Goal: Task Accomplishment & Management: Use online tool/utility

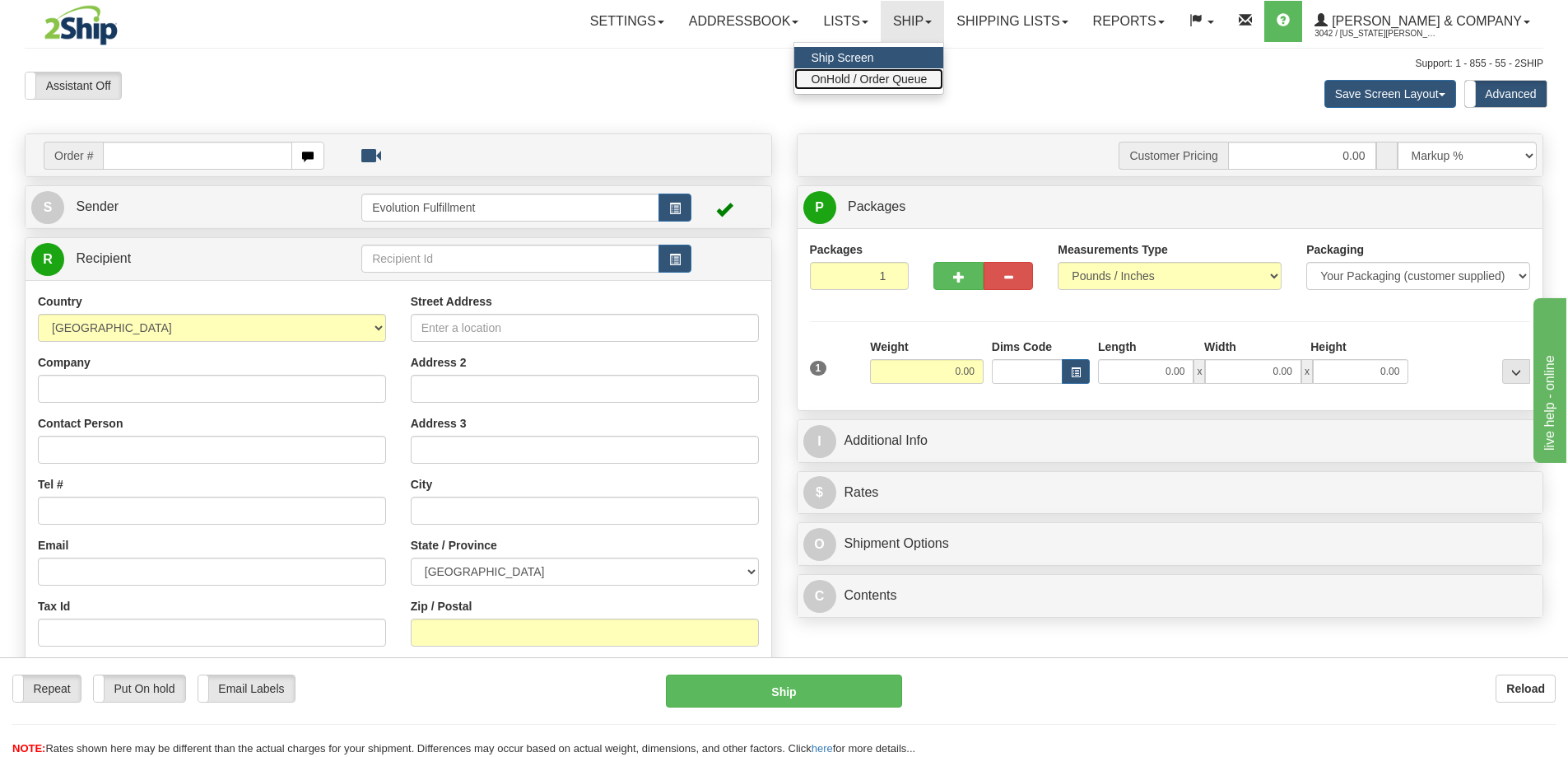
click at [929, 88] on link "OnHold / Order Queue" at bounding box center [868, 78] width 149 height 21
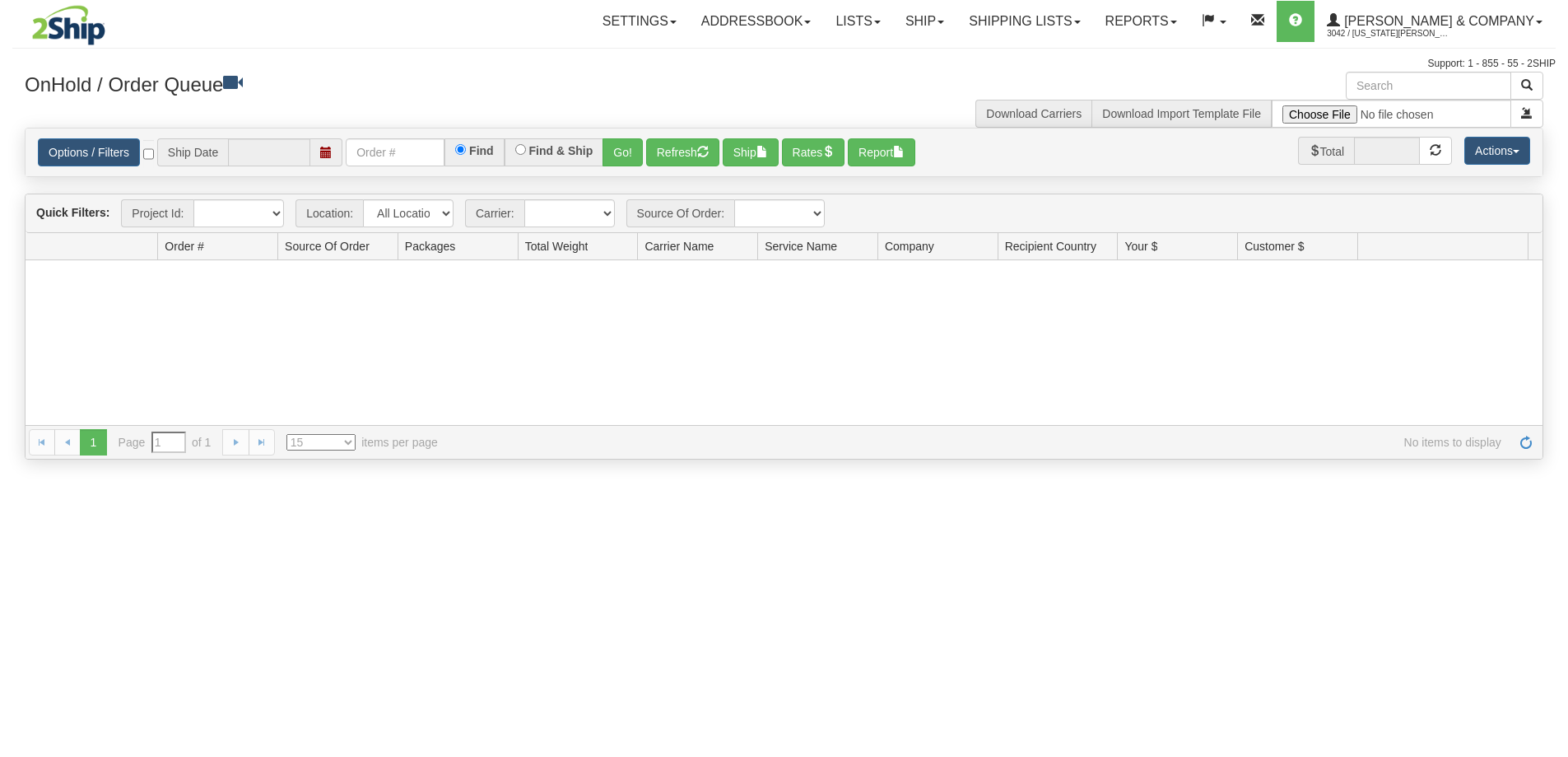
type input "[DATE]"
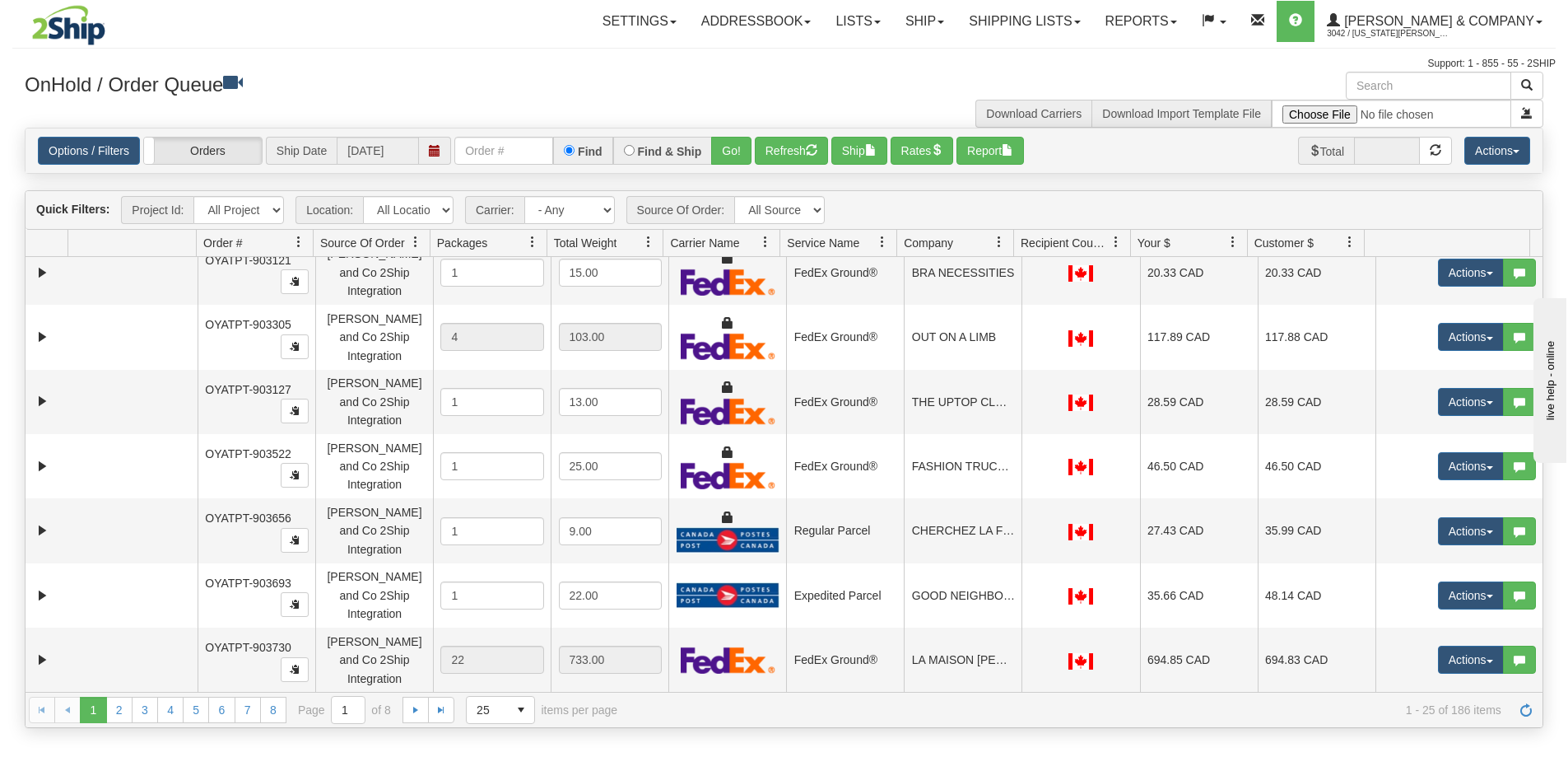
scroll to position [618, 0]
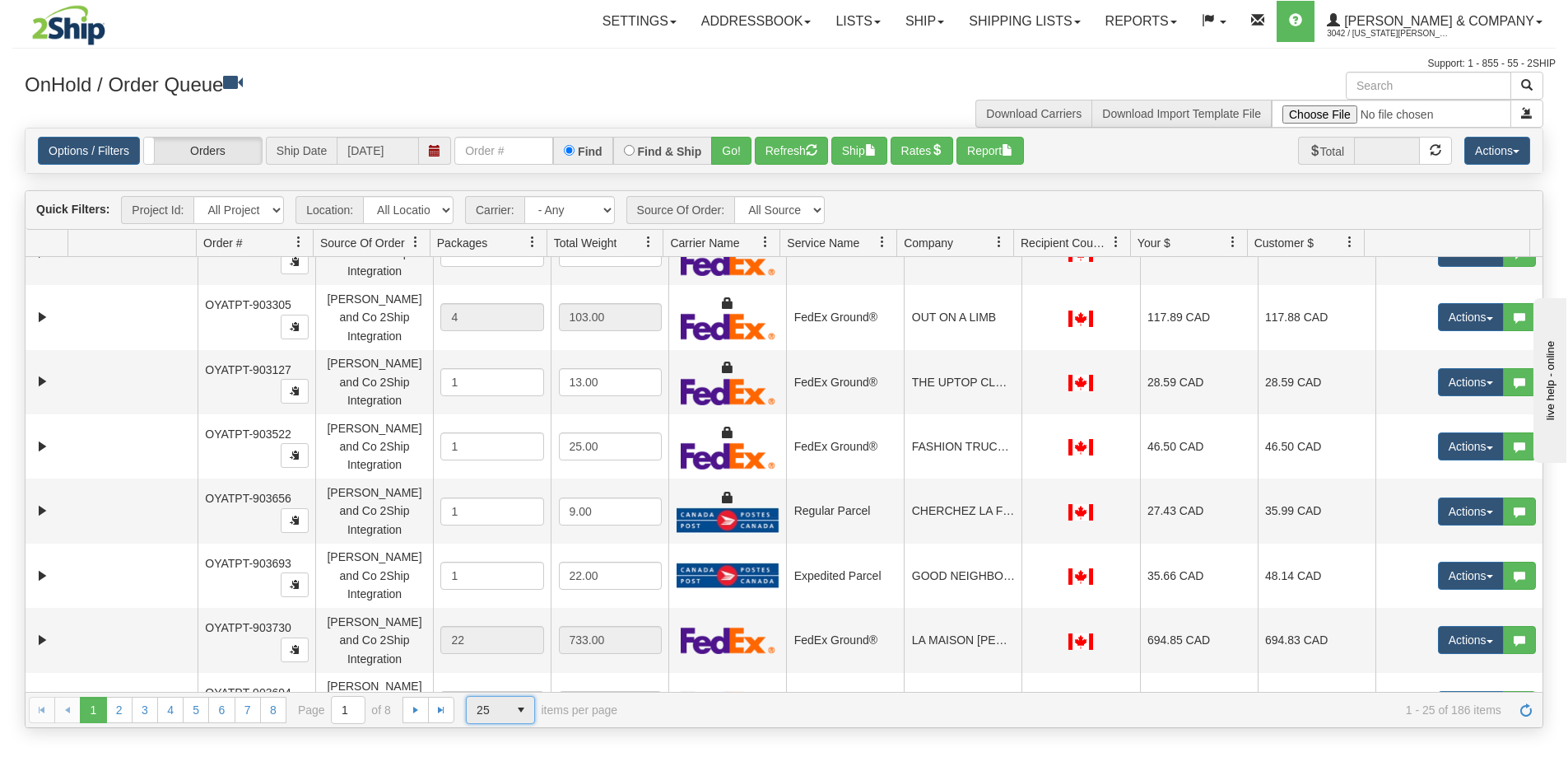
click at [505, 713] on span "25" at bounding box center [487, 710] width 41 height 26
click at [514, 690] on li "100" at bounding box center [501, 683] width 68 height 23
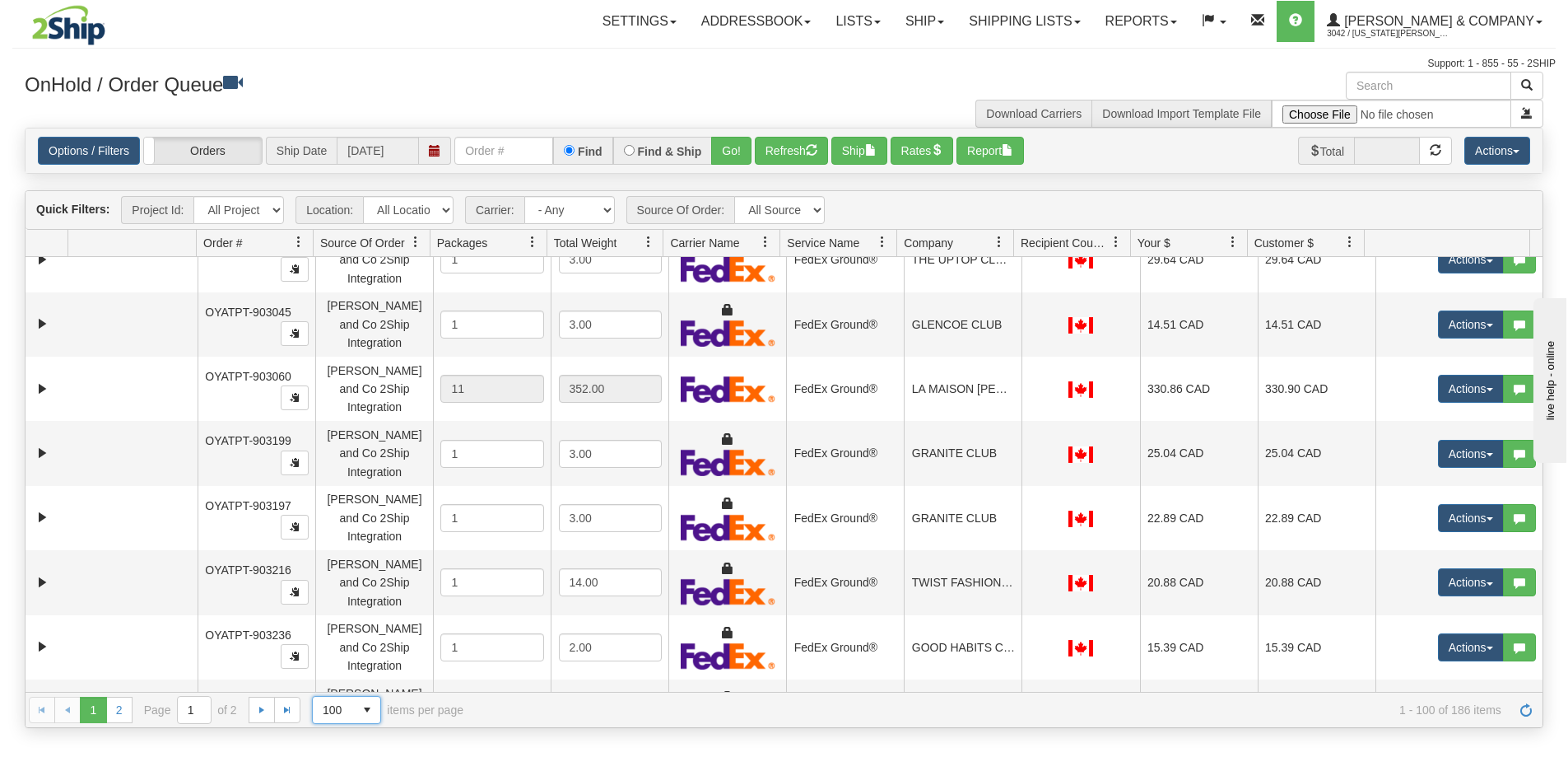
scroll to position [0, 0]
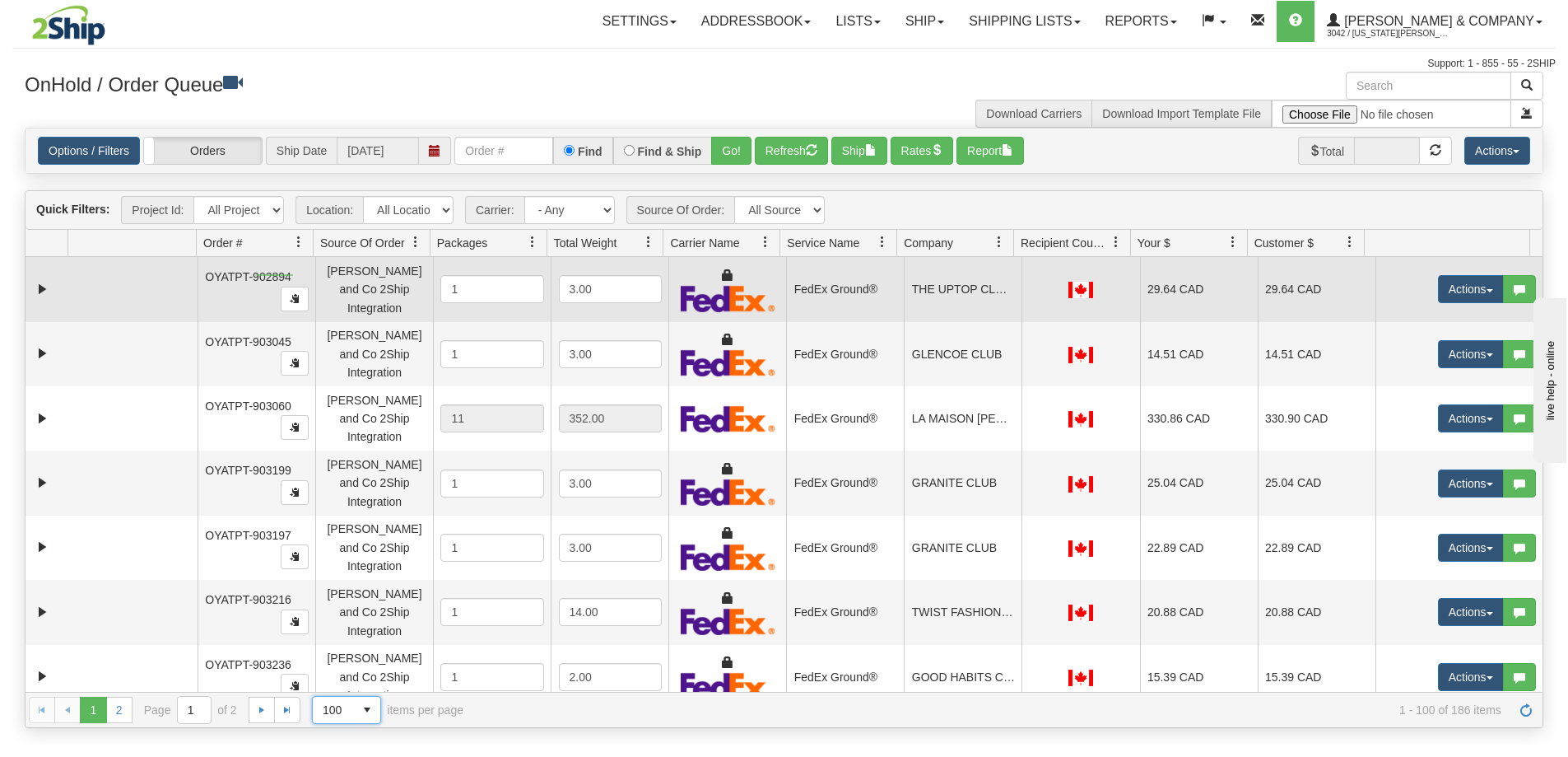
drag, startPoint x: 293, startPoint y: 274, endPoint x: 256, endPoint y: 276, distance: 37.1
click at [256, 276] on td "OYATPT-902894" at bounding box center [257, 289] width 118 height 64
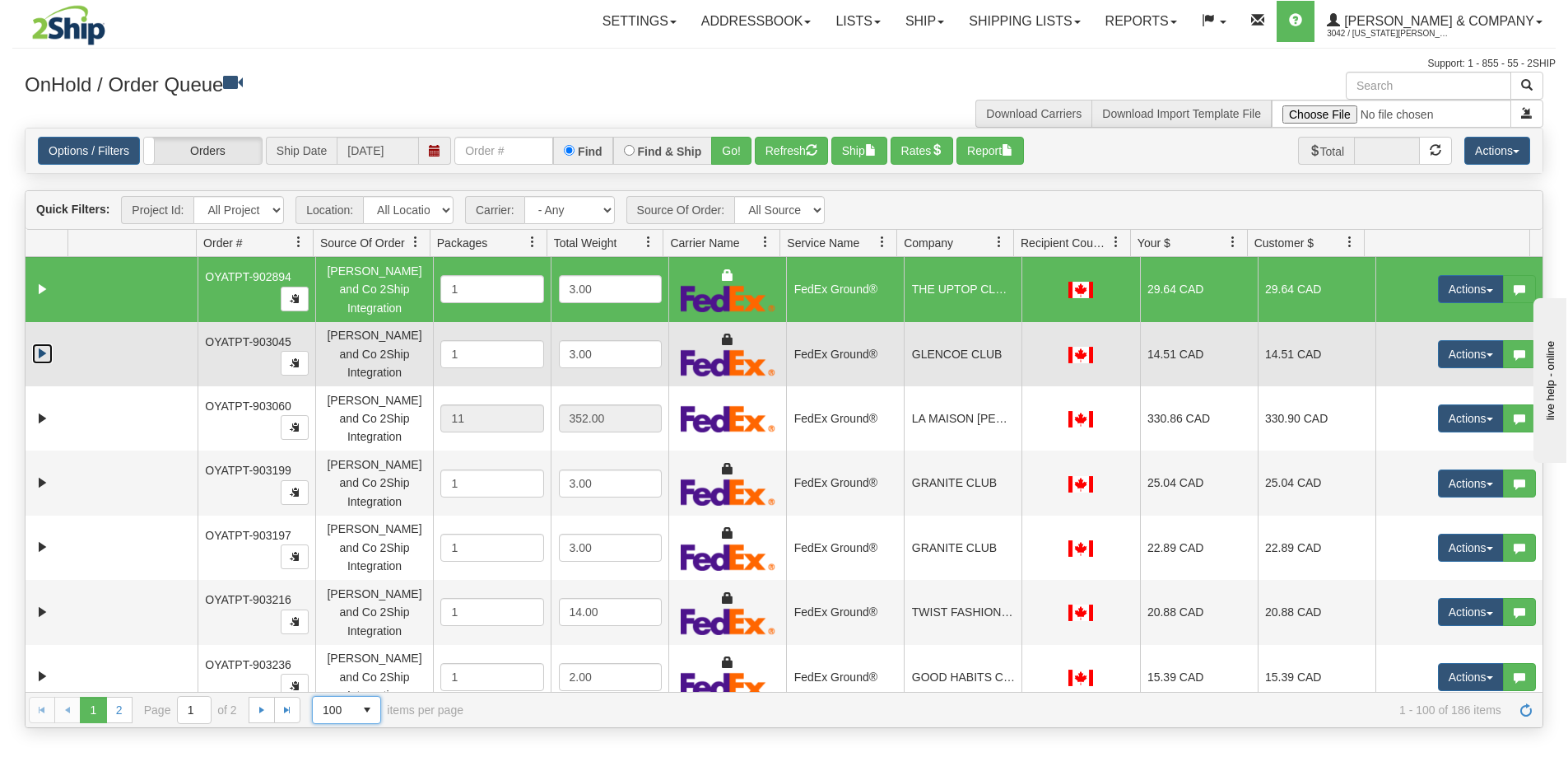
click at [52, 343] on link "Expand" at bounding box center [42, 353] width 21 height 21
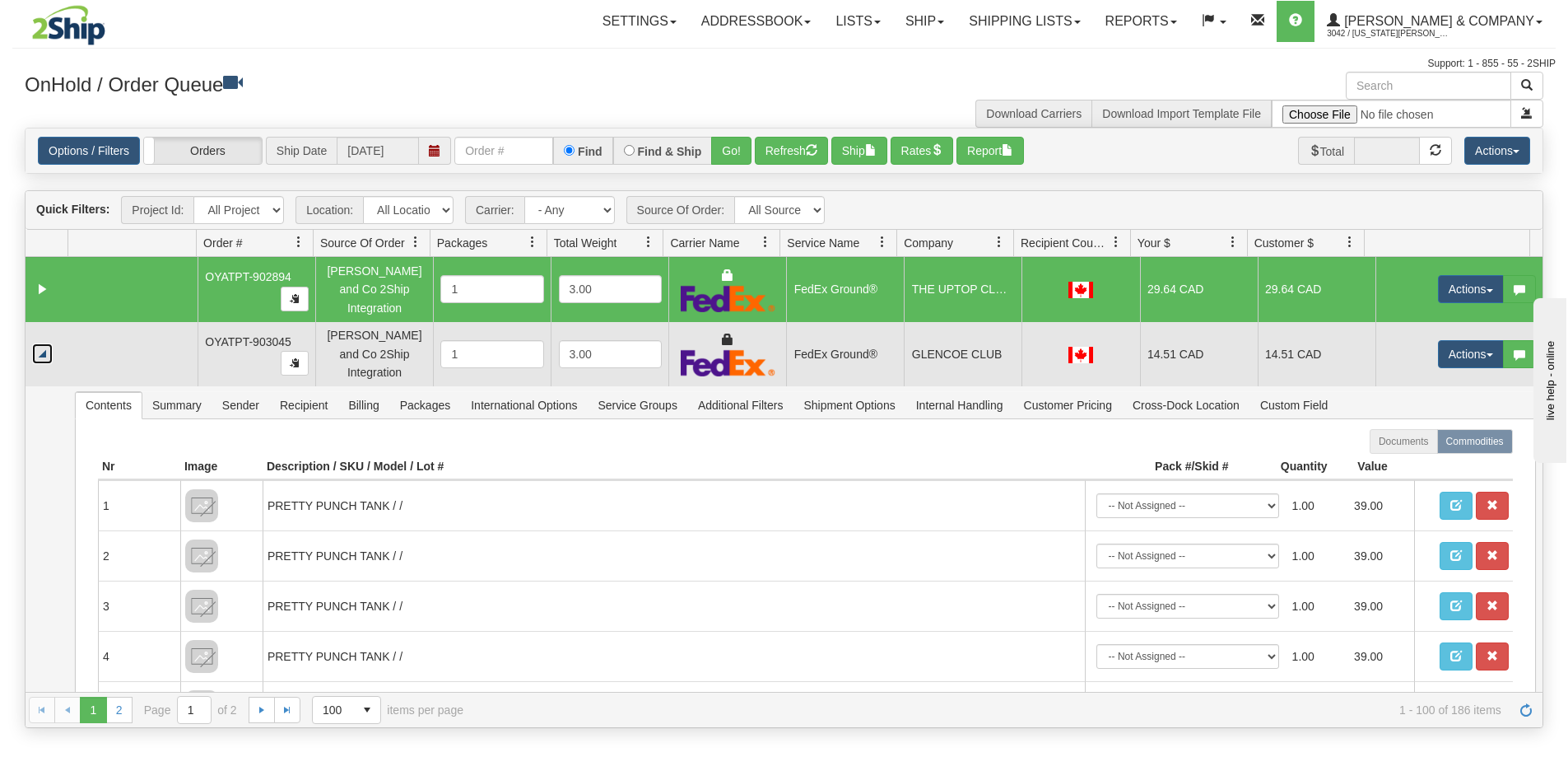
click at [49, 343] on link "Collapse" at bounding box center [42, 353] width 21 height 21
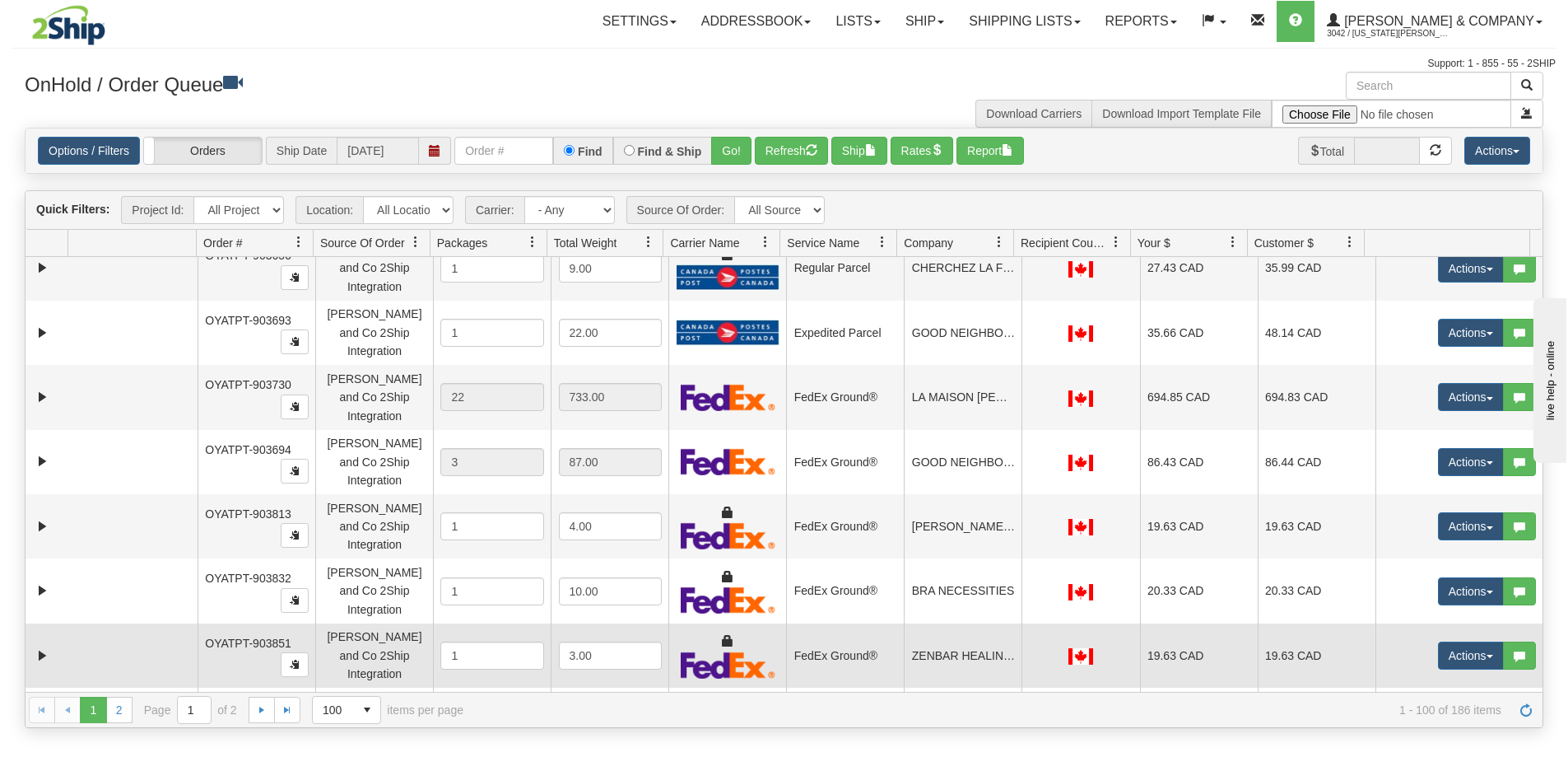
scroll to position [865, 0]
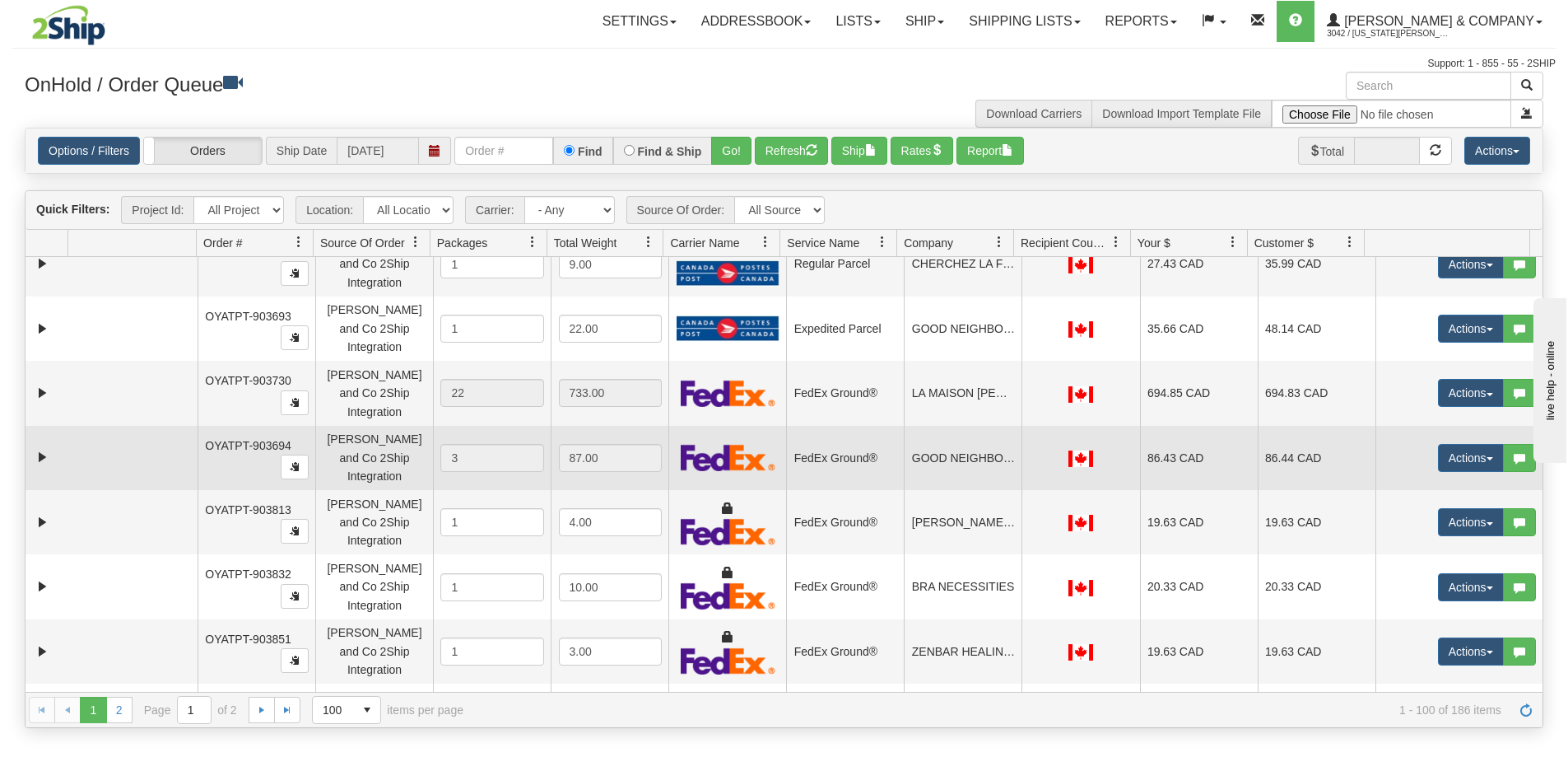
drag, startPoint x: 1198, startPoint y: 284, endPoint x: 1137, endPoint y: 284, distance: 61.0
click at [1139, 426] on td "86.43 CAD" at bounding box center [1198, 458] width 118 height 64
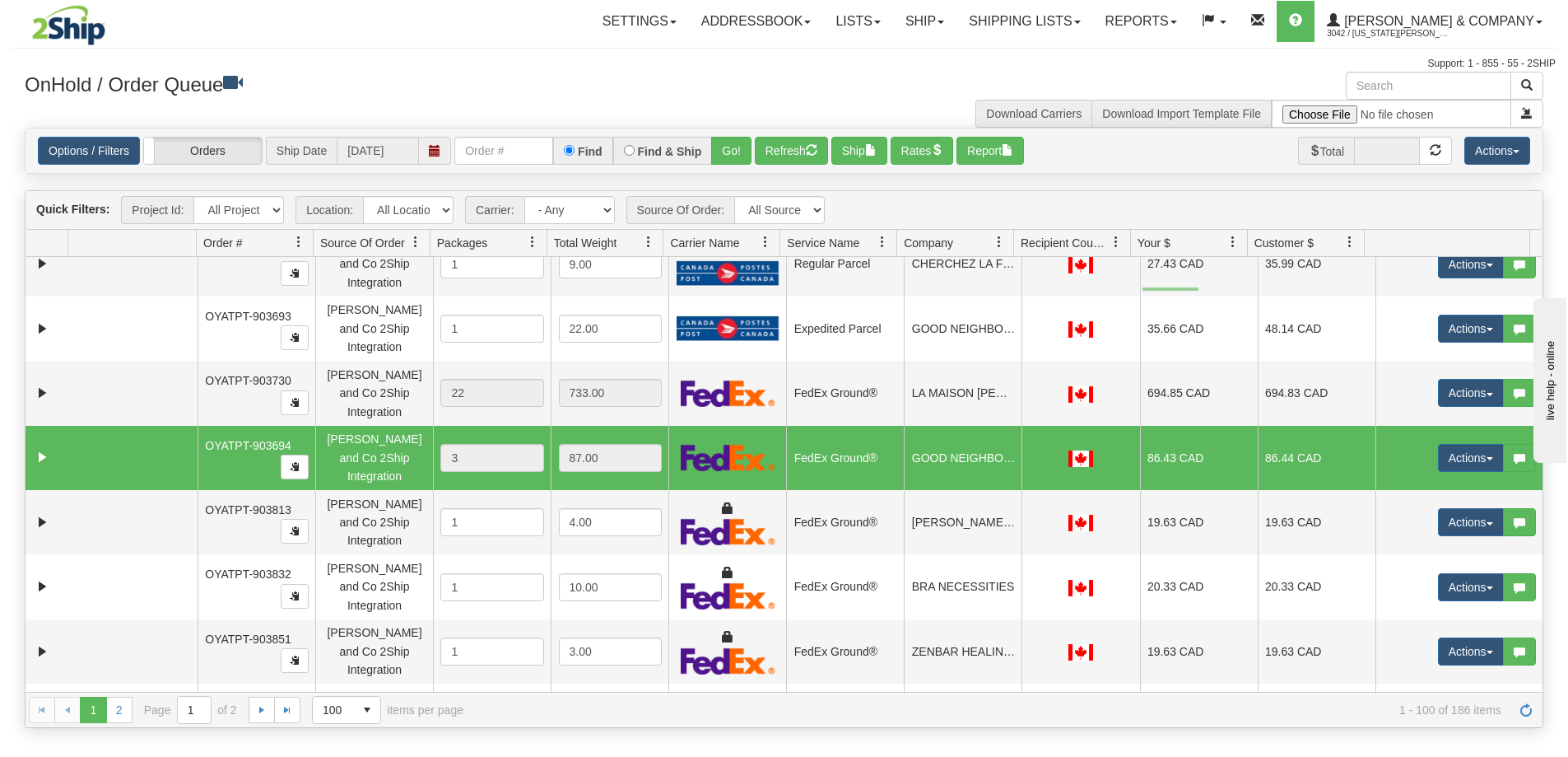
drag, startPoint x: 1198, startPoint y: 287, endPoint x: 1142, endPoint y: 291, distance: 56.1
click at [1142, 426] on td "86.43 CAD" at bounding box center [1198, 458] width 118 height 64
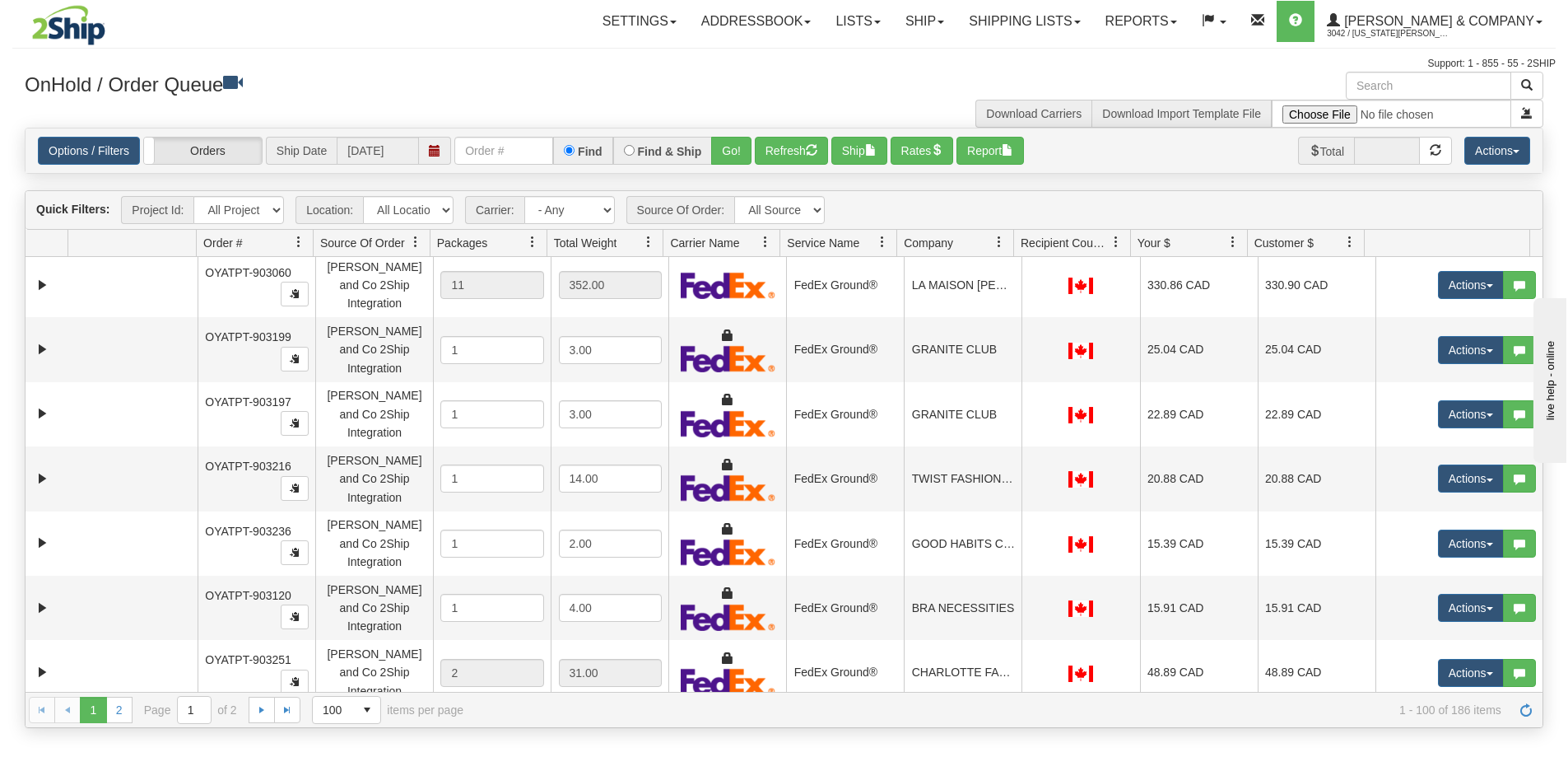
scroll to position [0, 0]
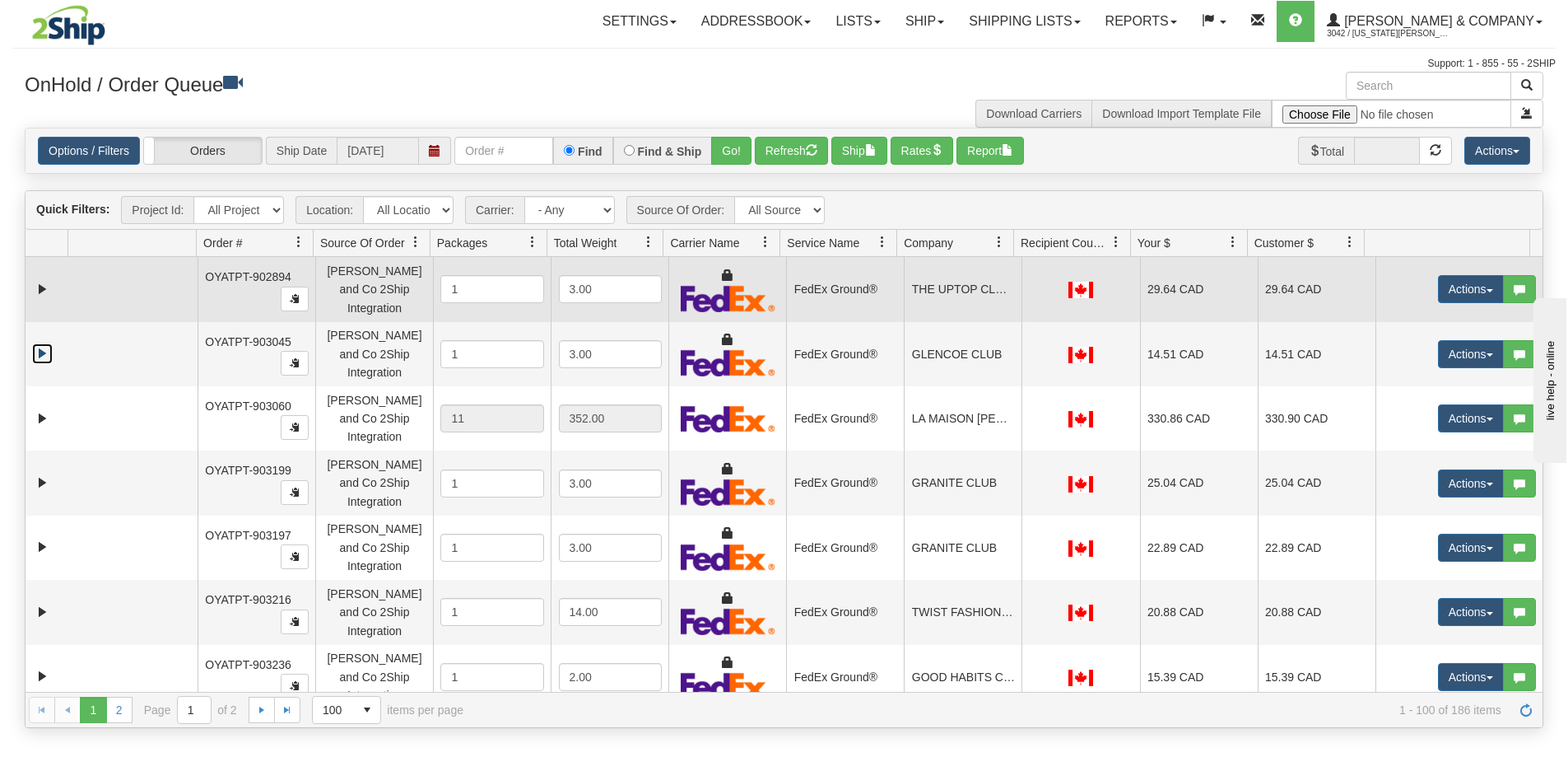
click at [936, 280] on td "THE UPTOP CLOTHING SHOP" at bounding box center [962, 289] width 118 height 64
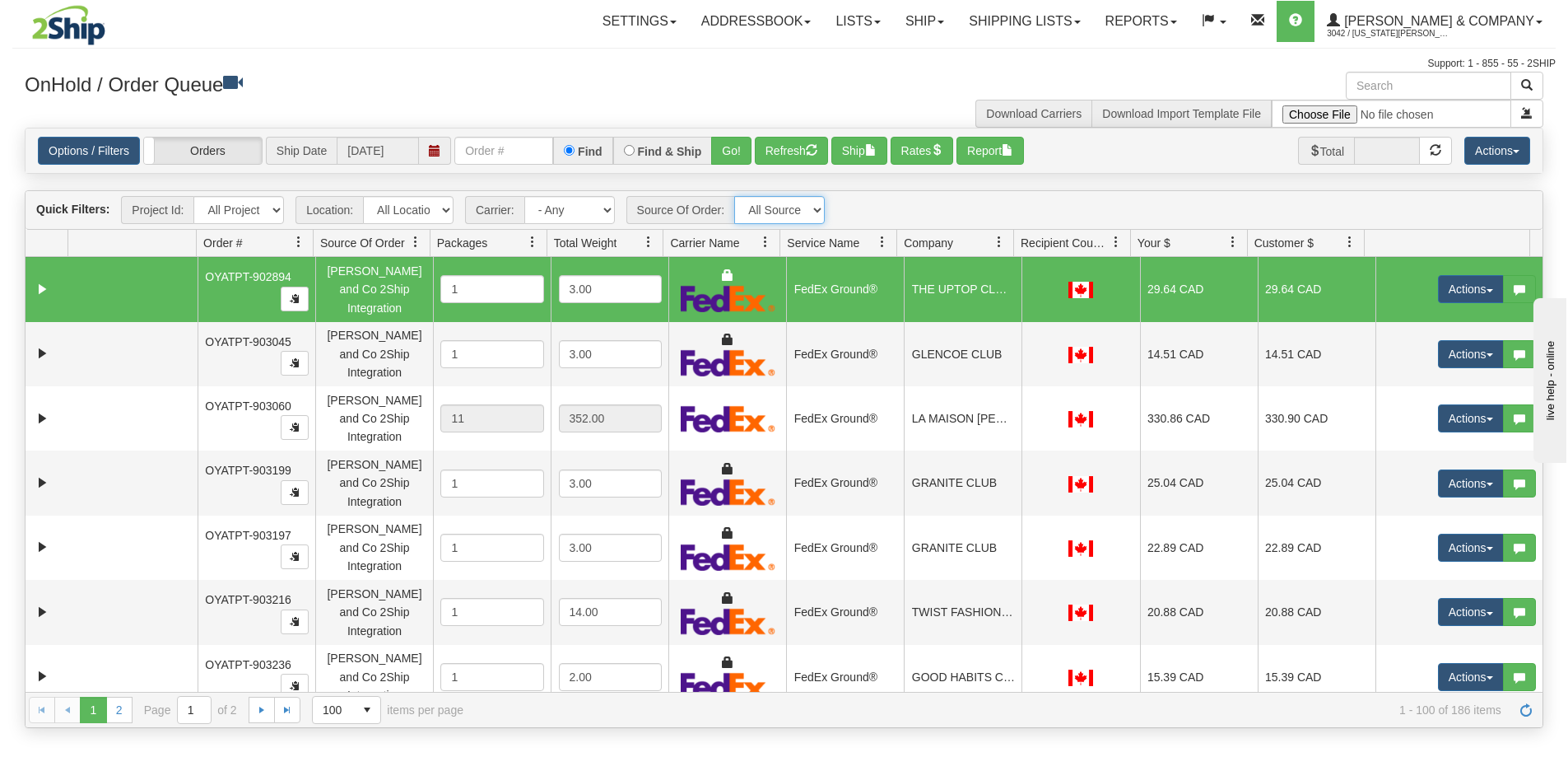
click at [794, 214] on select "All Sources [PERSON_NAME] and Co 2Ship Integration" at bounding box center [779, 210] width 91 height 28
click at [591, 206] on select "- Any - Has NO carrier assigned - Has a carrier assigned Purolator FedEx Canada…" at bounding box center [570, 210] width 91 height 28
select select "11"
click at [525, 196] on select "- Any - Has NO carrier assigned - Has a carrier assigned Purolator FedEx Canada…" at bounding box center [570, 210] width 91 height 28
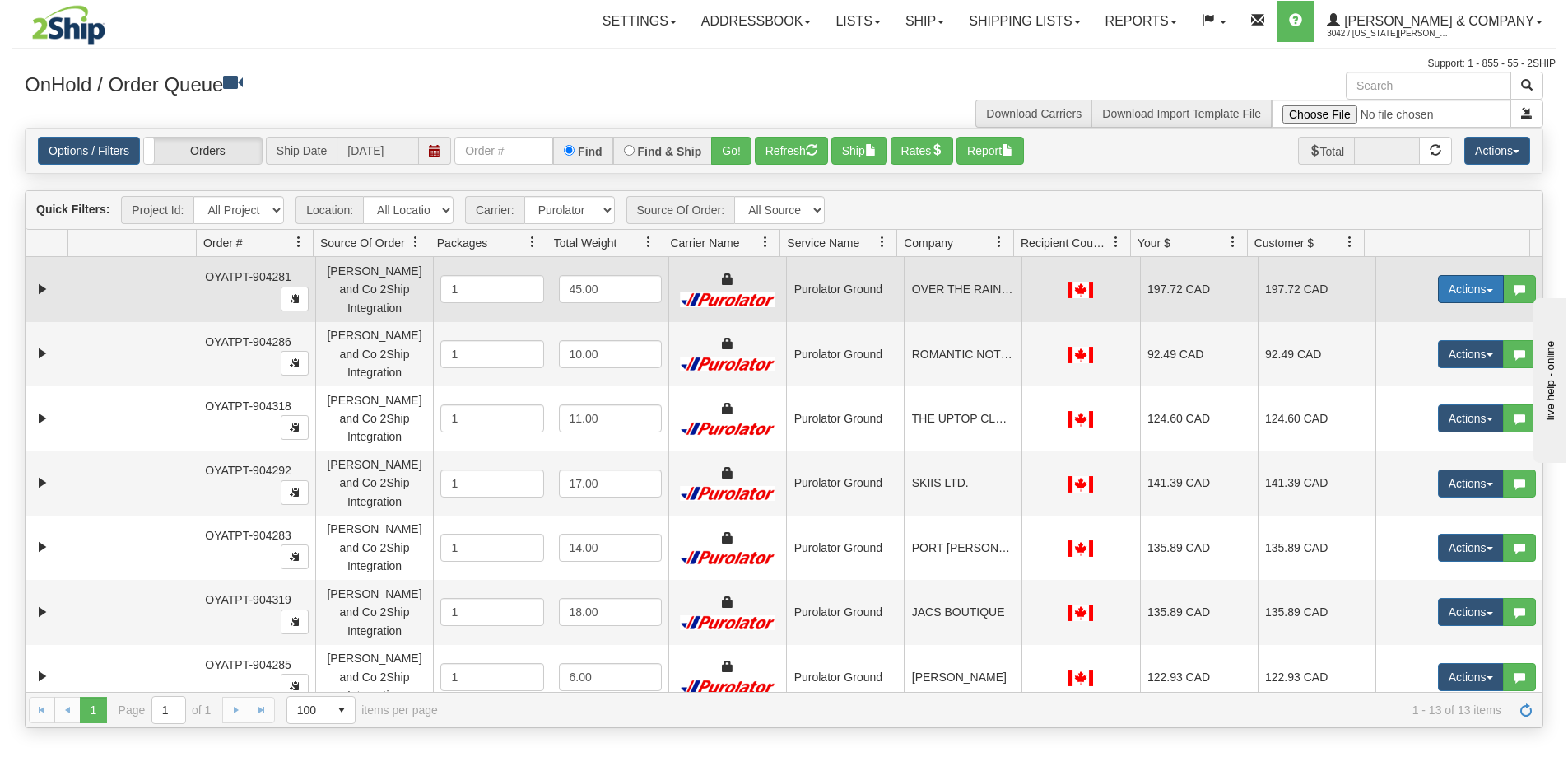
click at [1452, 276] on button "Actions" at bounding box center [1471, 289] width 66 height 28
click at [1435, 361] on span "Rate All Services" at bounding box center [1436, 363] width 99 height 13
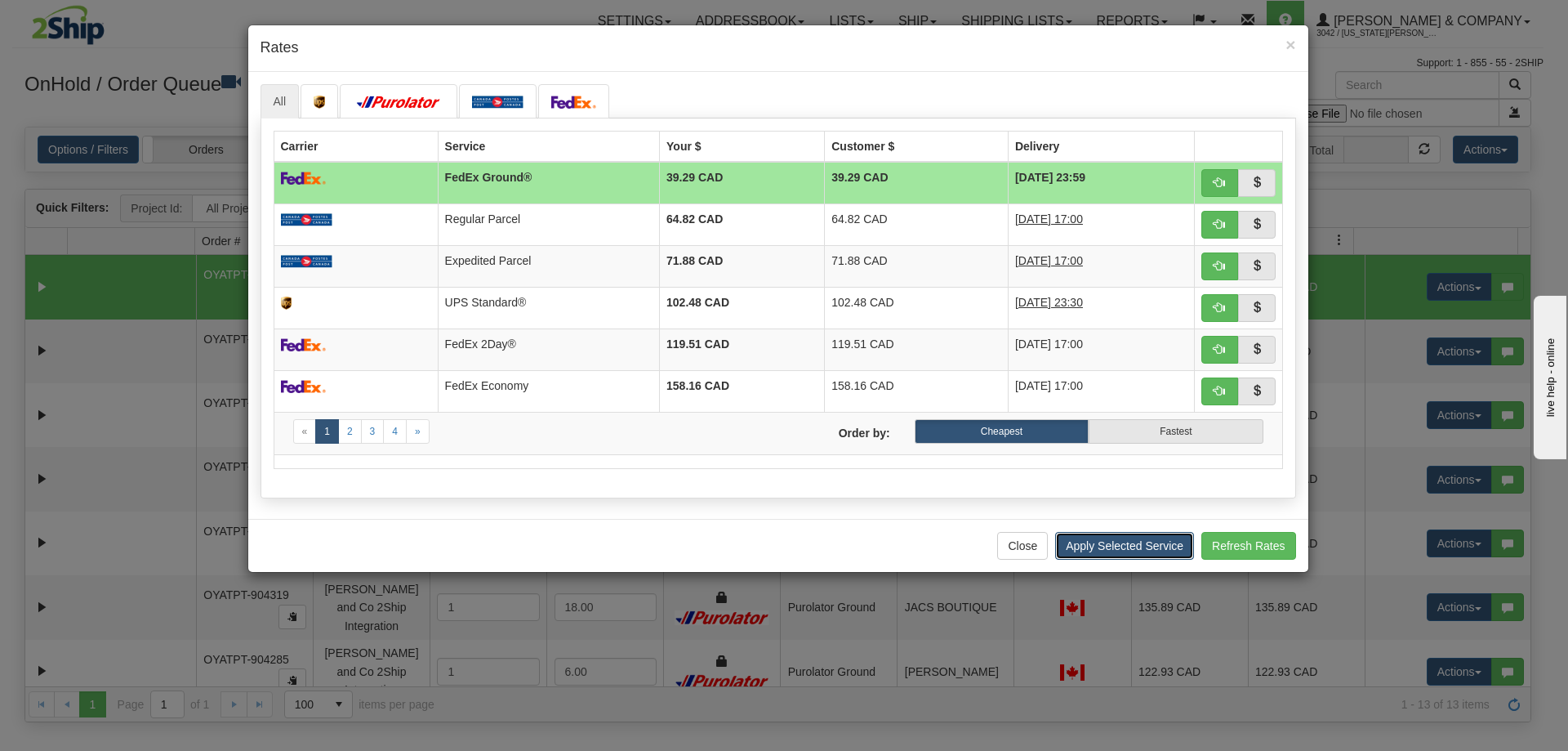
click at [1078, 553] on button "Apply Selected Service" at bounding box center [1125, 546] width 139 height 28
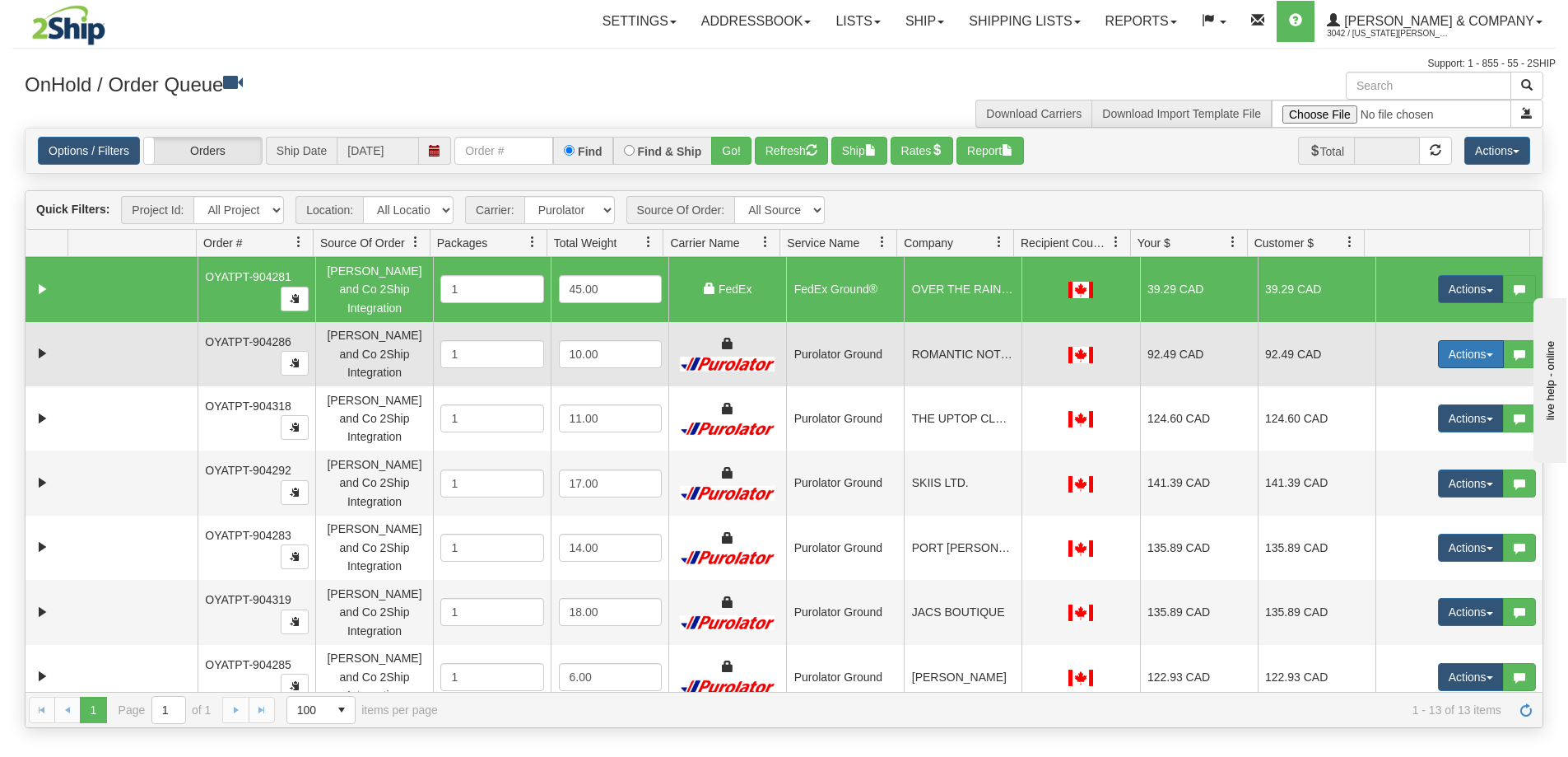
click at [1438, 346] on button "Actions" at bounding box center [1471, 354] width 66 height 28
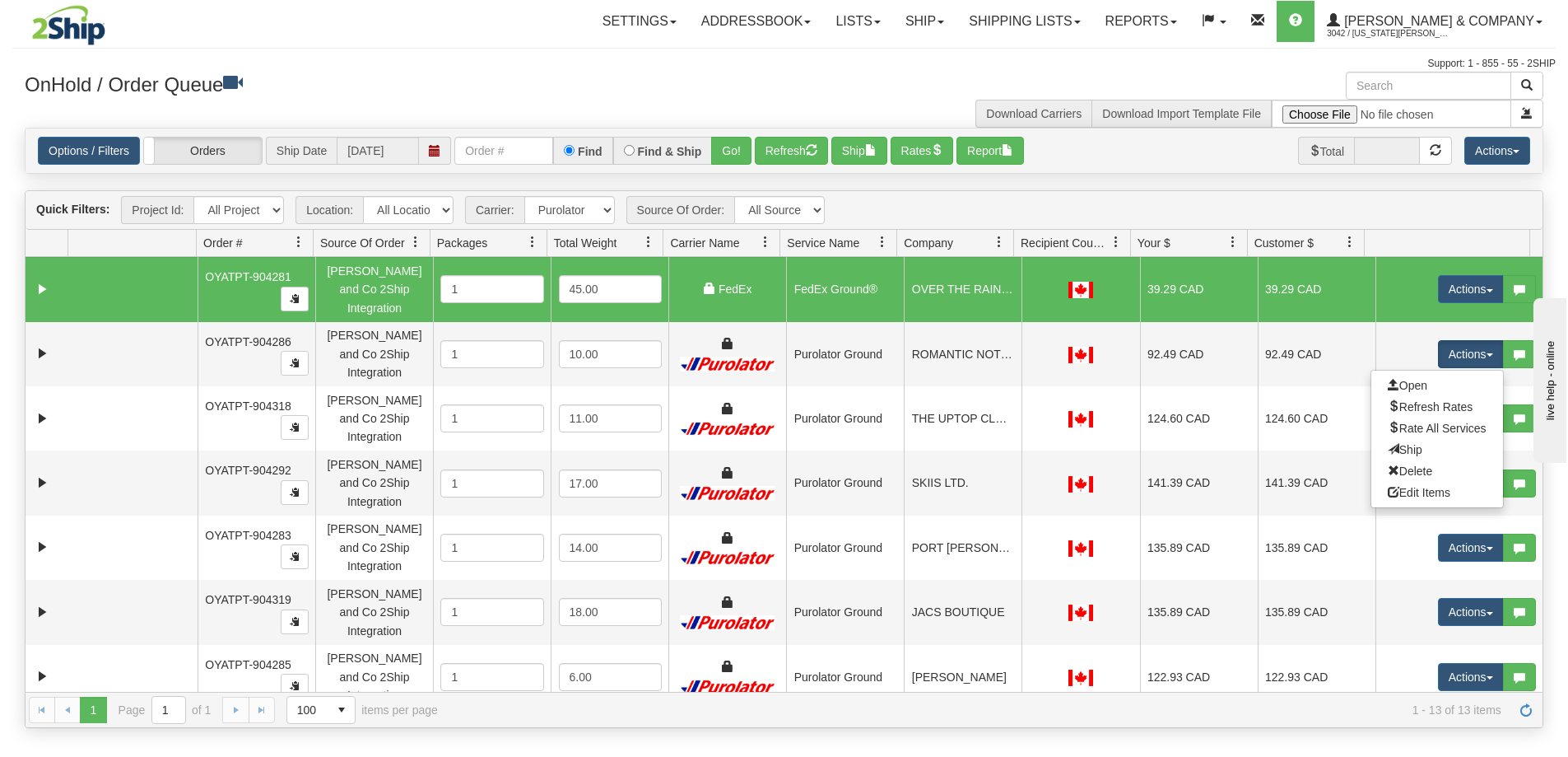
click at [1133, 186] on div "Is equal to Is not equal to Contains Does not contains CAD USD EUR ZAR [PERSON_…" at bounding box center [784, 428] width 1543 height 600
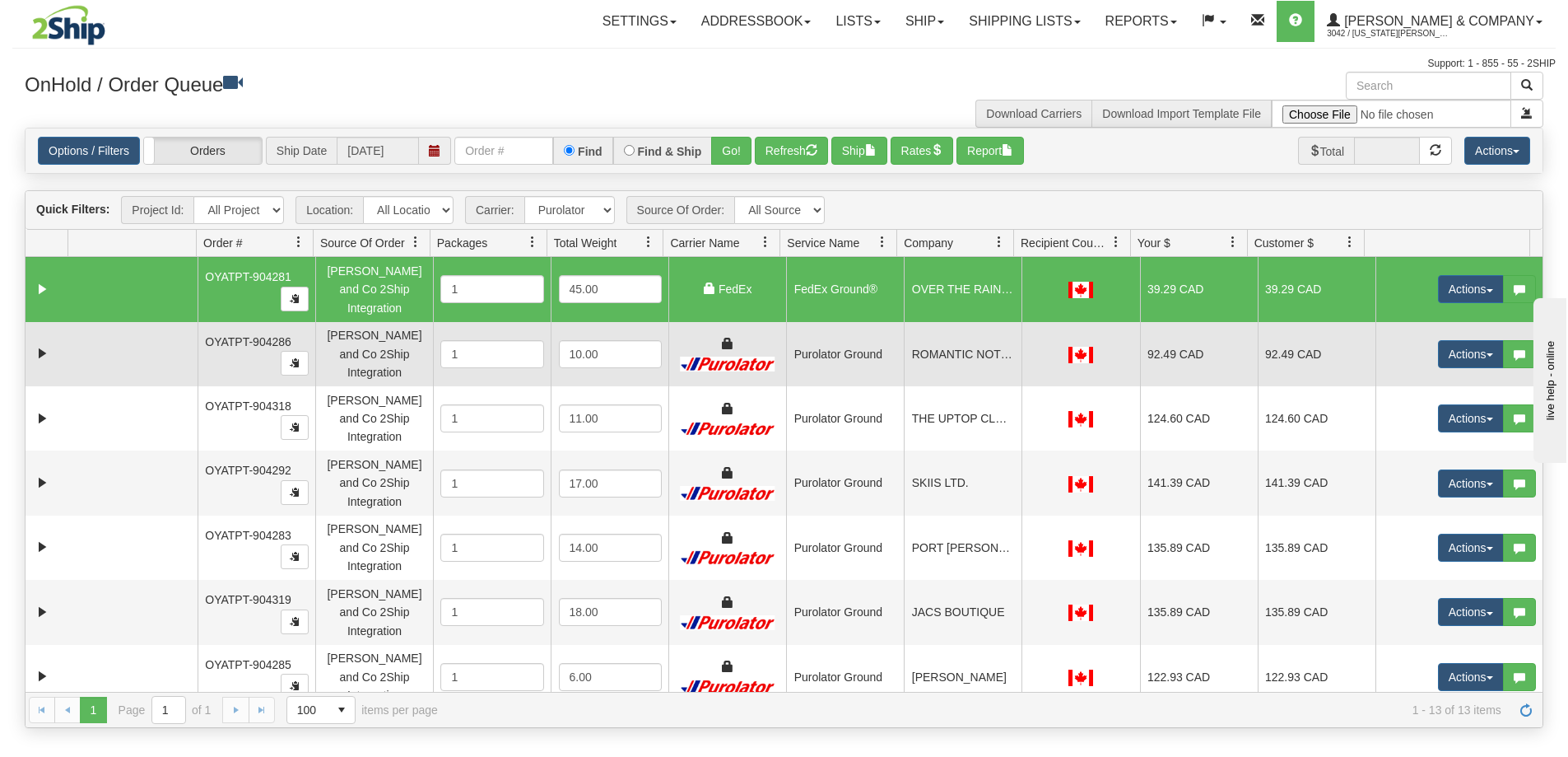
click at [976, 328] on td "ROMANTIC NOTIONS" at bounding box center [962, 354] width 118 height 64
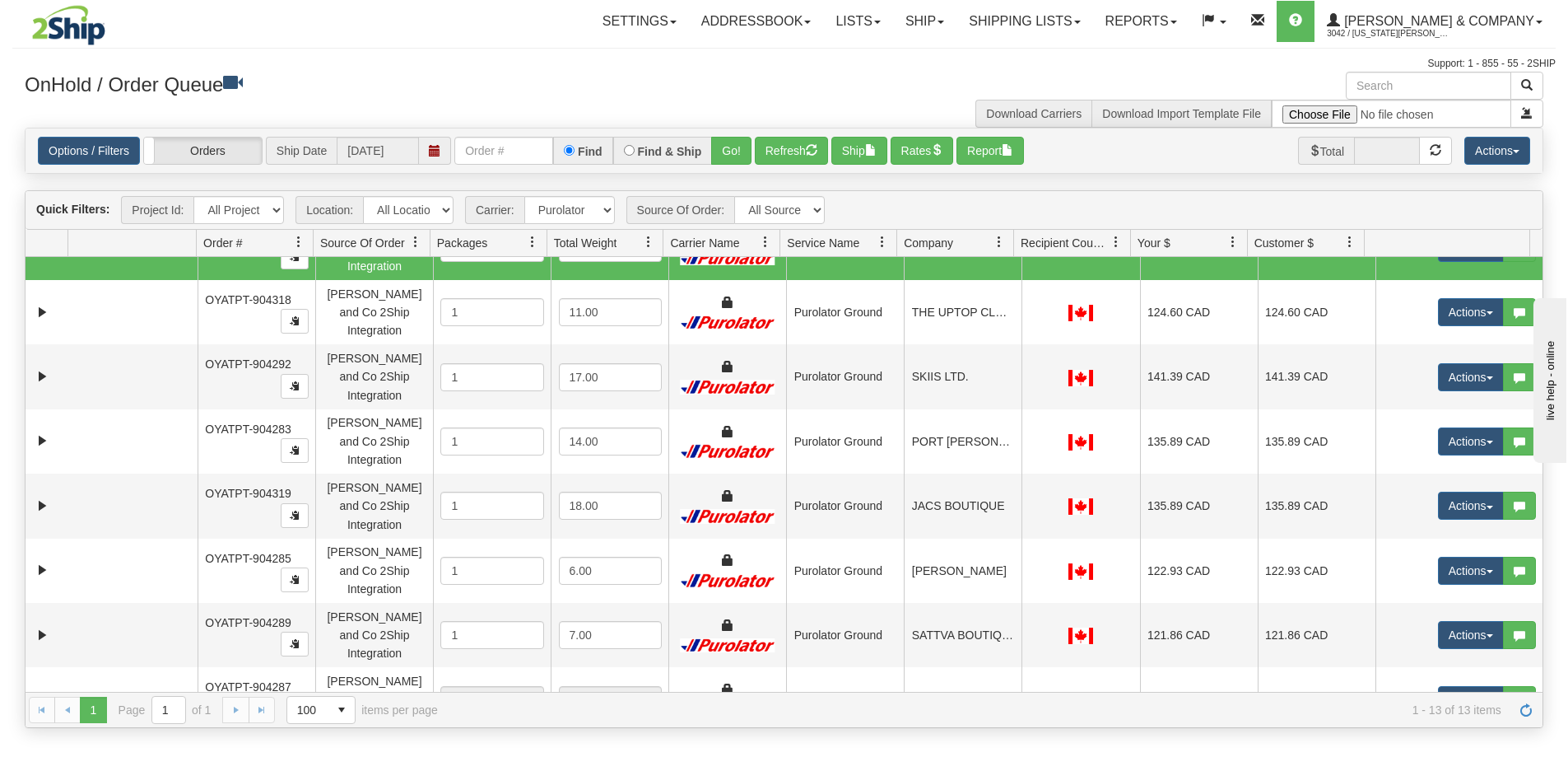
scroll to position [246, 0]
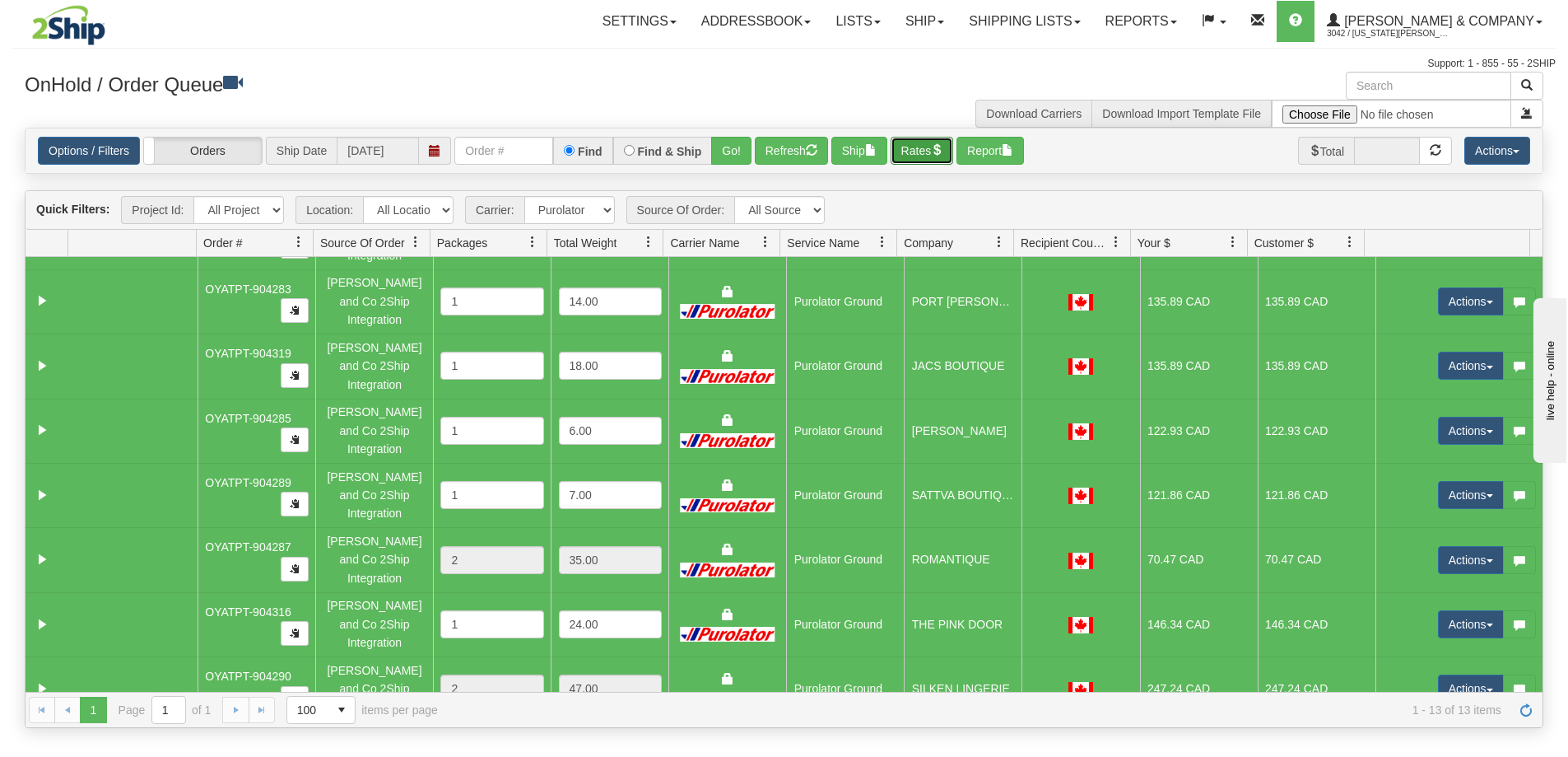
click at [917, 152] on button "Rates" at bounding box center [921, 151] width 63 height 28
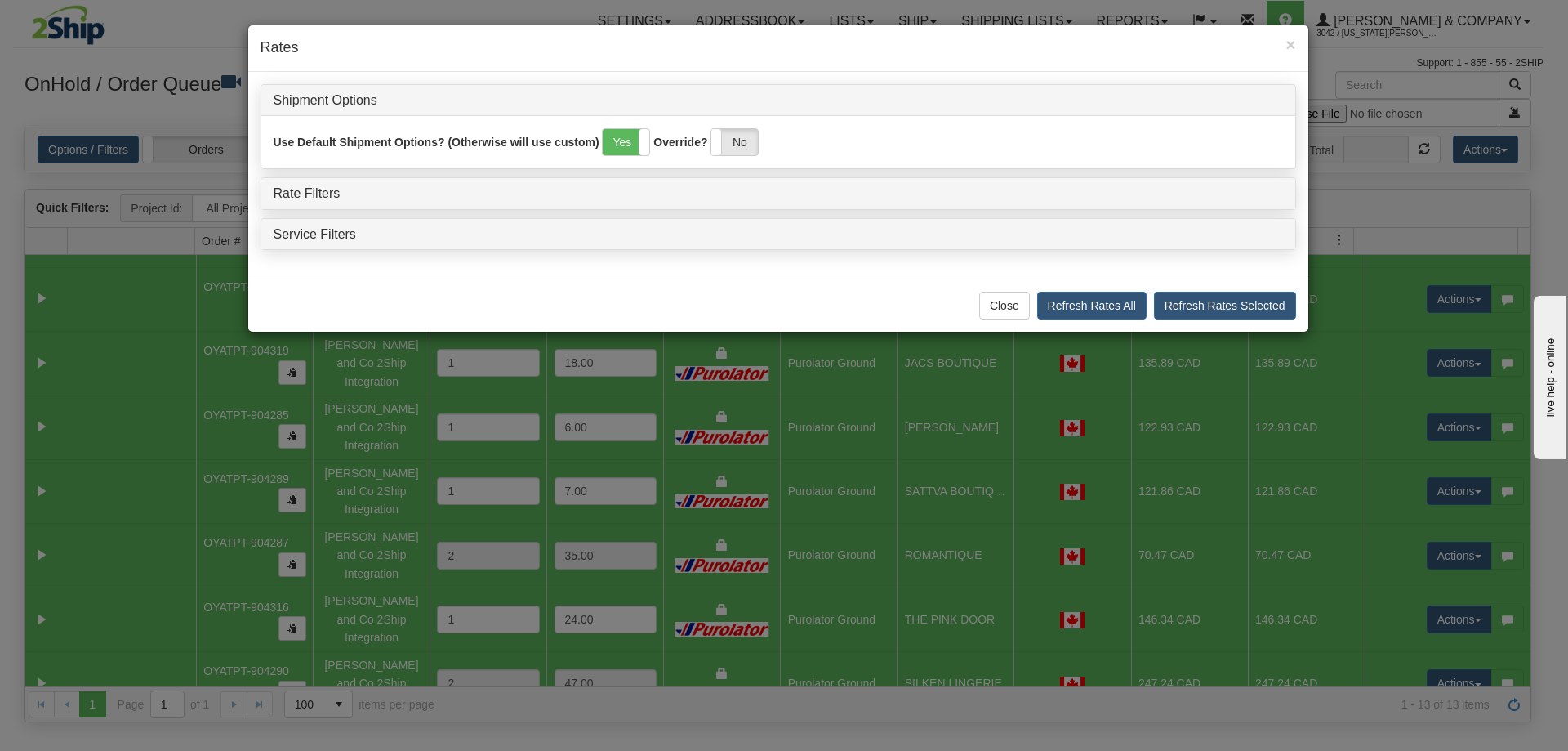
click at [418, 196] on h4 "Rate Filters" at bounding box center [779, 193] width 1010 height 15
click at [341, 196] on h4 "Rate Filters" at bounding box center [779, 193] width 1010 height 15
click at [302, 192] on link "Rate Filters" at bounding box center [307, 193] width 67 height 14
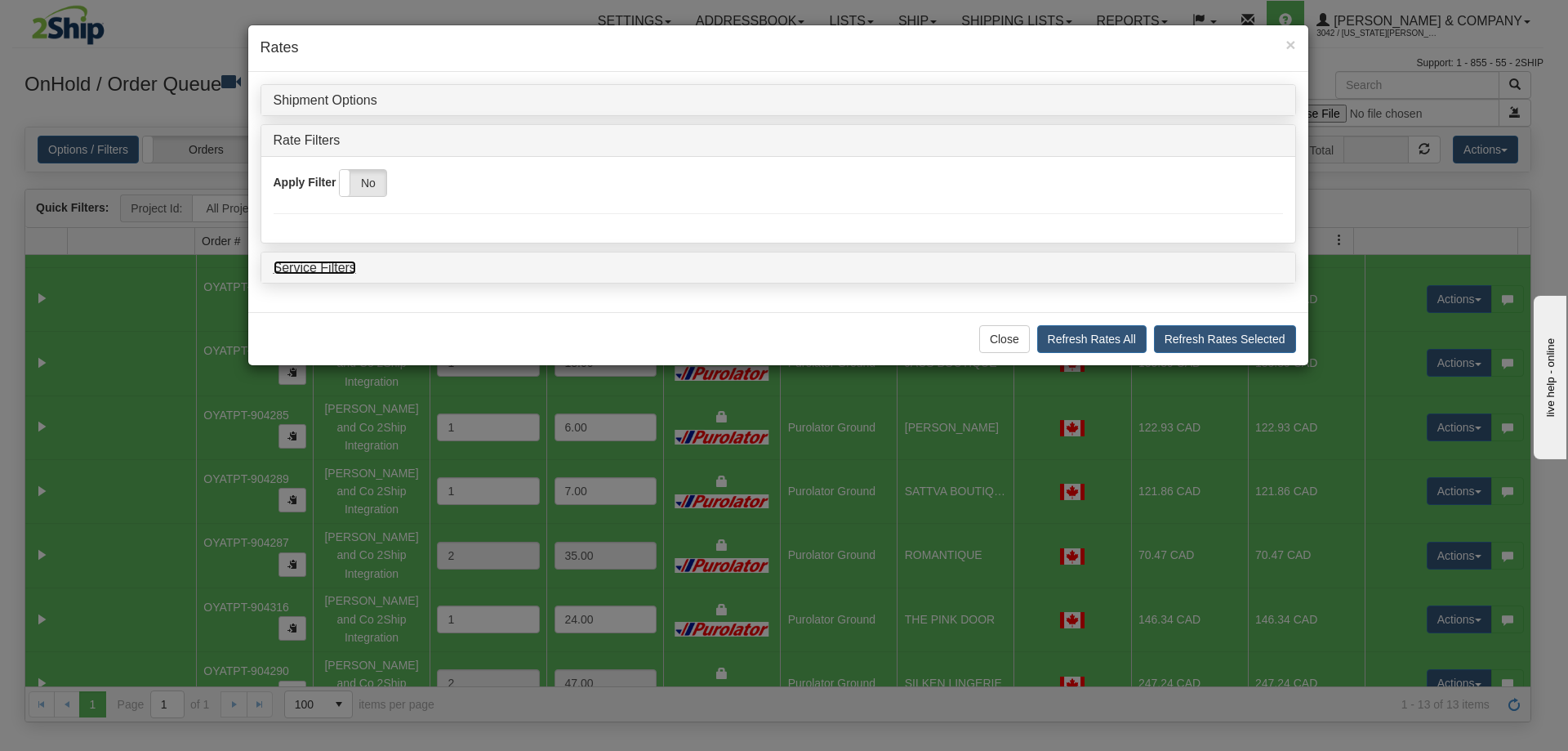
click at [337, 266] on link "Service Filters" at bounding box center [314, 268] width 82 height 14
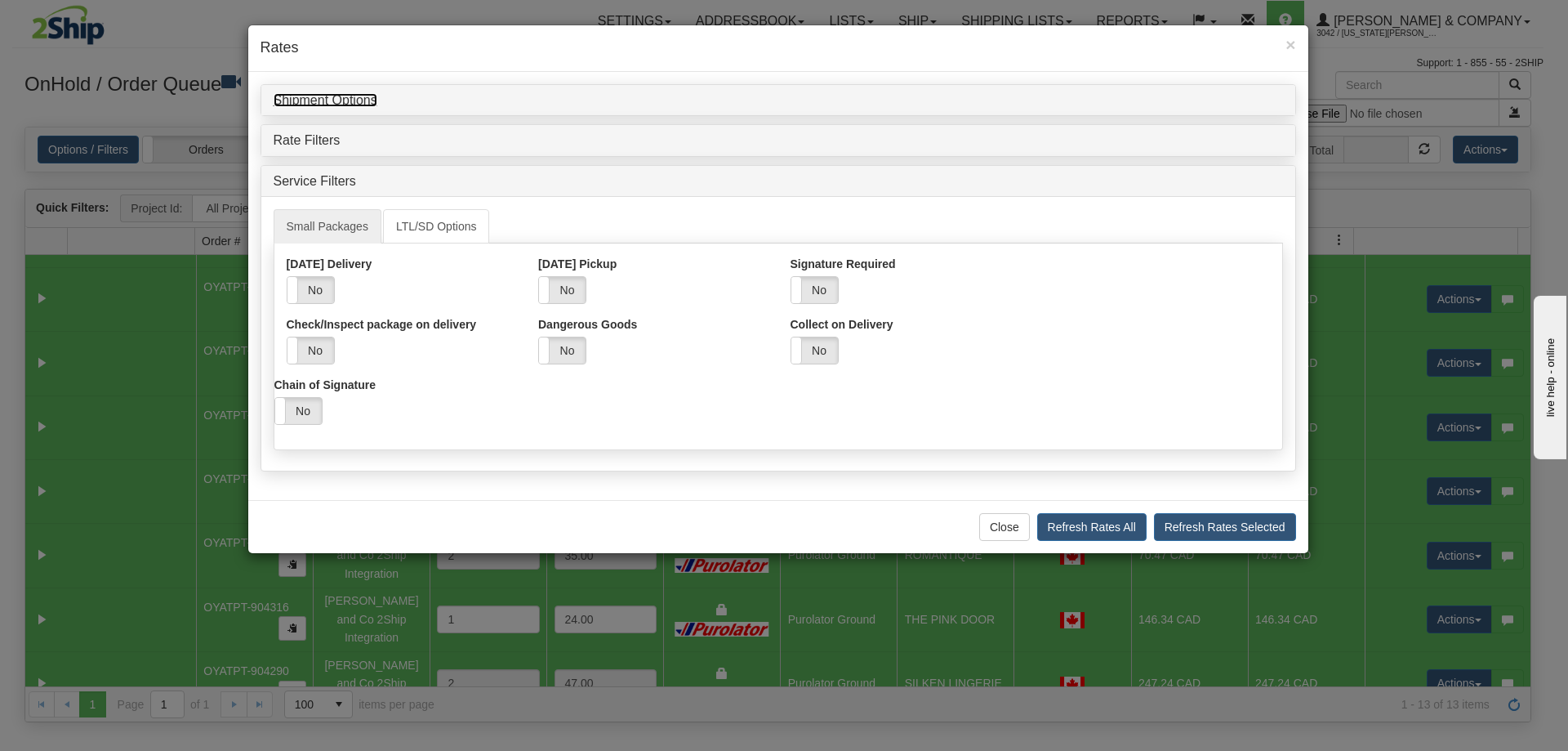
click at [335, 95] on link "Shipment Options" at bounding box center [325, 100] width 104 height 14
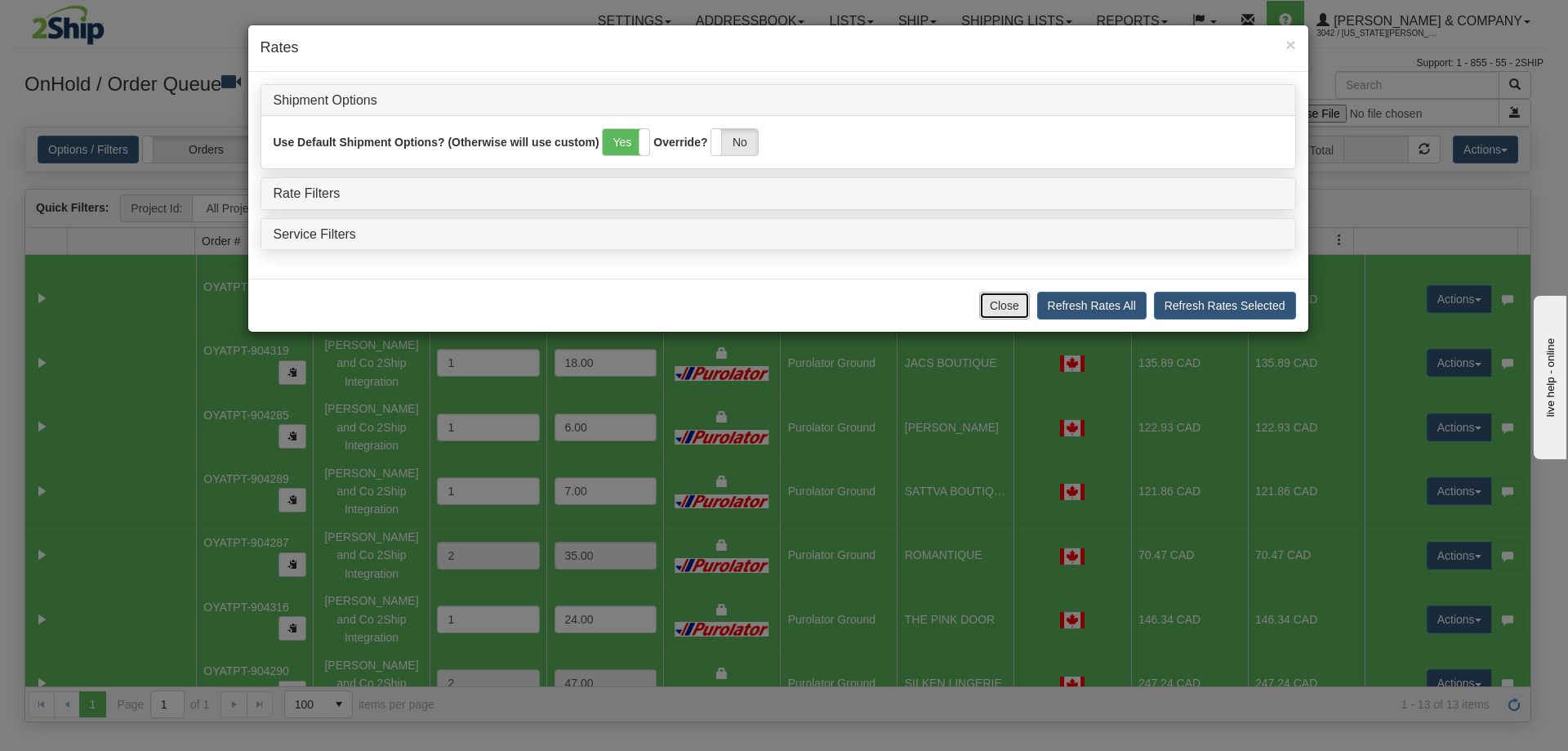
click at [1009, 310] on button "Close" at bounding box center [1004, 306] width 51 height 28
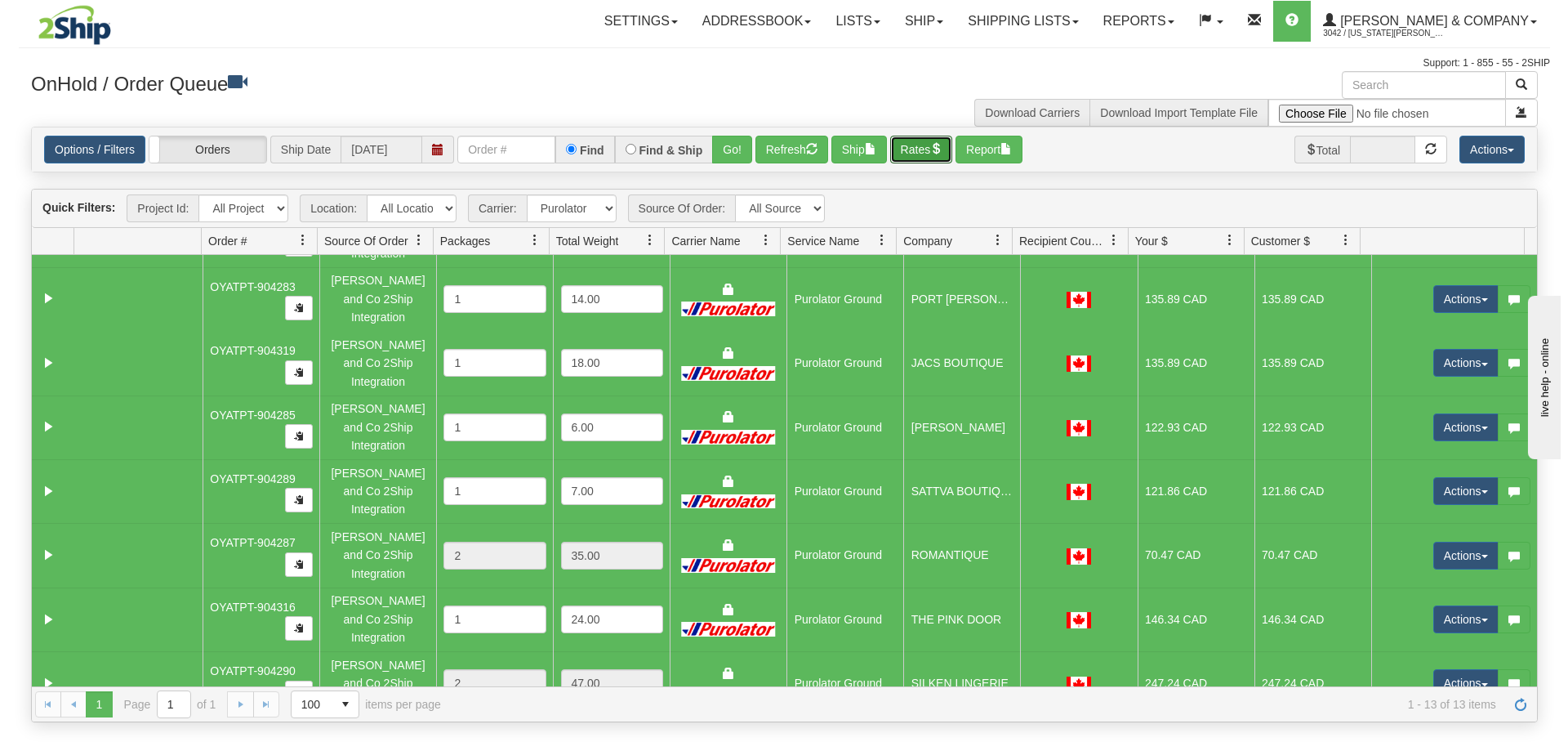
scroll to position [0, 0]
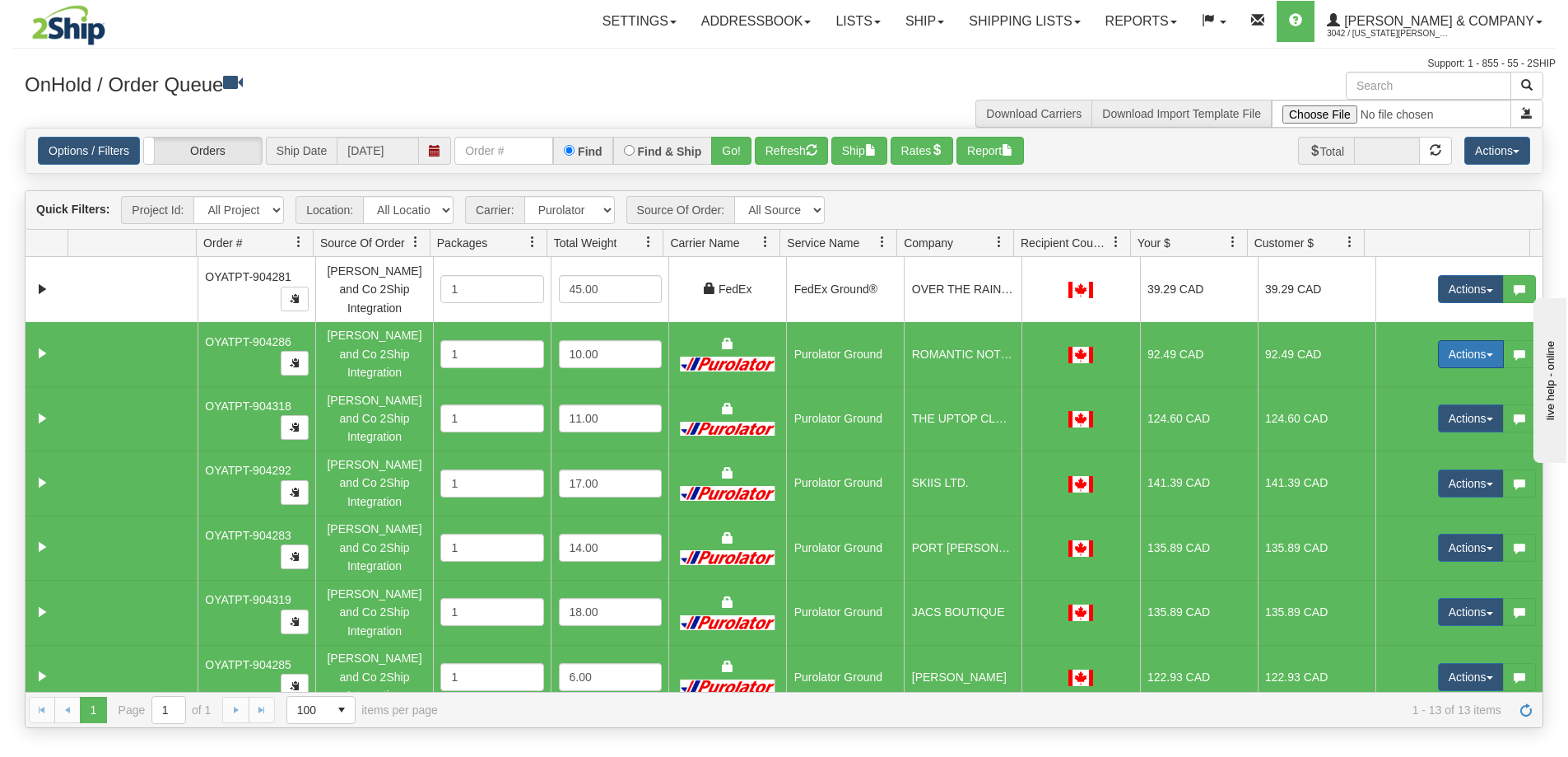
click at [1464, 340] on button "Actions" at bounding box center [1471, 354] width 66 height 28
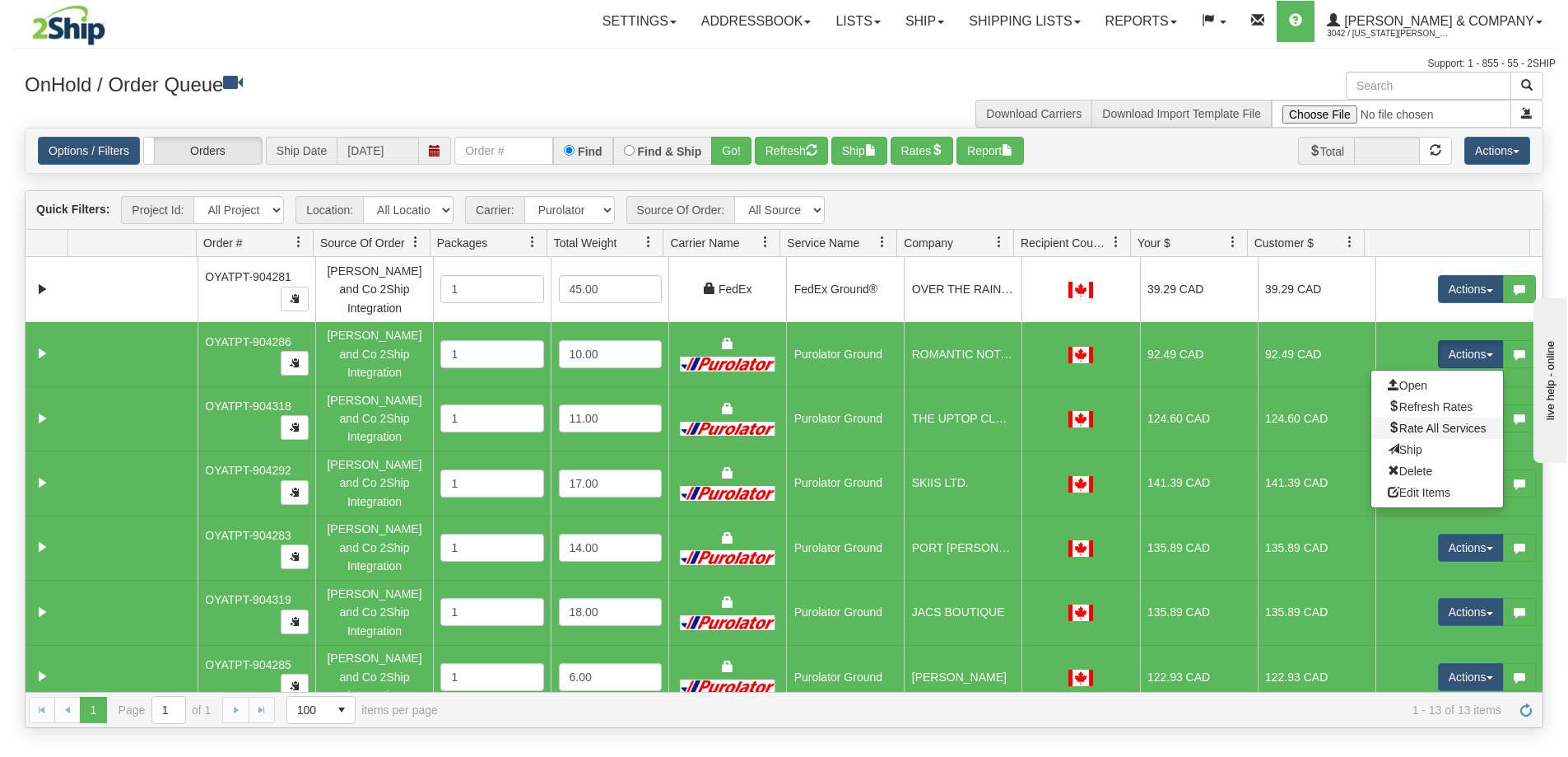
click at [1441, 417] on link "Rate All Services" at bounding box center [1437, 427] width 132 height 21
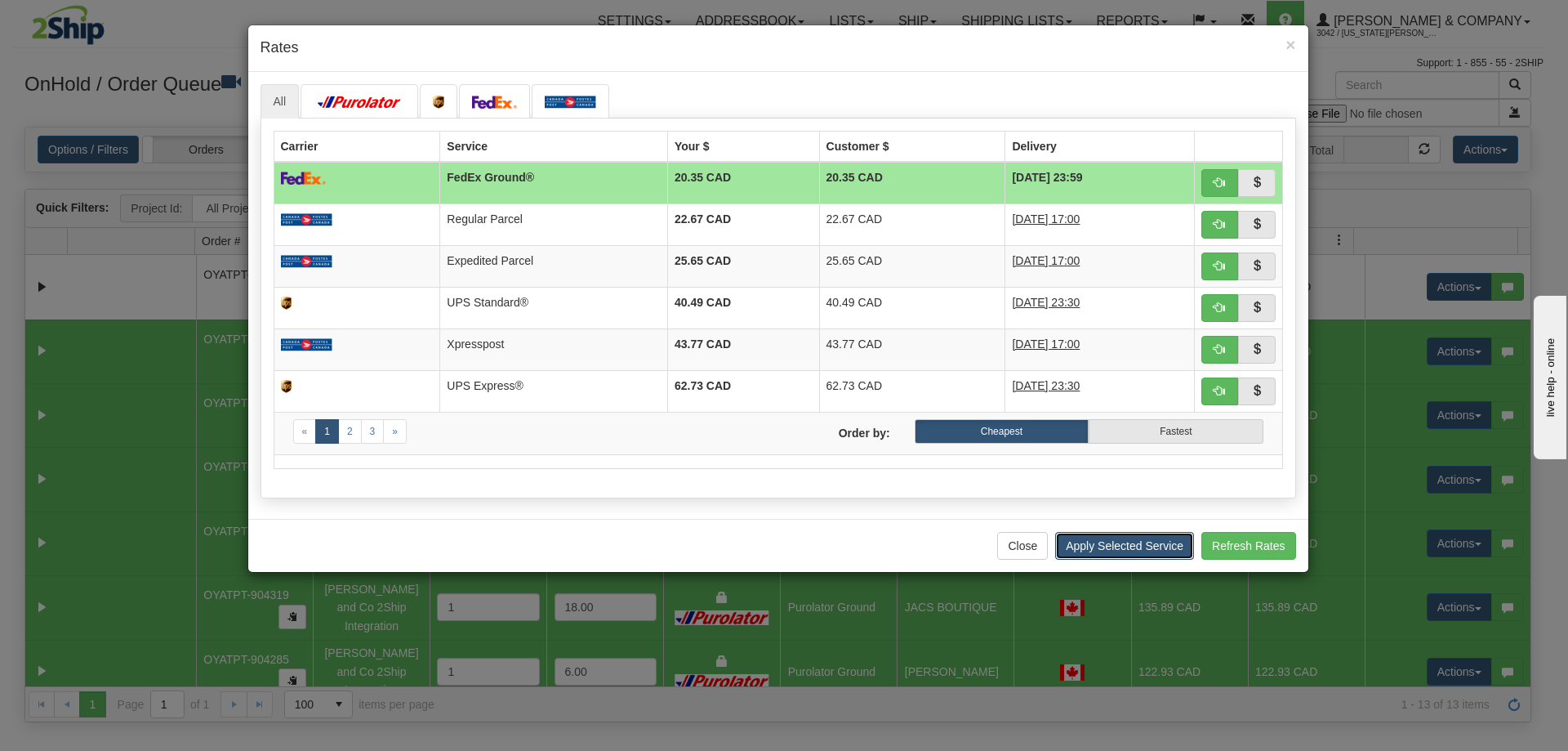
click at [1129, 549] on button "Apply Selected Service" at bounding box center [1125, 546] width 139 height 28
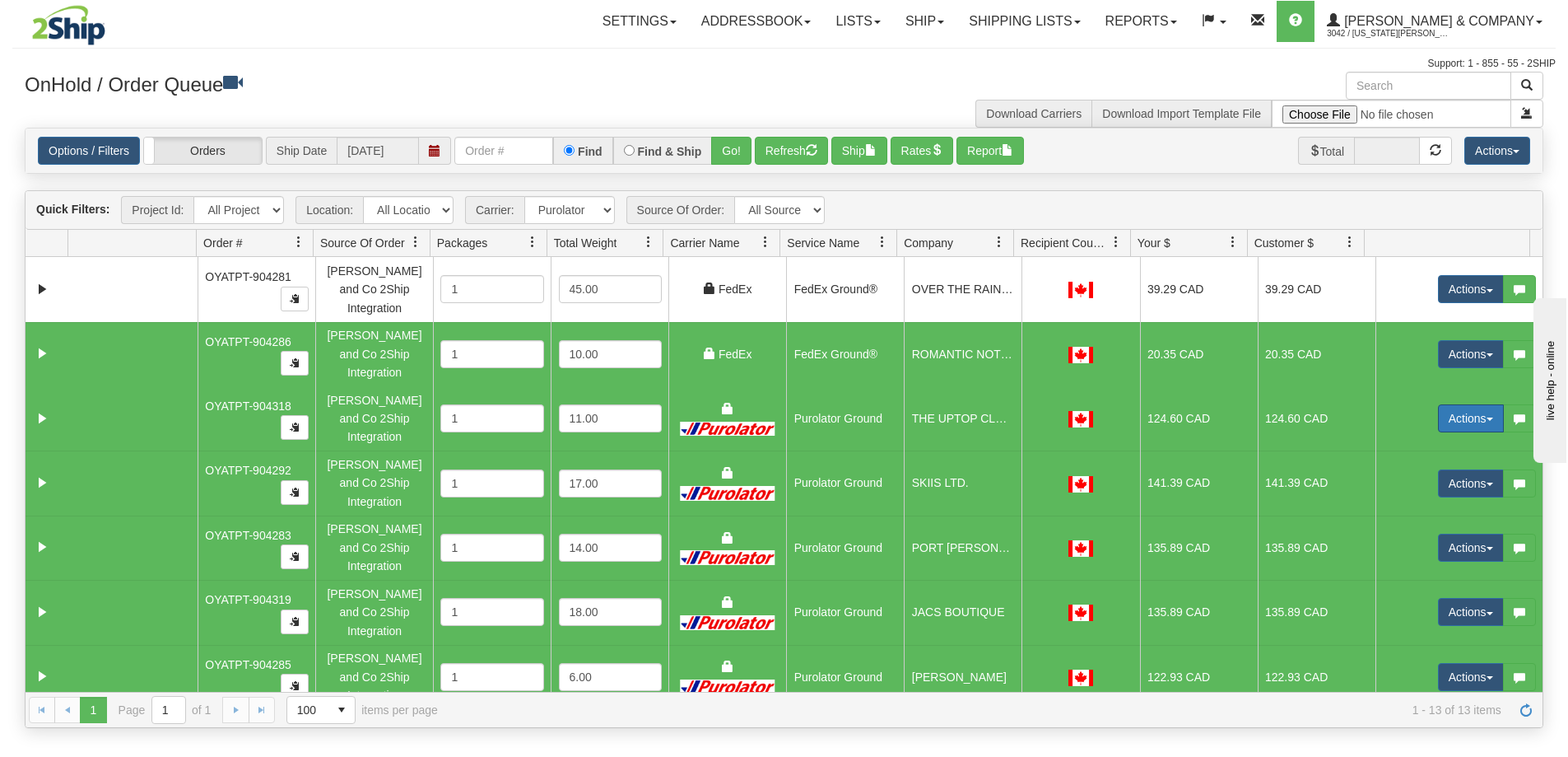
click at [1438, 404] on button "Actions" at bounding box center [1471, 418] width 66 height 28
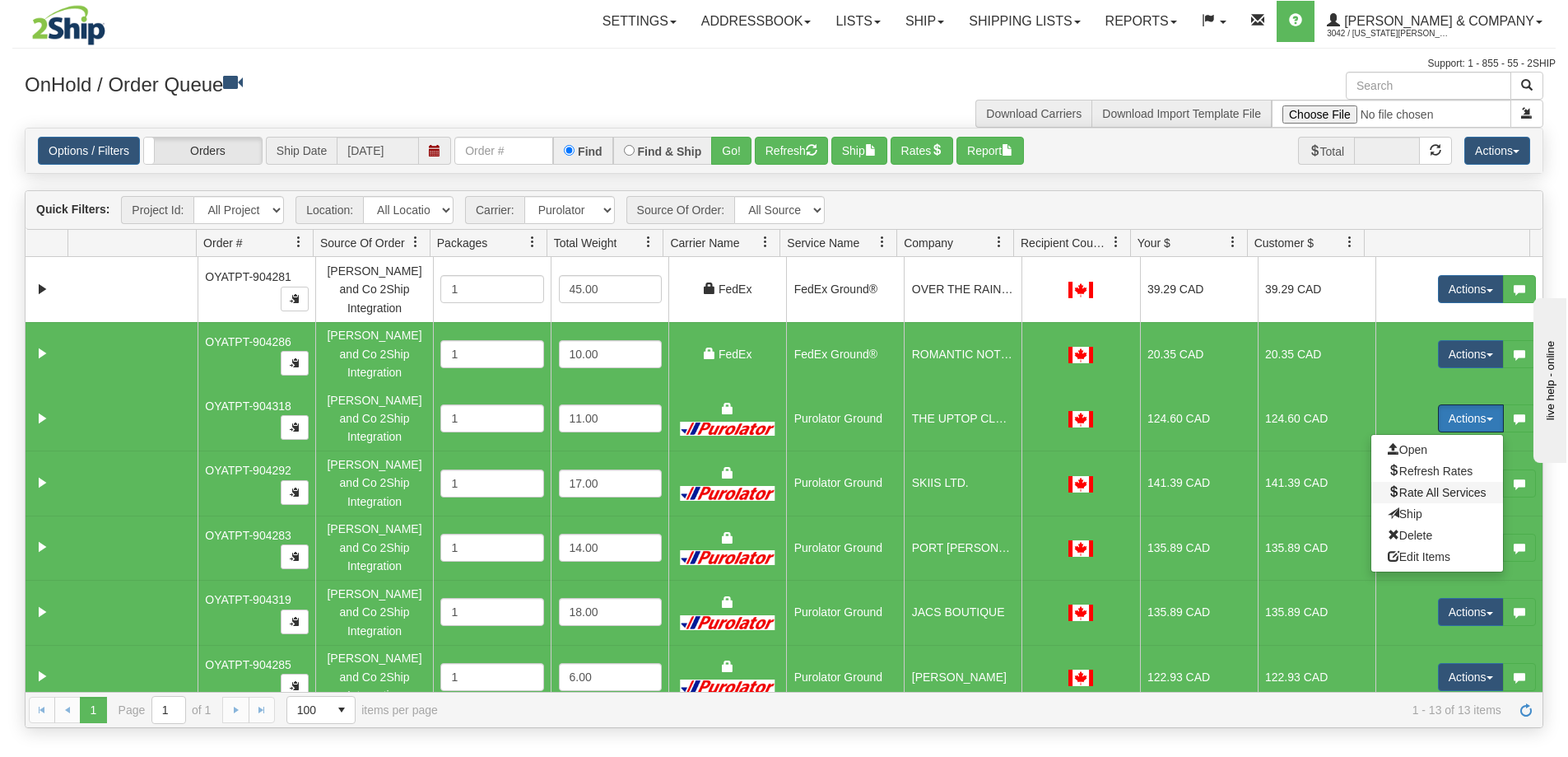
click at [1396, 486] on span "Rate All Services" at bounding box center [1436, 492] width 99 height 13
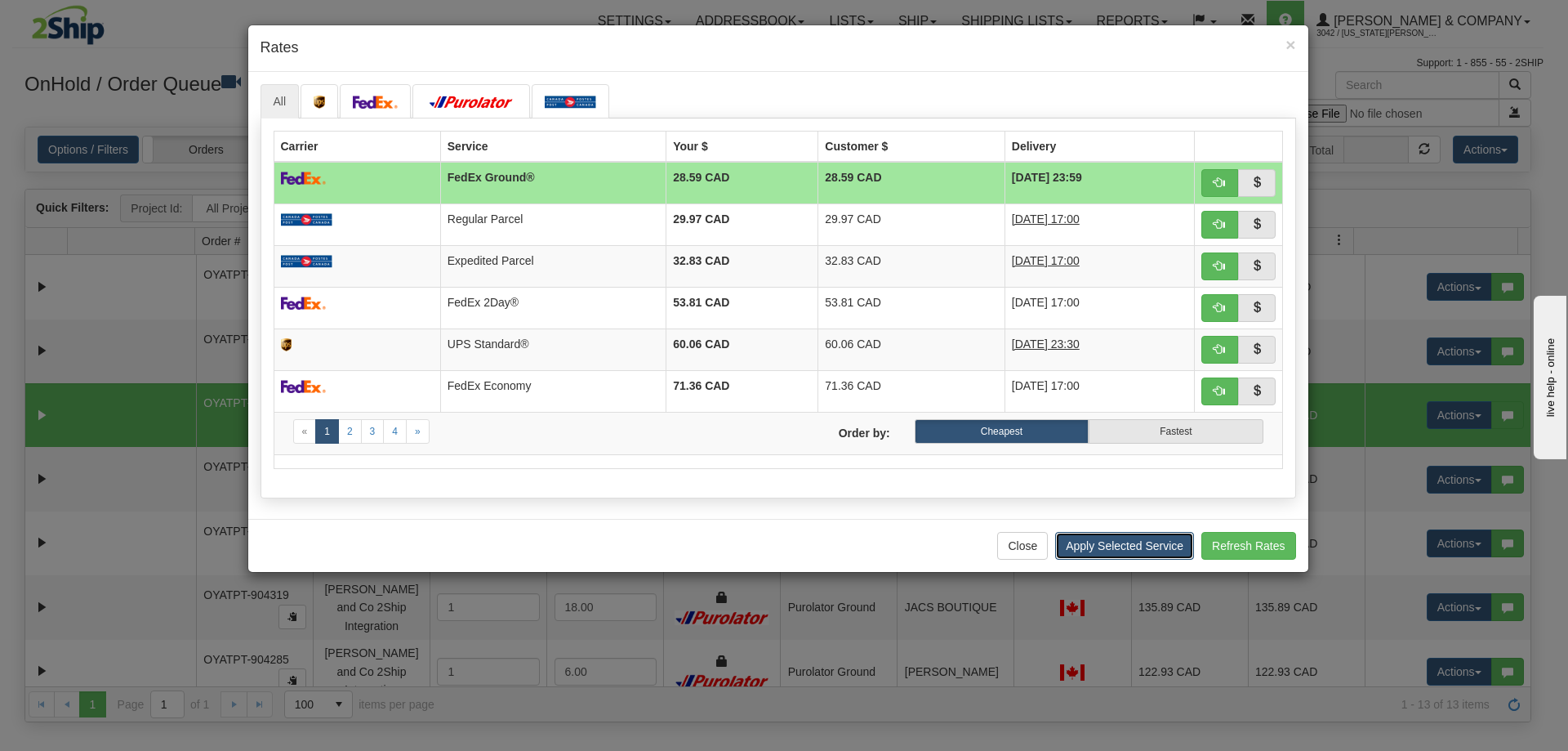
click at [1124, 542] on button "Apply Selected Service" at bounding box center [1125, 546] width 139 height 28
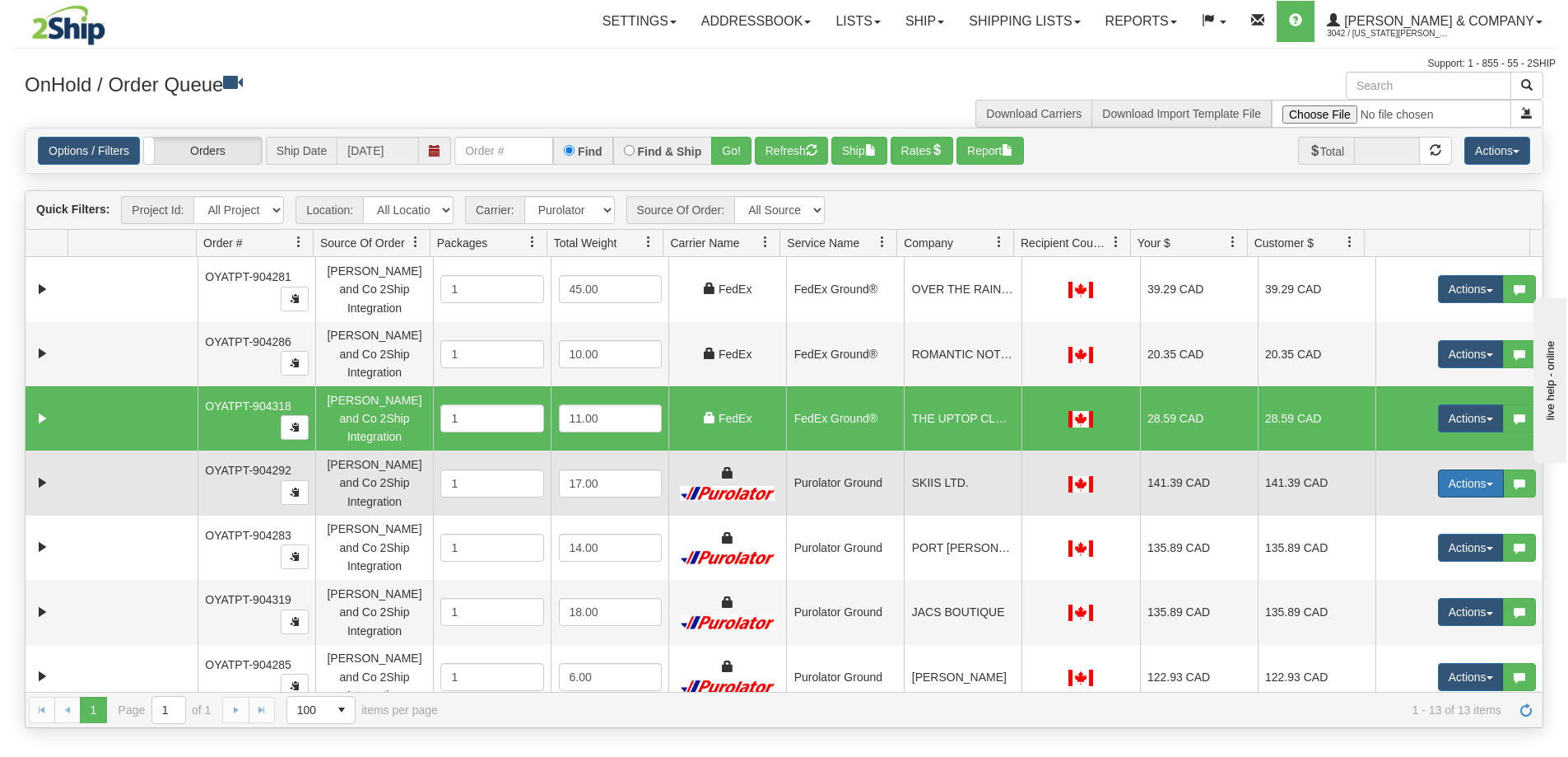
click at [1438, 469] on button "Actions" at bounding box center [1471, 483] width 66 height 28
click at [1410, 551] on span "Rate All Services" at bounding box center [1436, 557] width 99 height 13
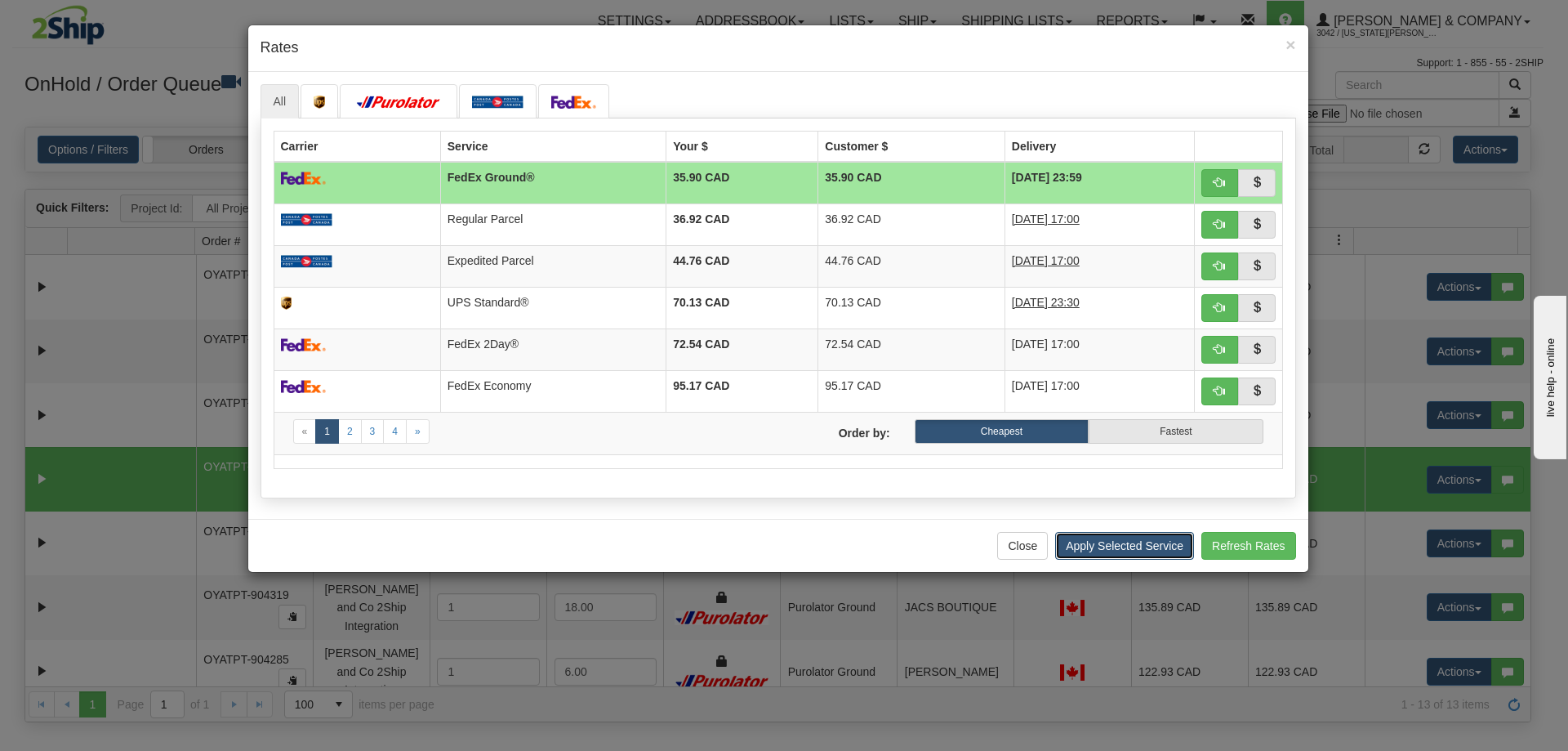
click at [1107, 542] on button "Apply Selected Service" at bounding box center [1125, 546] width 139 height 28
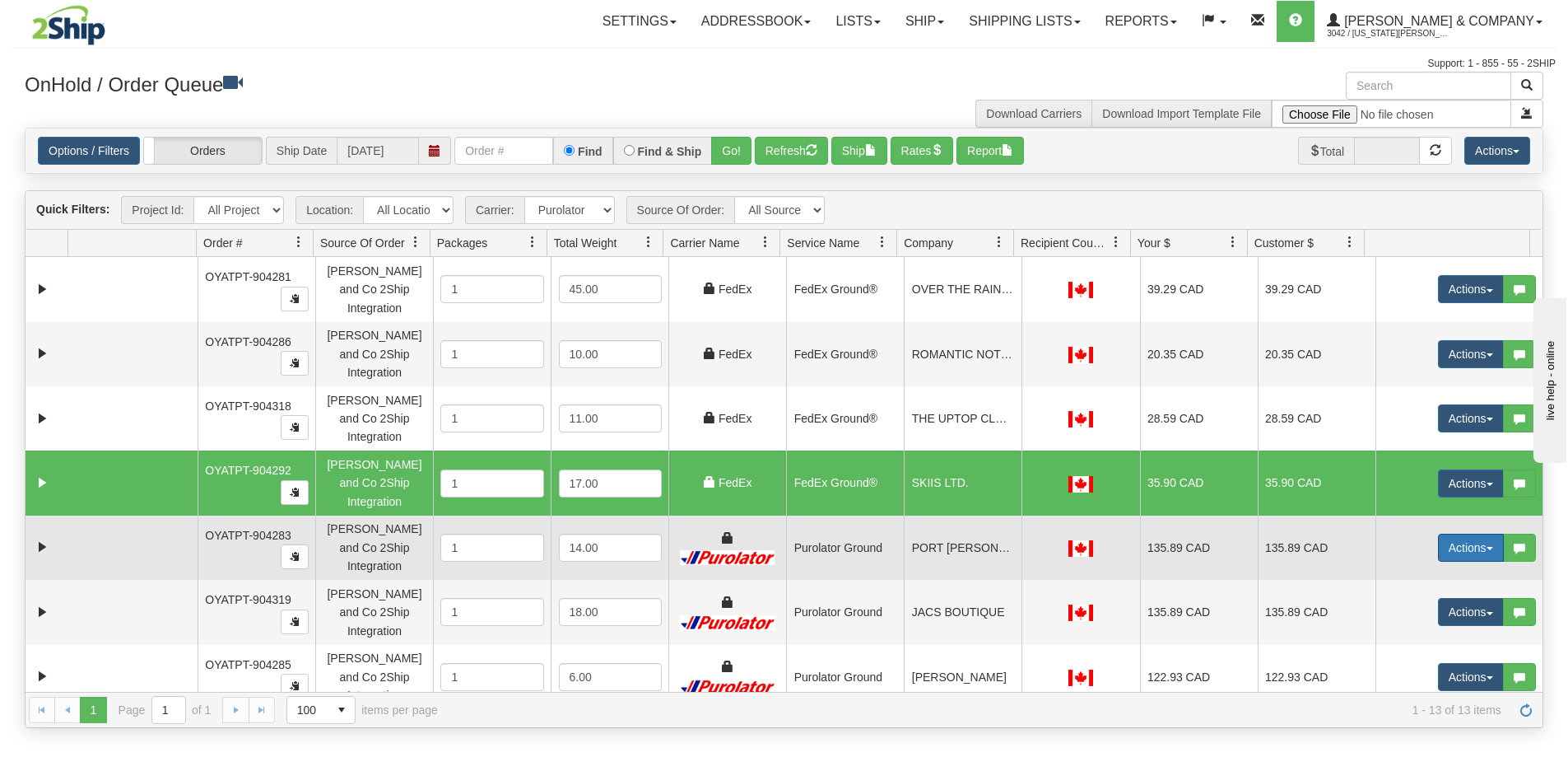
click at [1438, 534] on button "Actions" at bounding box center [1471, 548] width 66 height 28
click at [1416, 615] on span "Rate All Services" at bounding box center [1436, 621] width 99 height 13
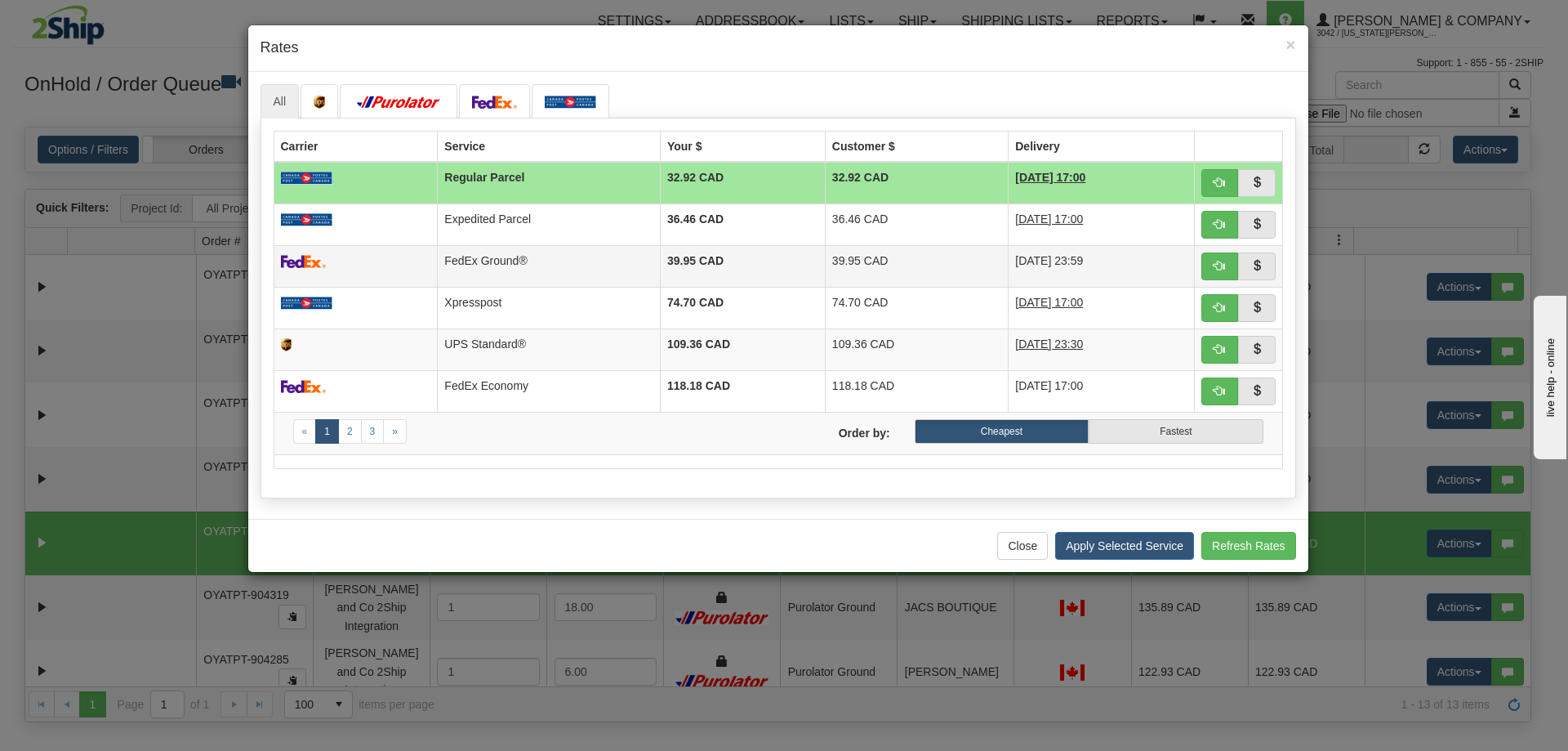
click at [521, 276] on td "FedEx Ground®" at bounding box center [548, 266] width 223 height 42
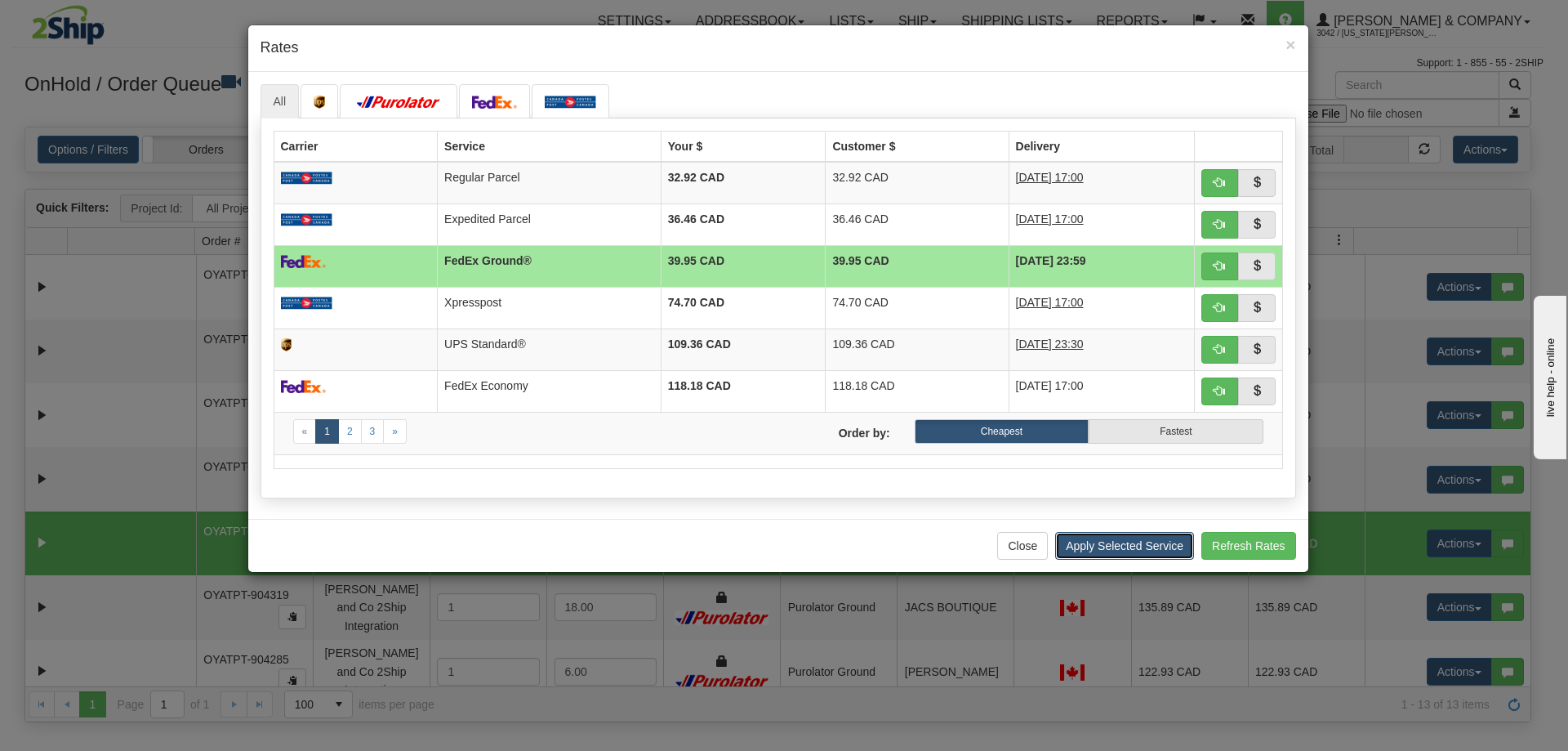
click at [1126, 551] on button "Apply Selected Service" at bounding box center [1125, 546] width 139 height 28
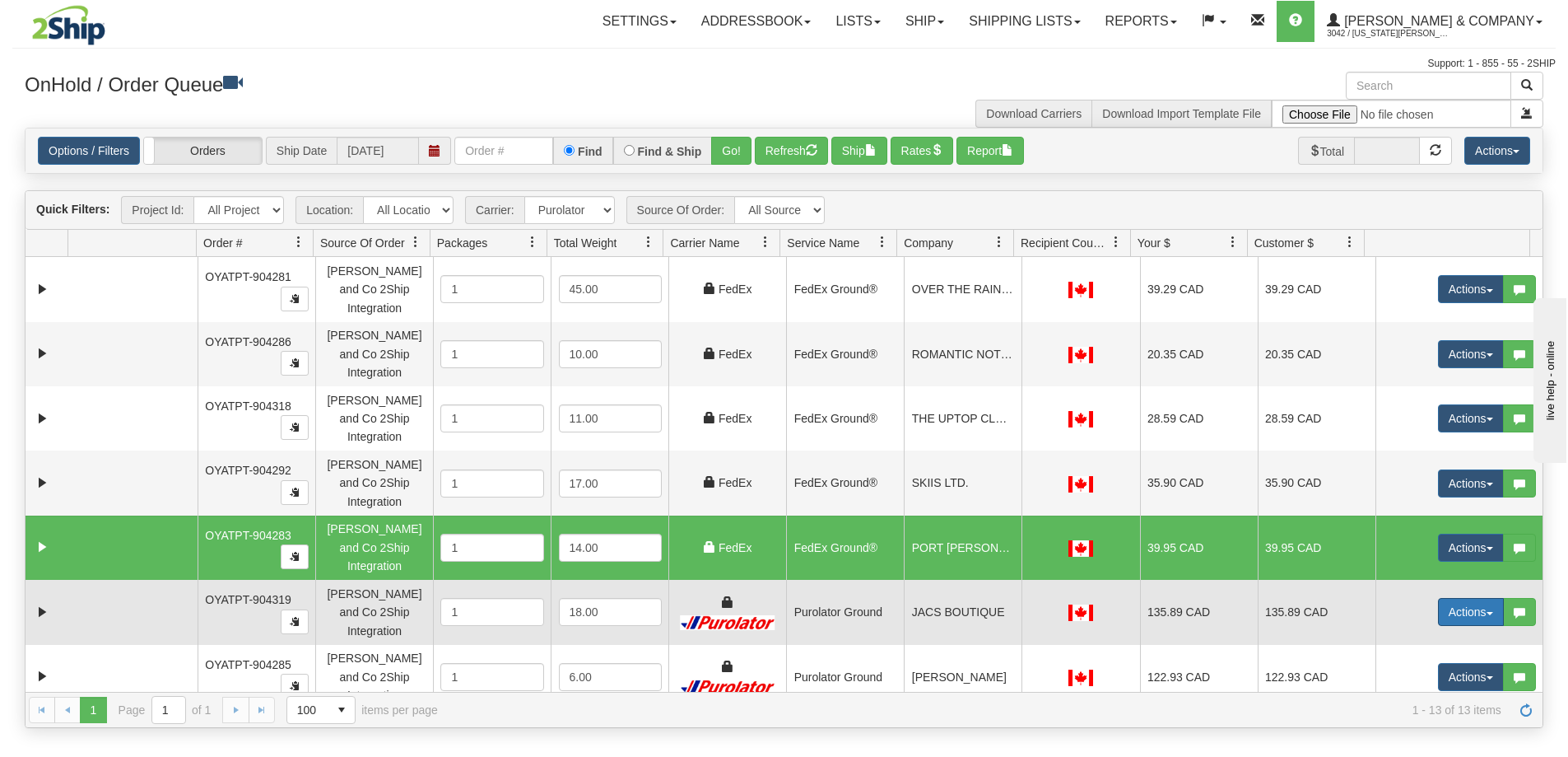
click at [1438, 598] on button "Actions" at bounding box center [1471, 612] width 66 height 28
click at [1400, 679] on span "Rate All Services" at bounding box center [1436, 685] width 99 height 13
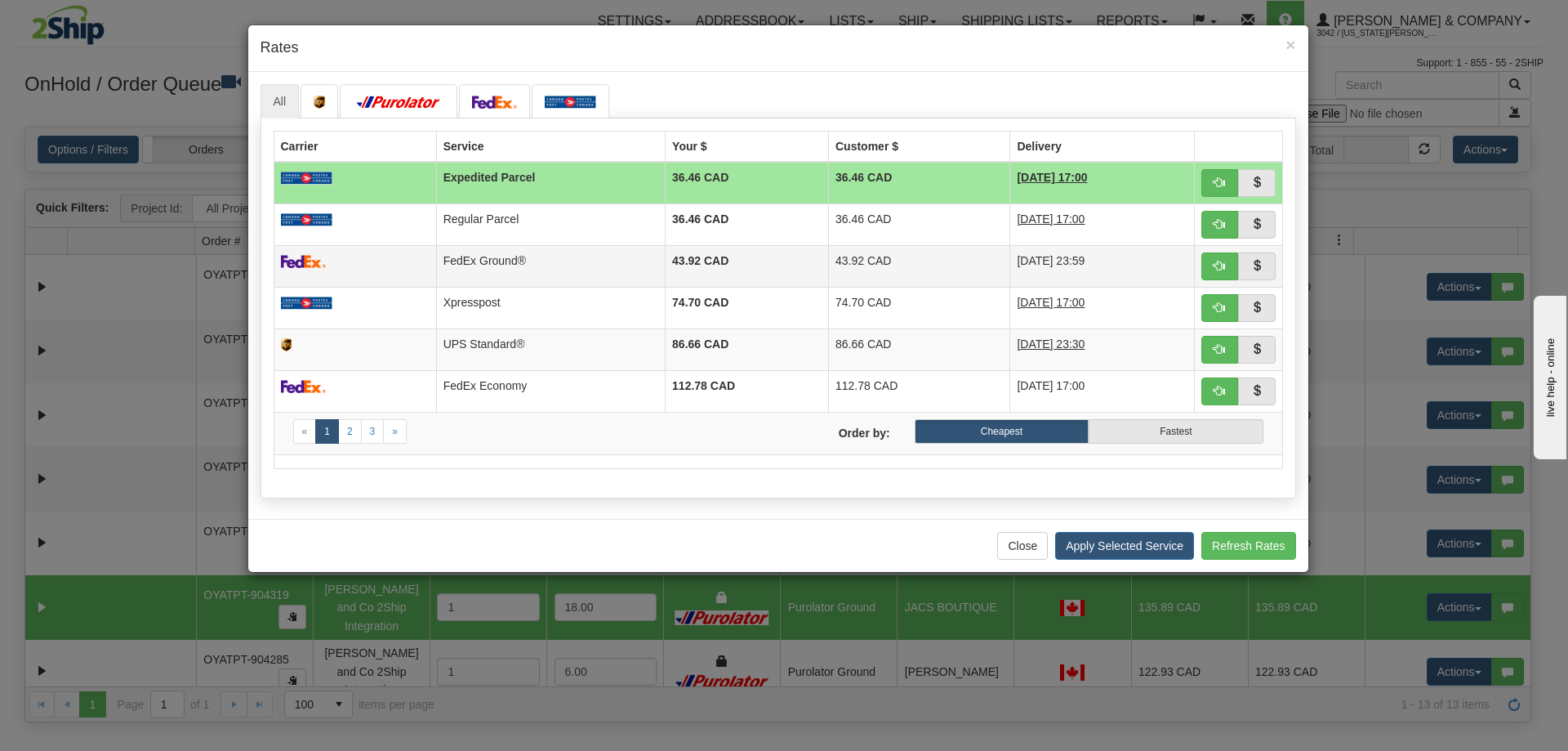
click at [895, 259] on td "43.92 CAD" at bounding box center [919, 266] width 181 height 42
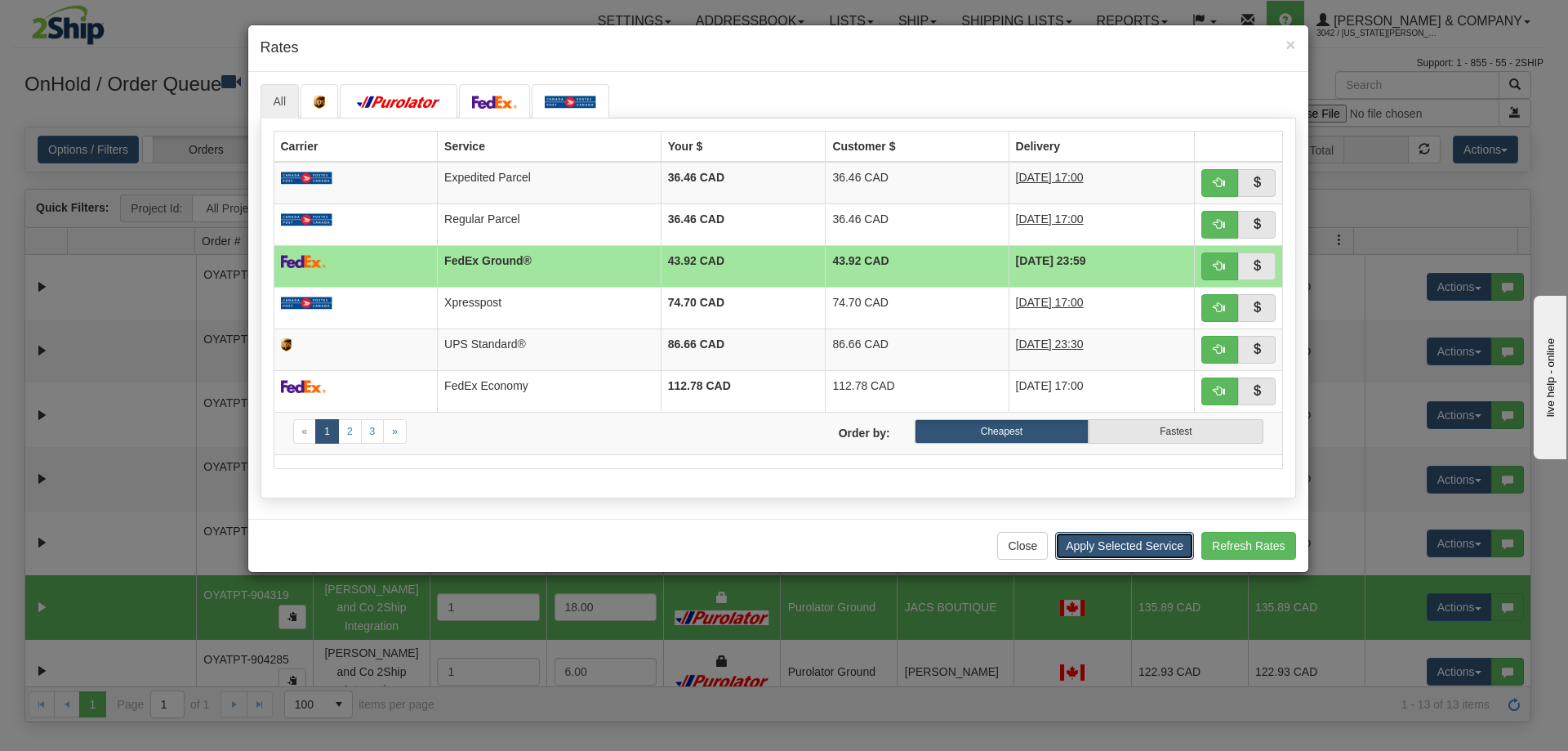
click at [1153, 556] on button "Apply Selected Service" at bounding box center [1125, 546] width 139 height 28
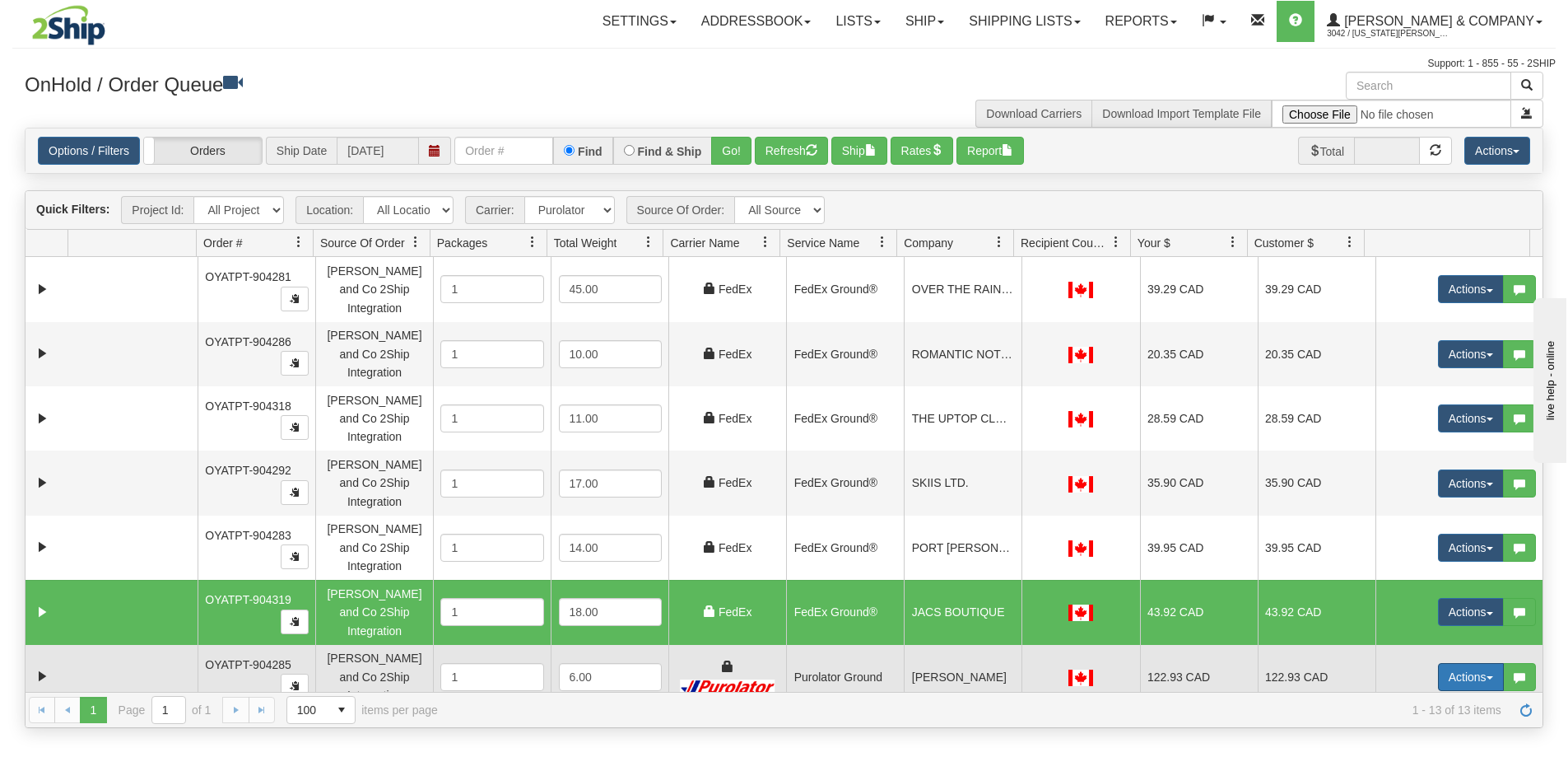
click at [1454, 663] on button "Actions" at bounding box center [1471, 677] width 66 height 28
click at [1429, 744] on span "Rate All Services" at bounding box center [1436, 750] width 99 height 13
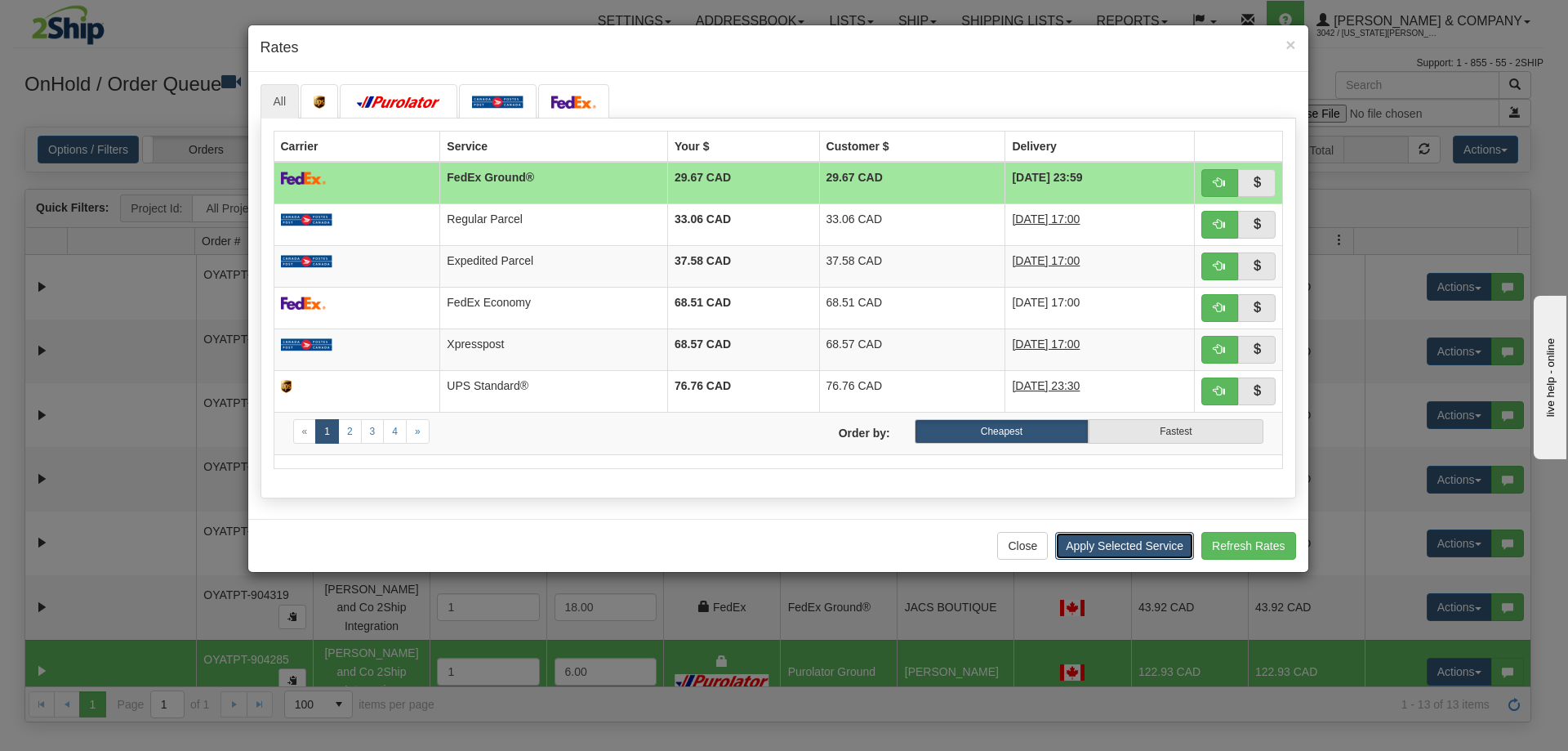
click at [1137, 543] on button "Apply Selected Service" at bounding box center [1125, 546] width 139 height 28
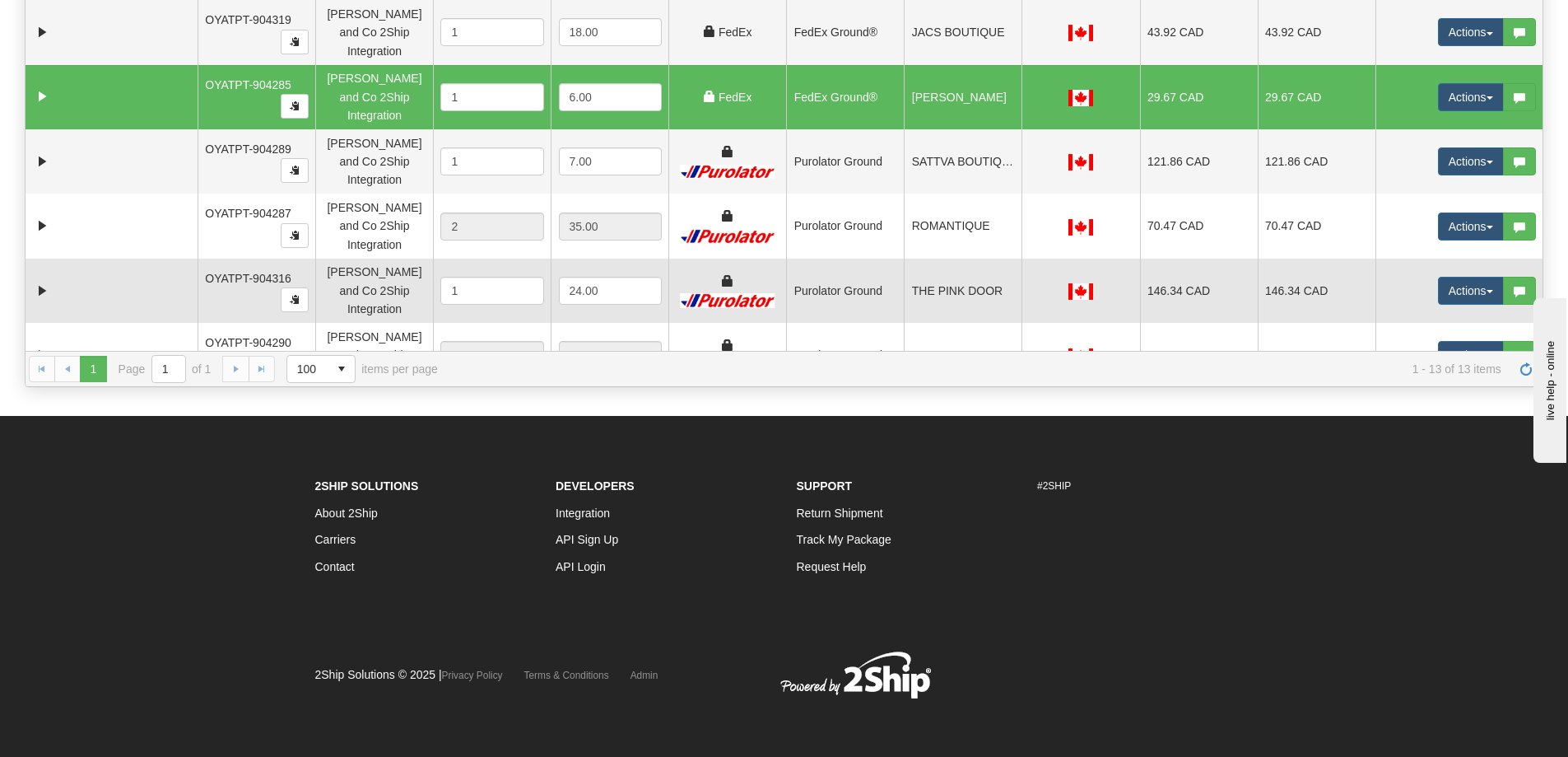
scroll to position [246, 0]
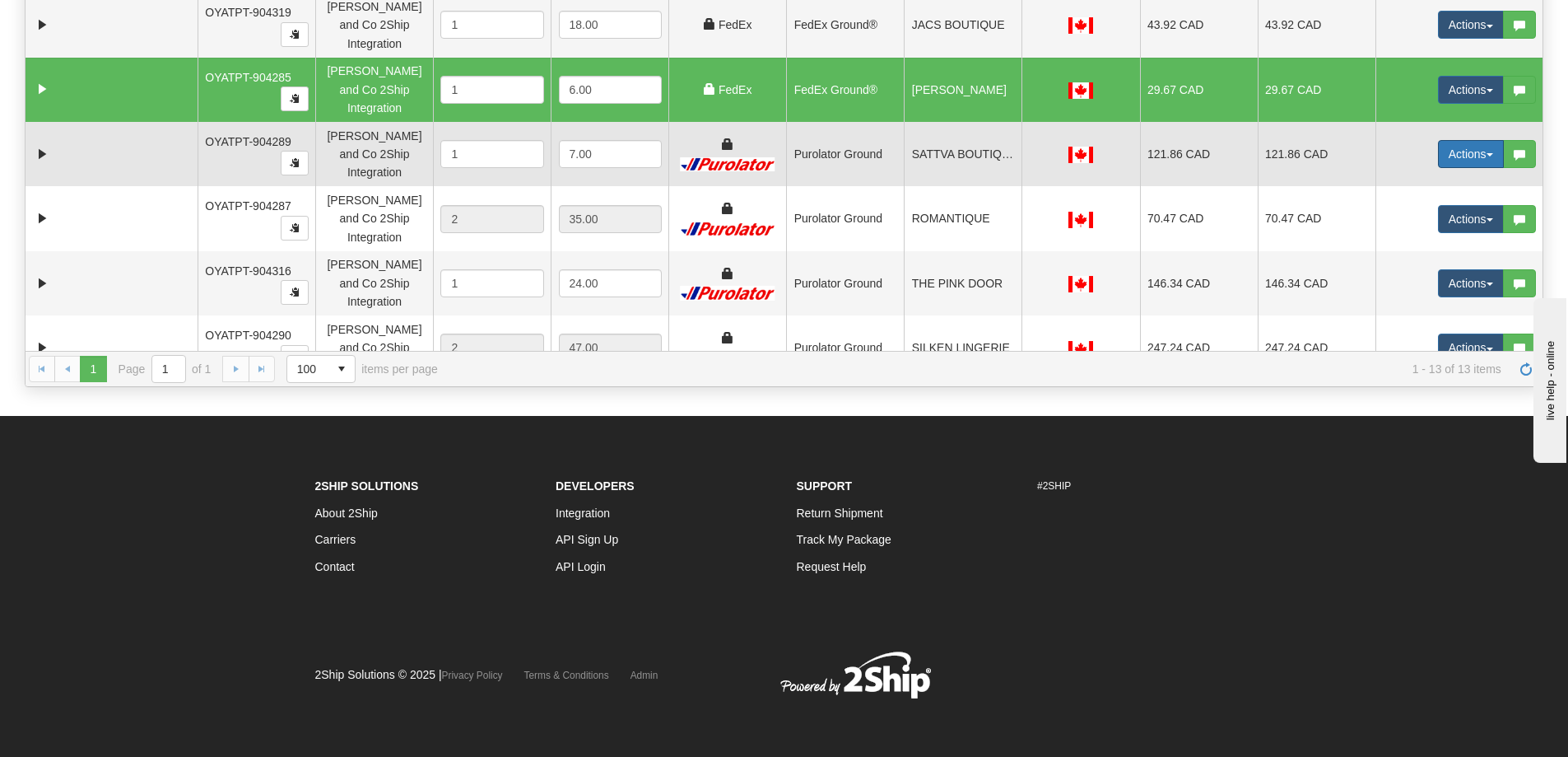
click at [1438, 140] on button "Actions" at bounding box center [1471, 154] width 66 height 28
click at [1438, 221] on span "Rate All Services" at bounding box center [1436, 227] width 99 height 13
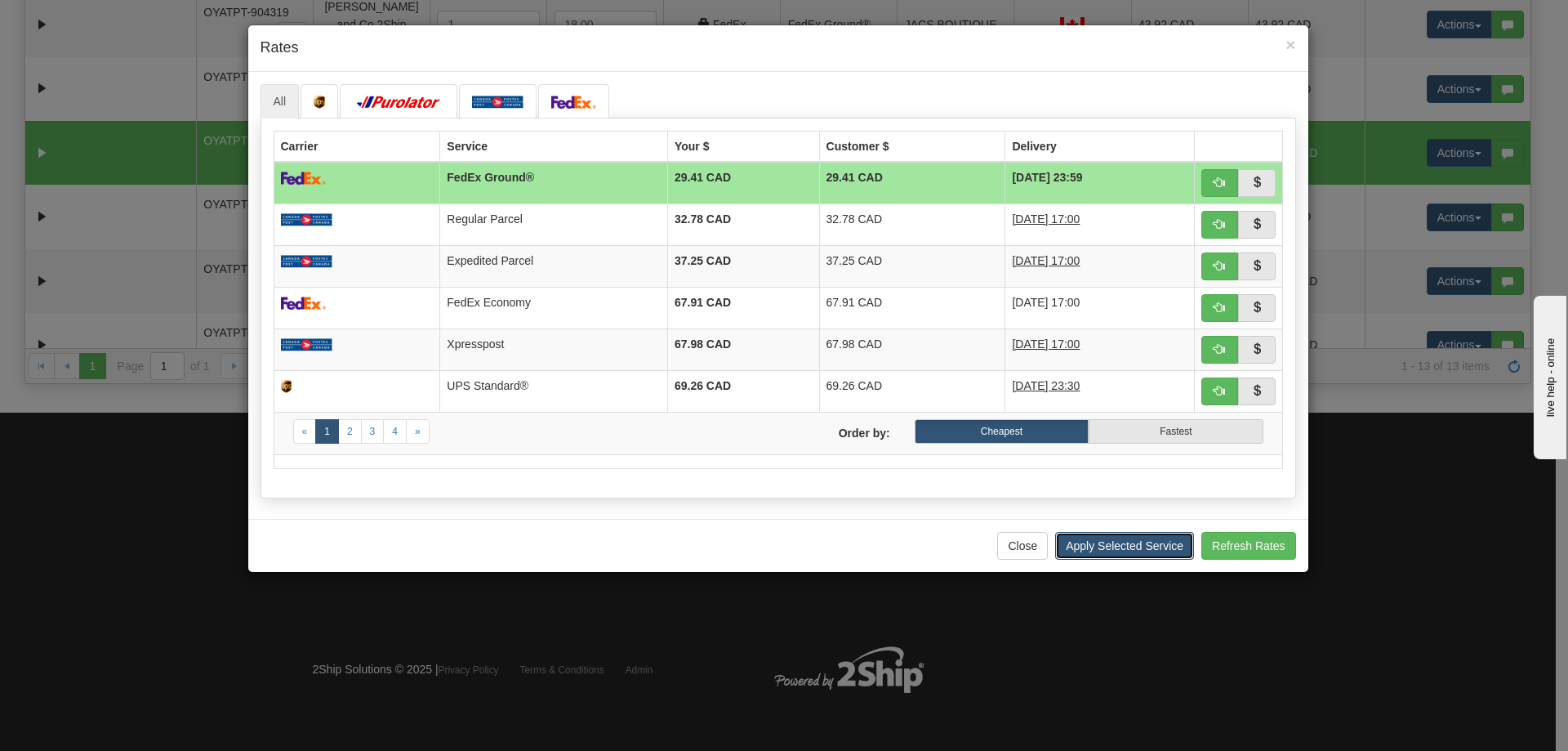
click at [1126, 550] on button "Apply Selected Service" at bounding box center [1125, 546] width 139 height 28
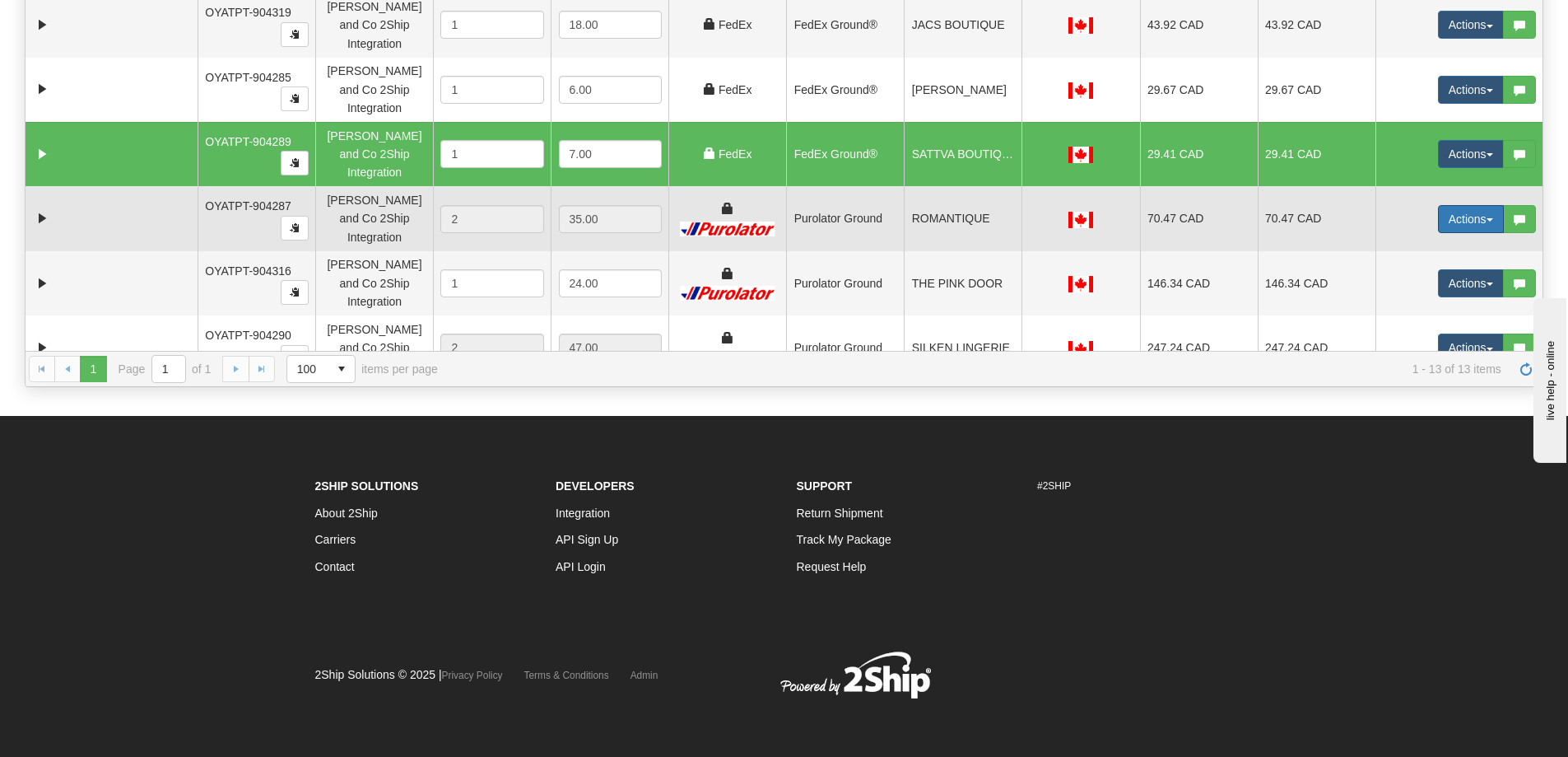
click at [1457, 205] on button "Actions" at bounding box center [1471, 219] width 66 height 28
click at [1441, 287] on span "Rate All Services" at bounding box center [1436, 293] width 99 height 13
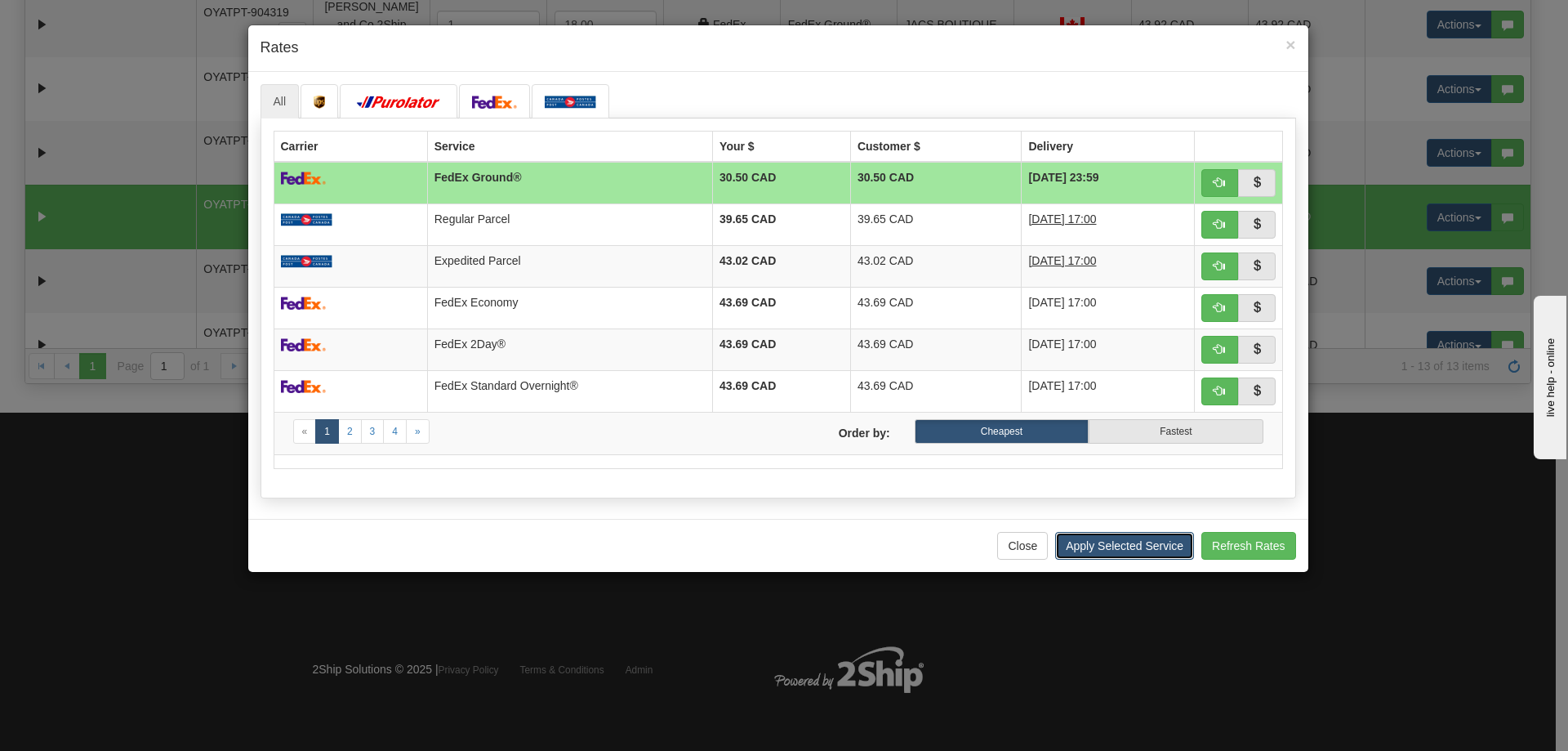
click at [1135, 537] on button "Apply Selected Service" at bounding box center [1125, 546] width 139 height 28
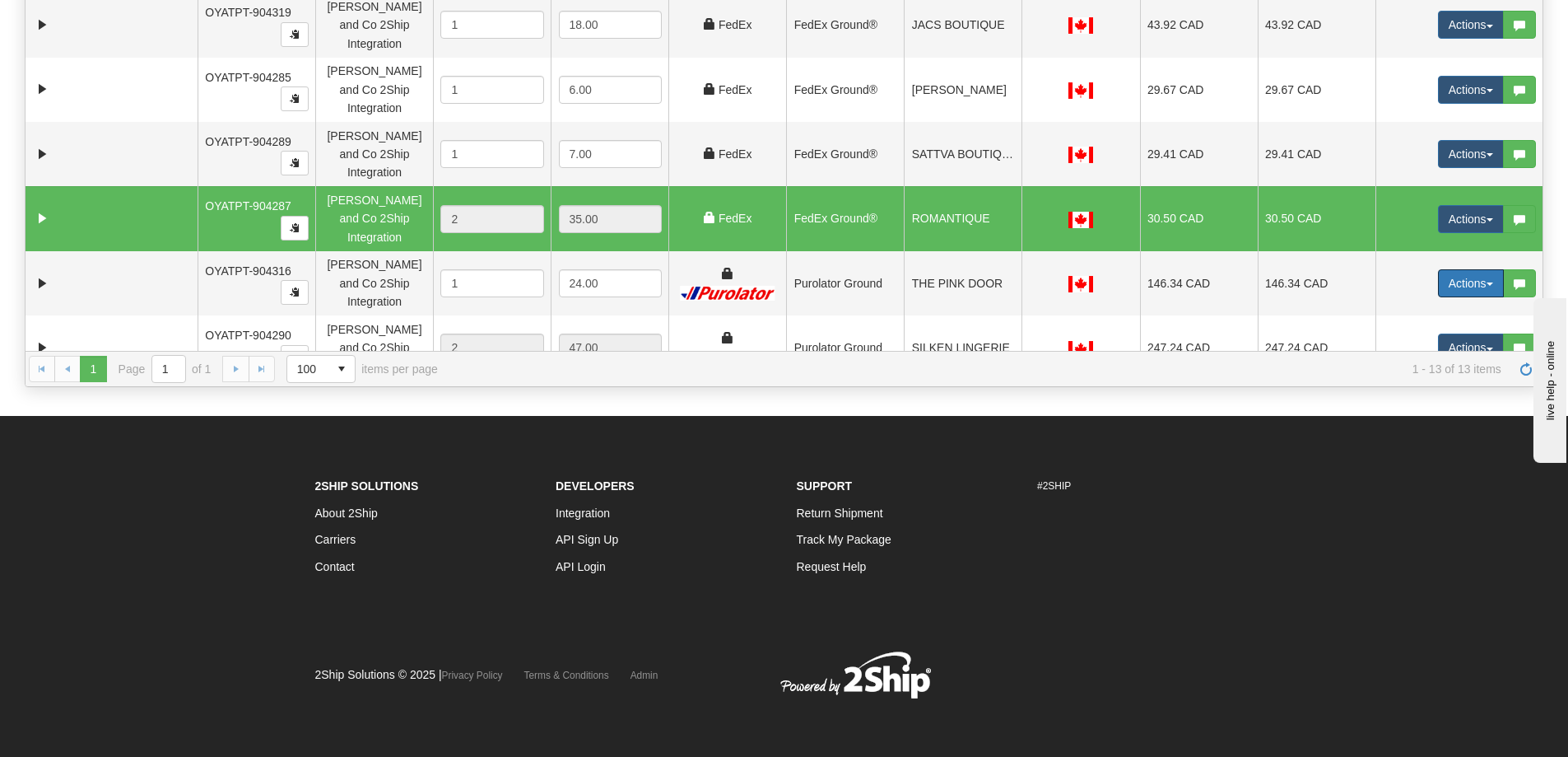
click at [1453, 269] on button "Actions" at bounding box center [1471, 283] width 66 height 28
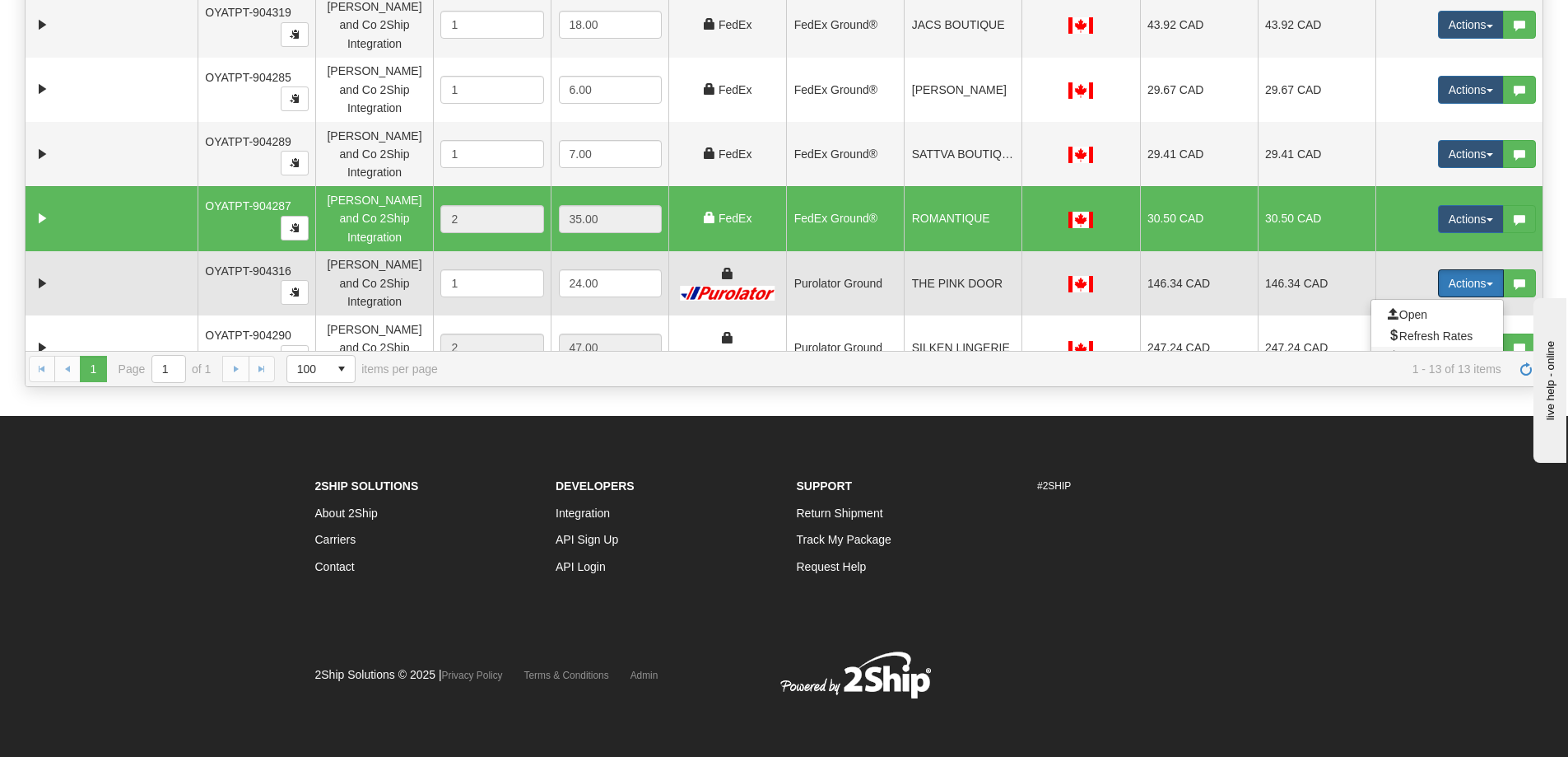
click at [1452, 351] on span "Rate All Services" at bounding box center [1436, 357] width 99 height 13
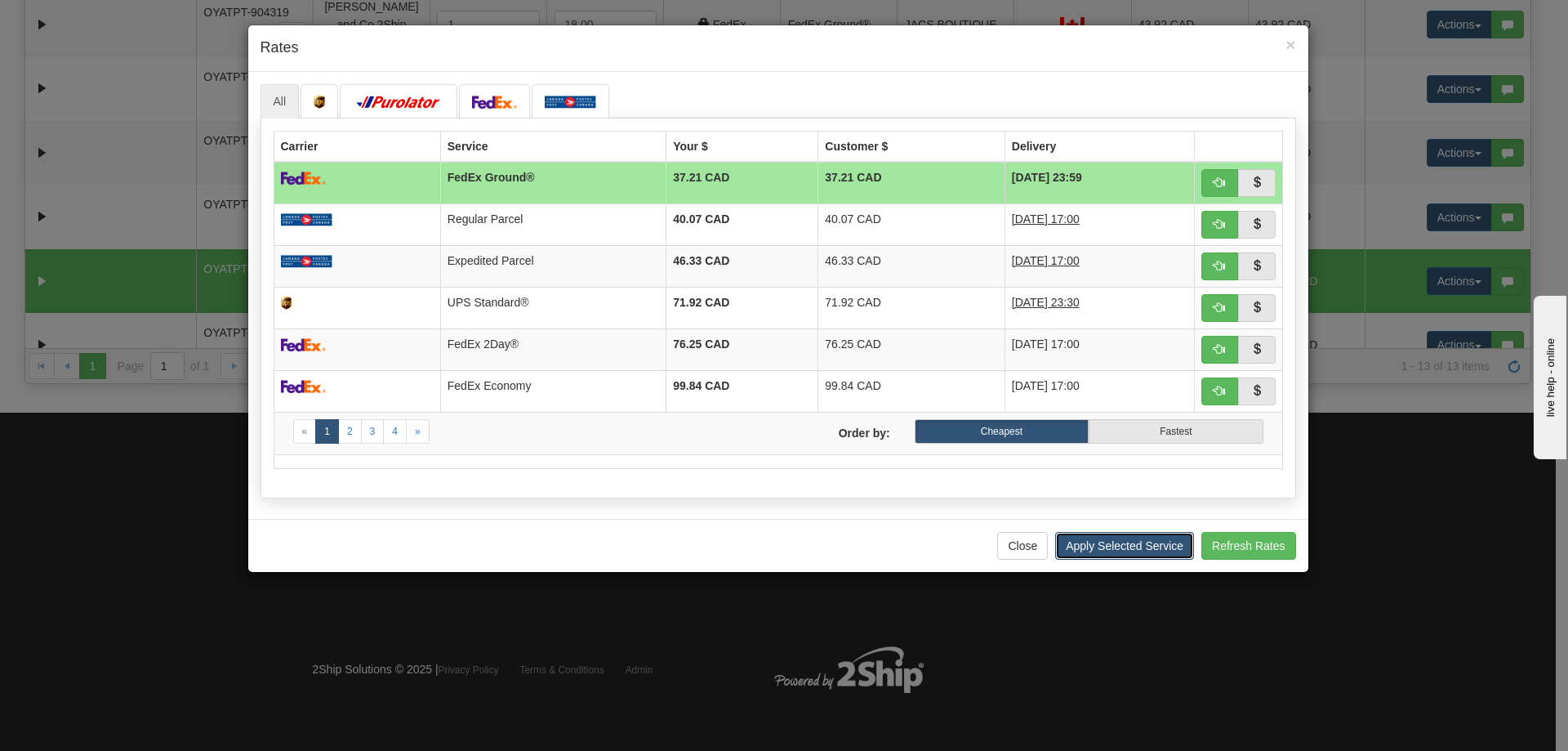
click at [1128, 539] on button "Apply Selected Service" at bounding box center [1125, 546] width 139 height 28
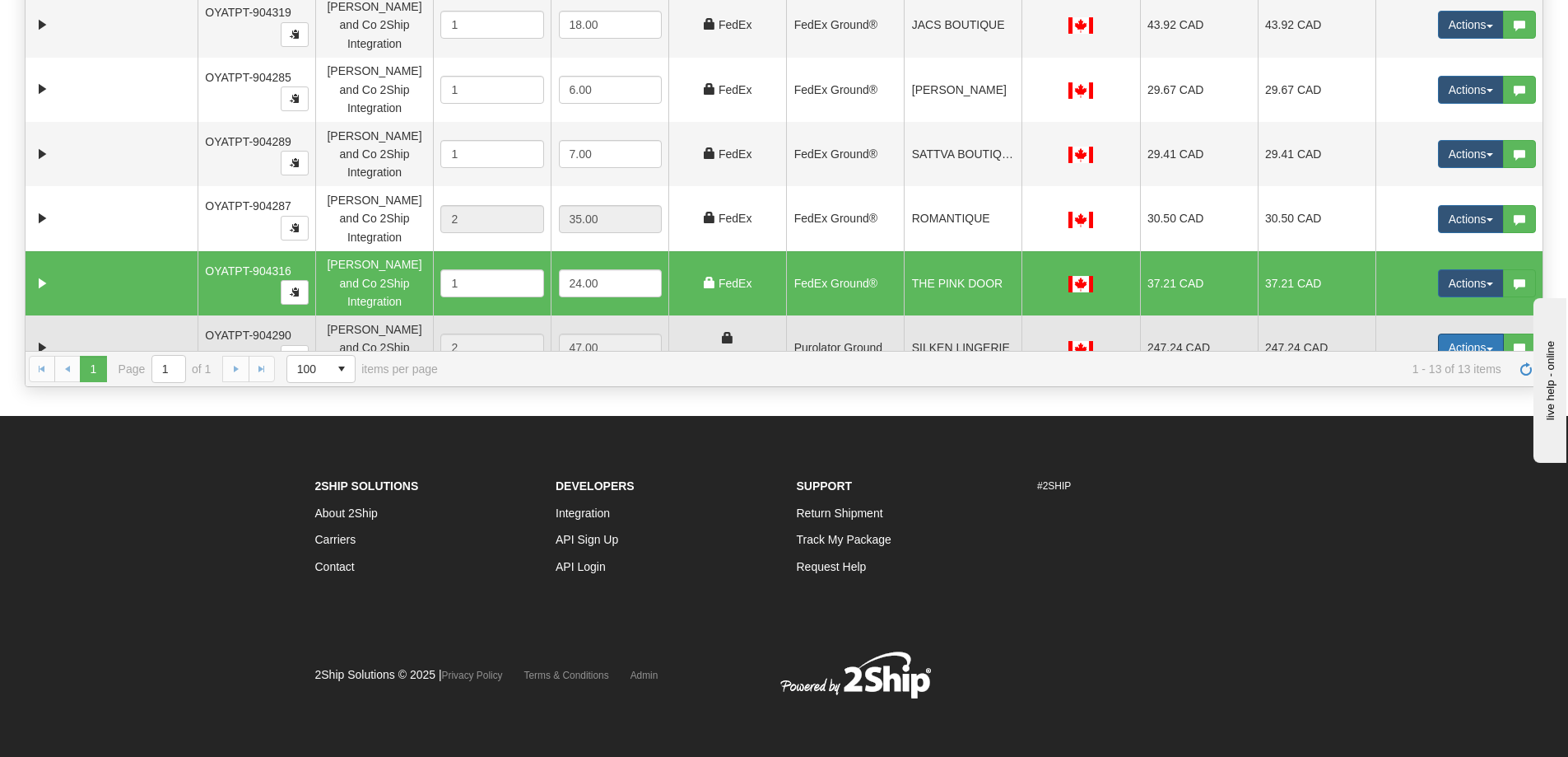
click at [1444, 333] on button "Actions" at bounding box center [1471, 347] width 66 height 28
click at [1429, 415] on span "Rate All Services" at bounding box center [1436, 421] width 99 height 13
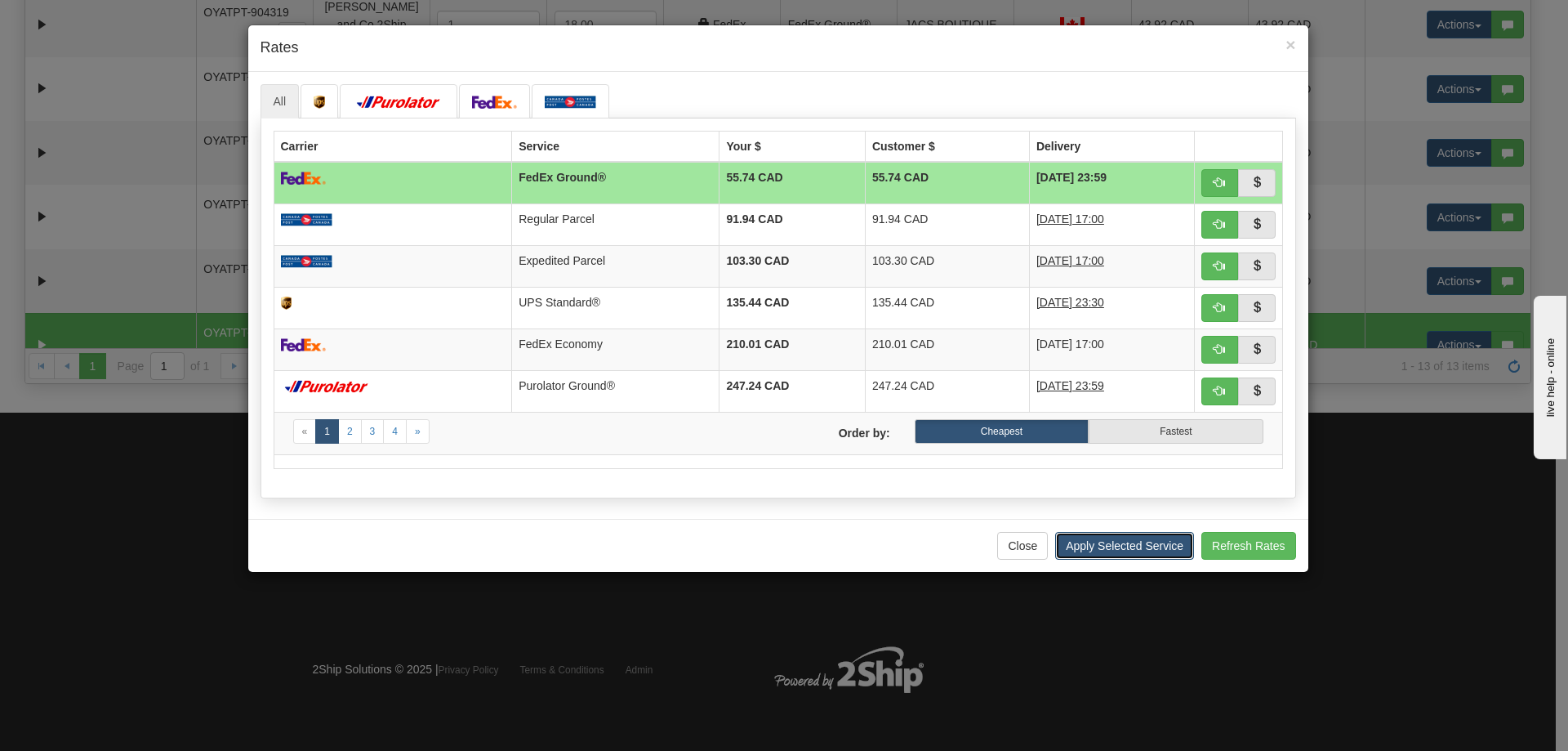
click at [1153, 546] on button "Apply Selected Service" at bounding box center [1125, 546] width 139 height 28
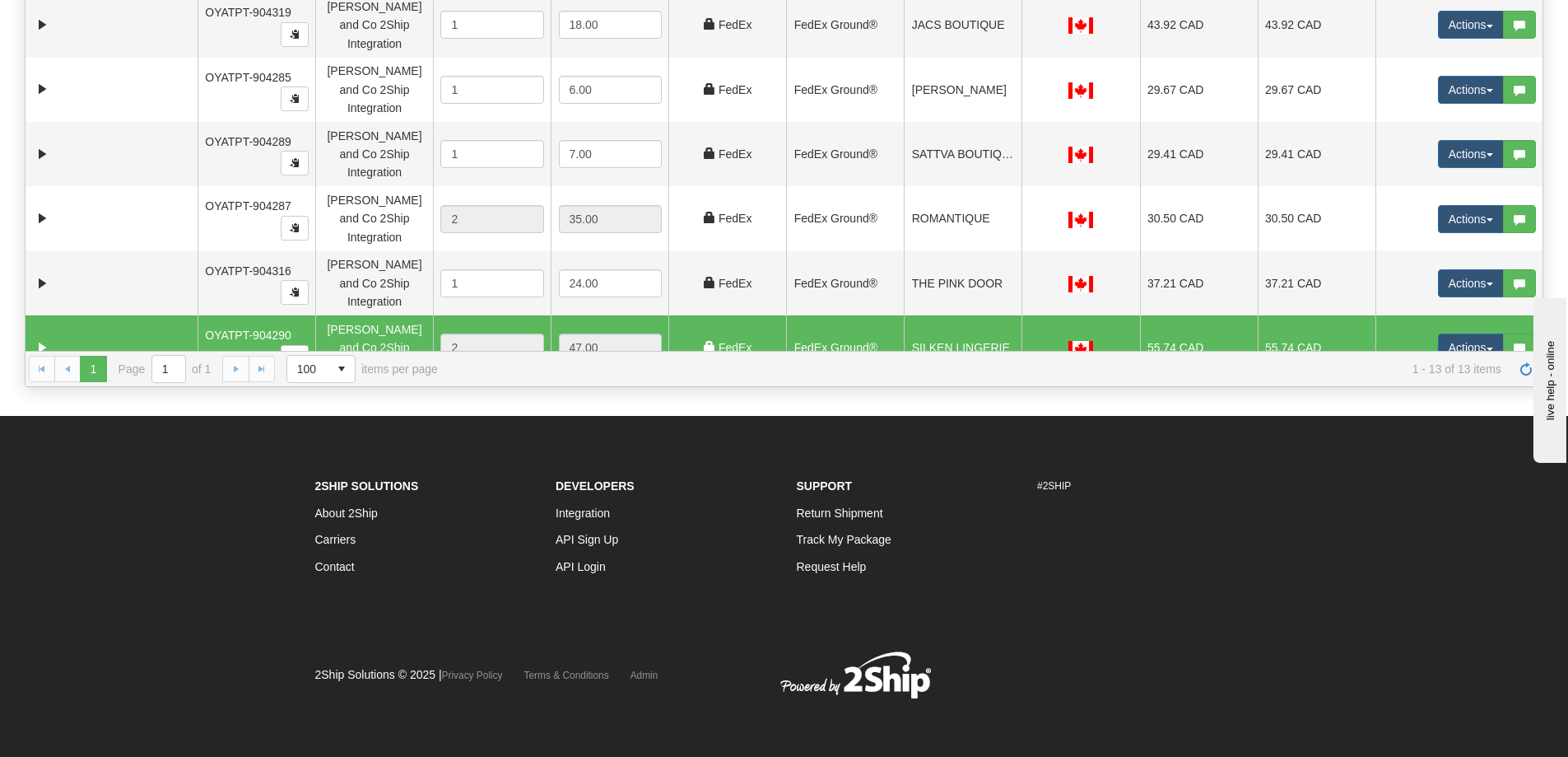
click at [1443, 399] on button "Actions" at bounding box center [1471, 413] width 66 height 28
click at [1433, 476] on link "Rate All Services" at bounding box center [1437, 486] width 132 height 21
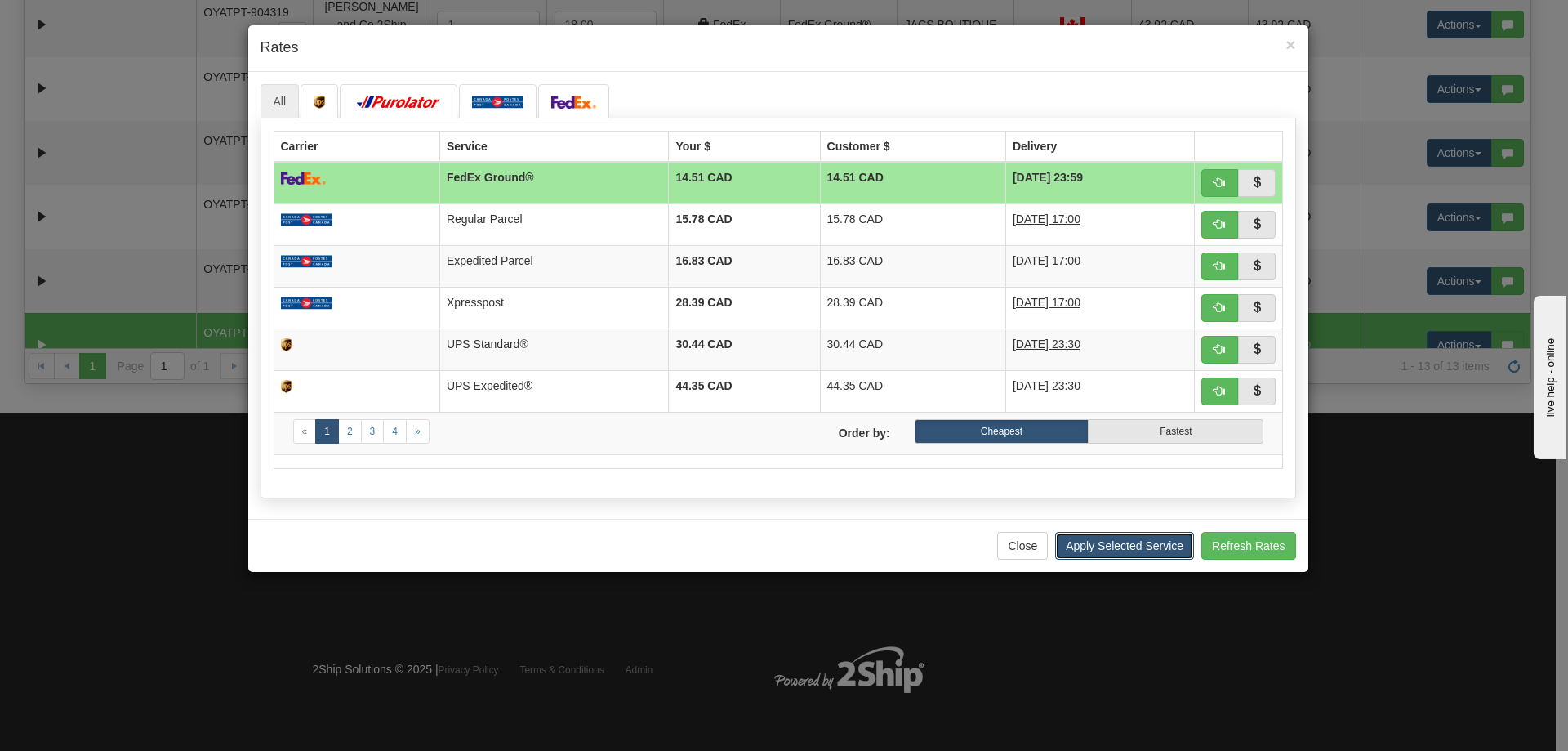
click at [1133, 552] on button "Apply Selected Service" at bounding box center [1125, 546] width 139 height 28
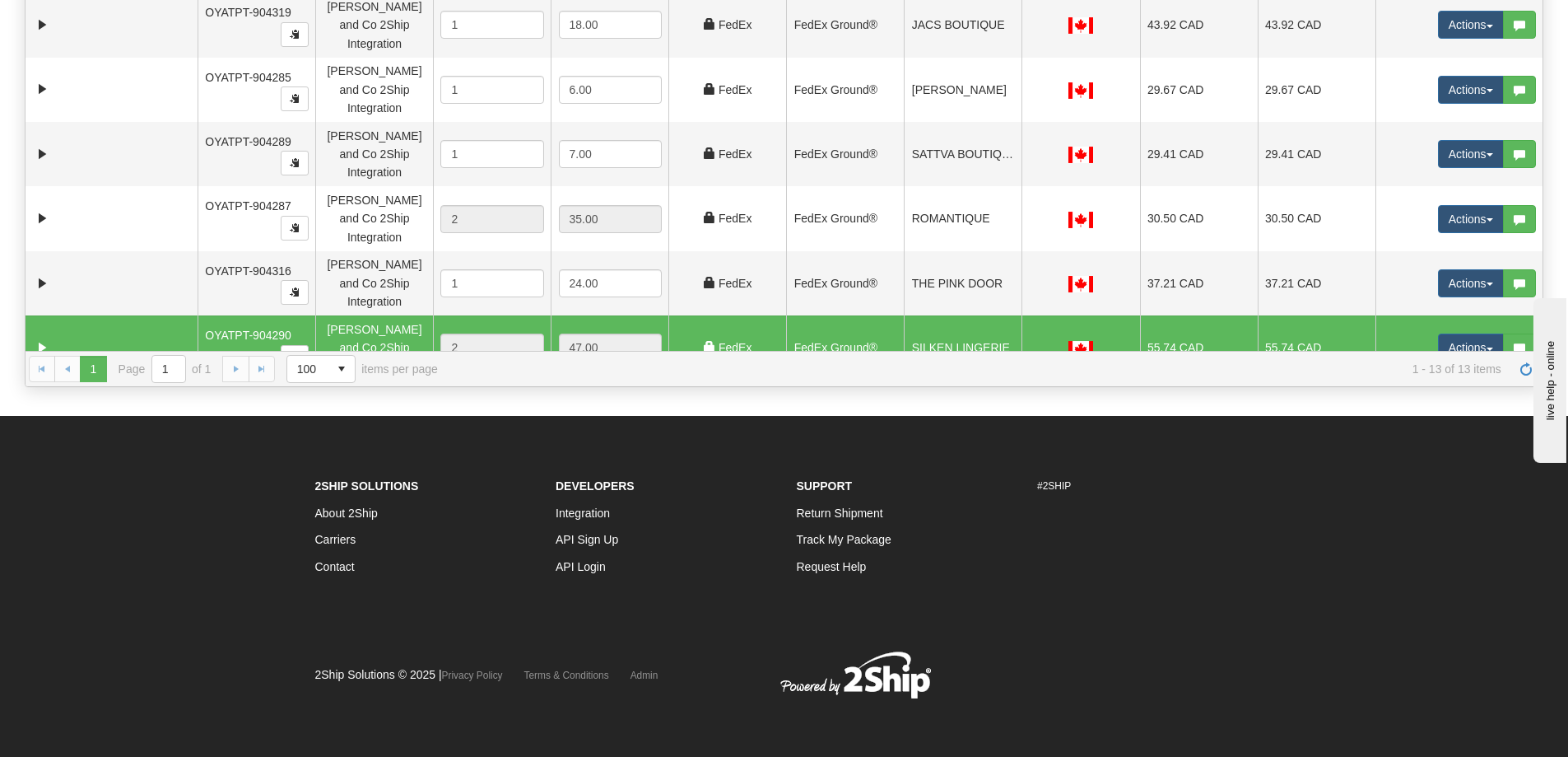
click at [1445, 463] on button "Actions" at bounding box center [1471, 477] width 66 height 28
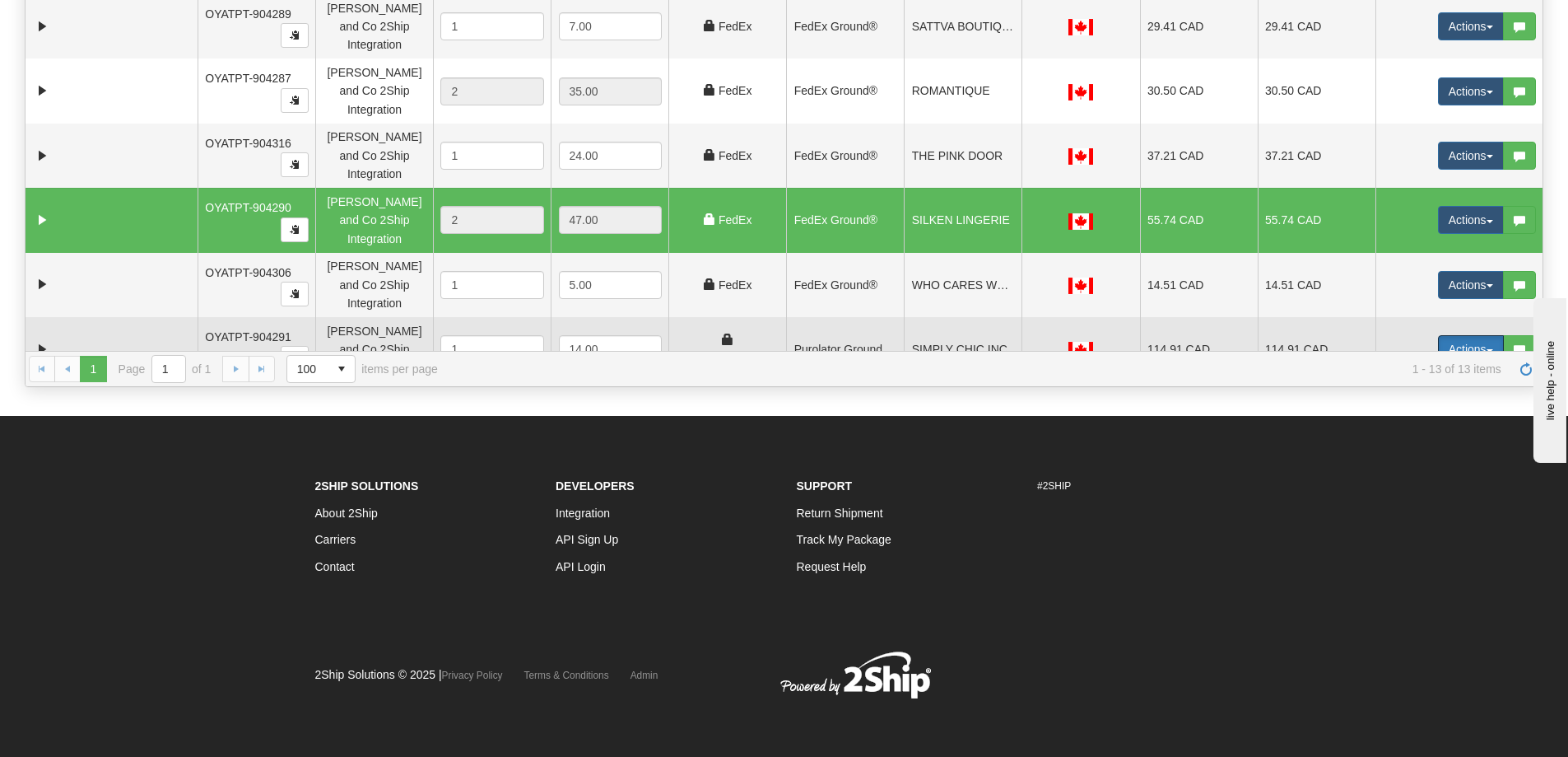
click at [1403, 417] on span "Rate All Services" at bounding box center [1436, 423] width 99 height 13
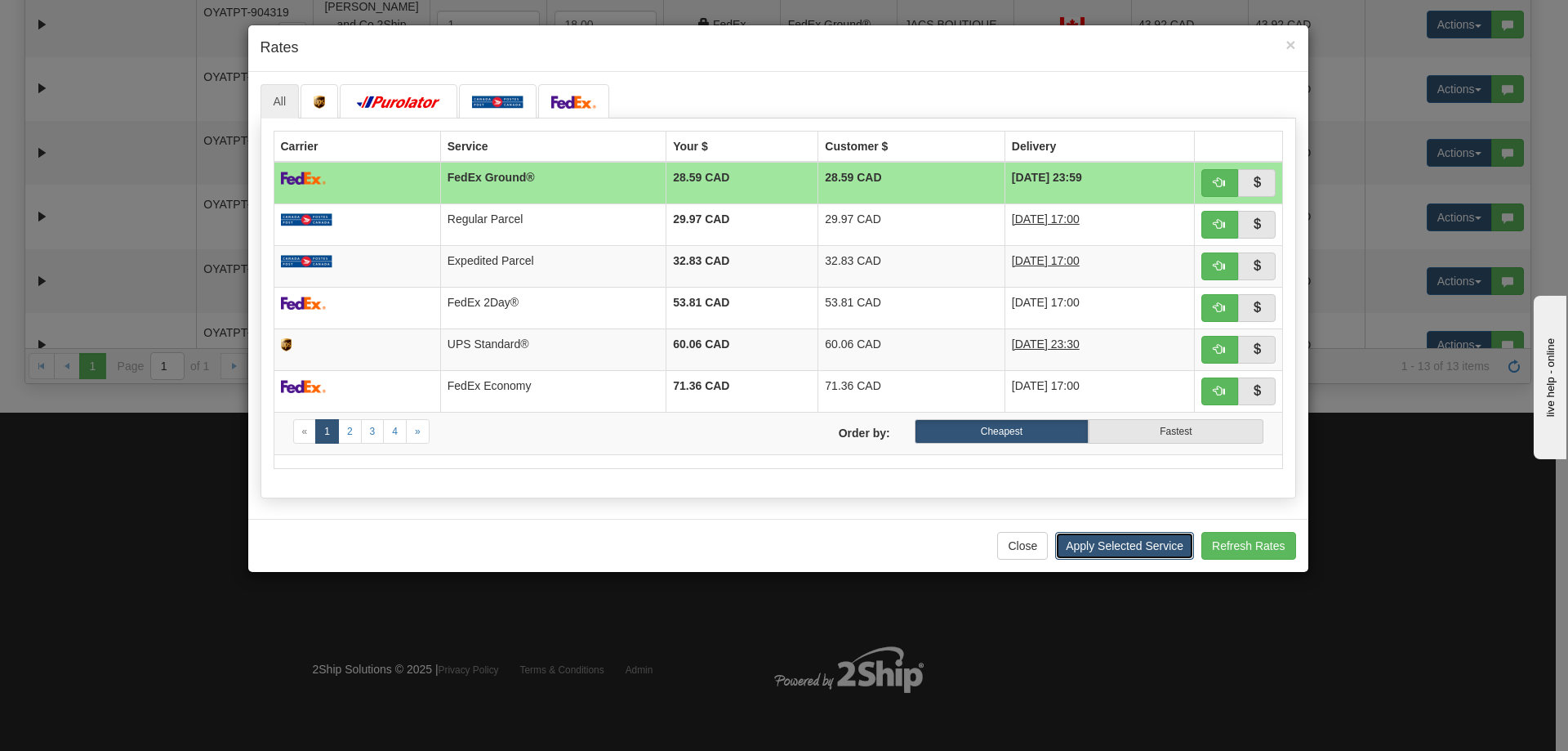
click at [1136, 540] on button "Apply Selected Service" at bounding box center [1125, 546] width 139 height 28
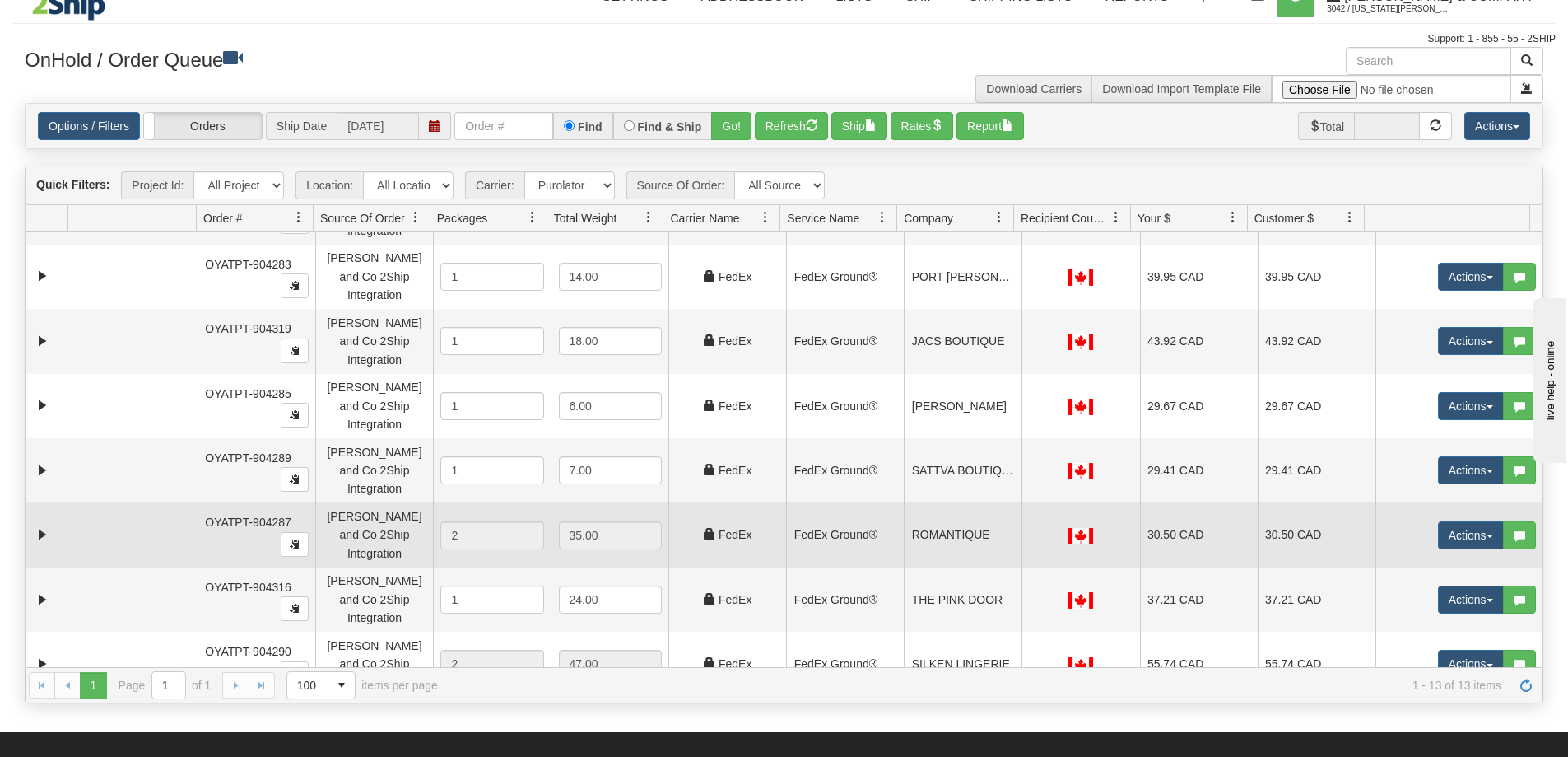
scroll to position [0, 0]
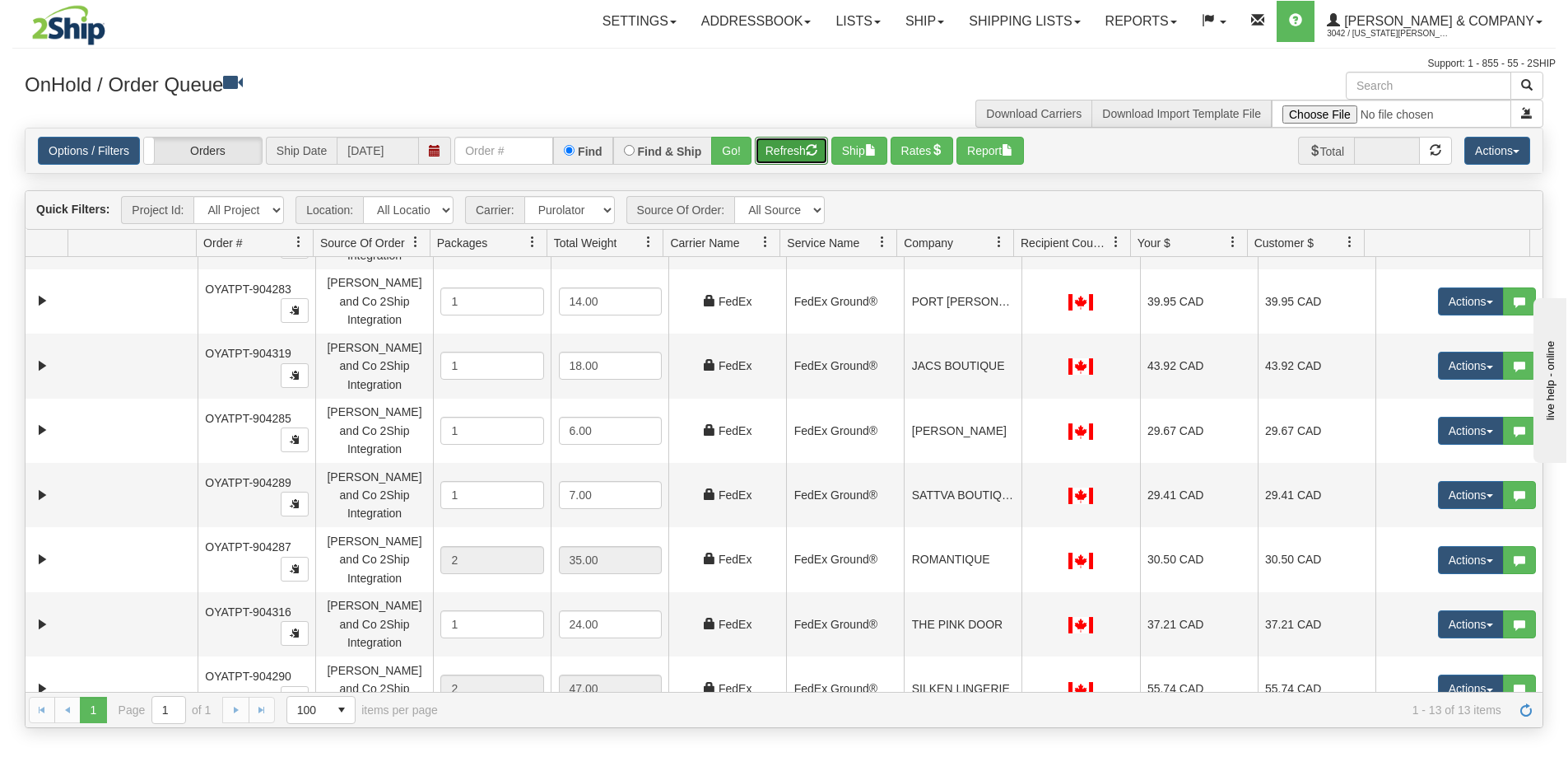
click at [782, 155] on button "Refresh" at bounding box center [790, 151] width 73 height 28
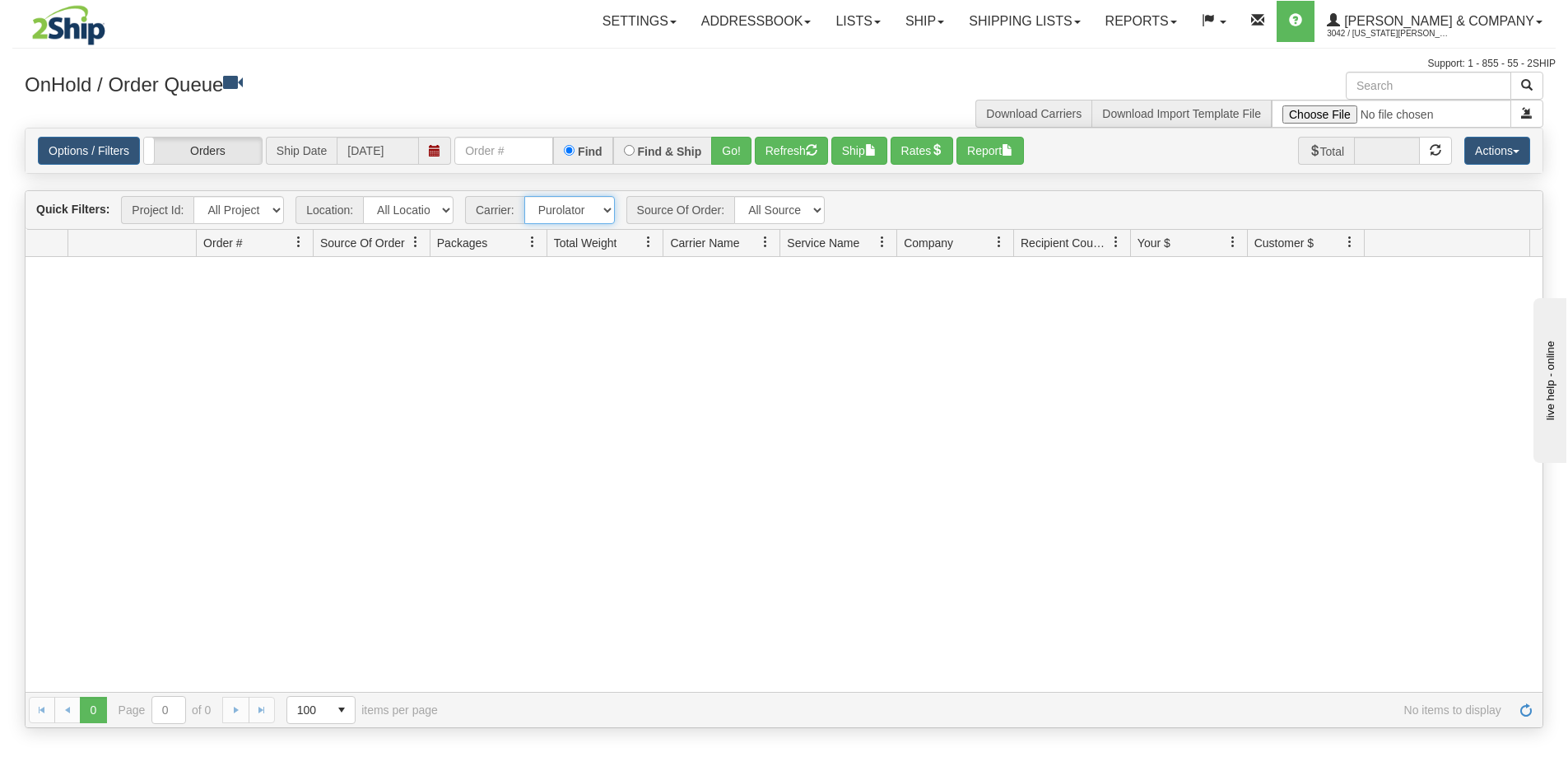
click at [590, 215] on select "- Any - Has NO carrier assigned - Has a carrier assigned Purolator FedEx Canada…" at bounding box center [570, 210] width 91 height 28
select select "grid toolbar"
click at [525, 196] on select "- Any - Has NO carrier assigned - Has a carrier assigned Purolator FedEx Canada…" at bounding box center [570, 210] width 91 height 28
